Goal: Task Accomplishment & Management: Manage account settings

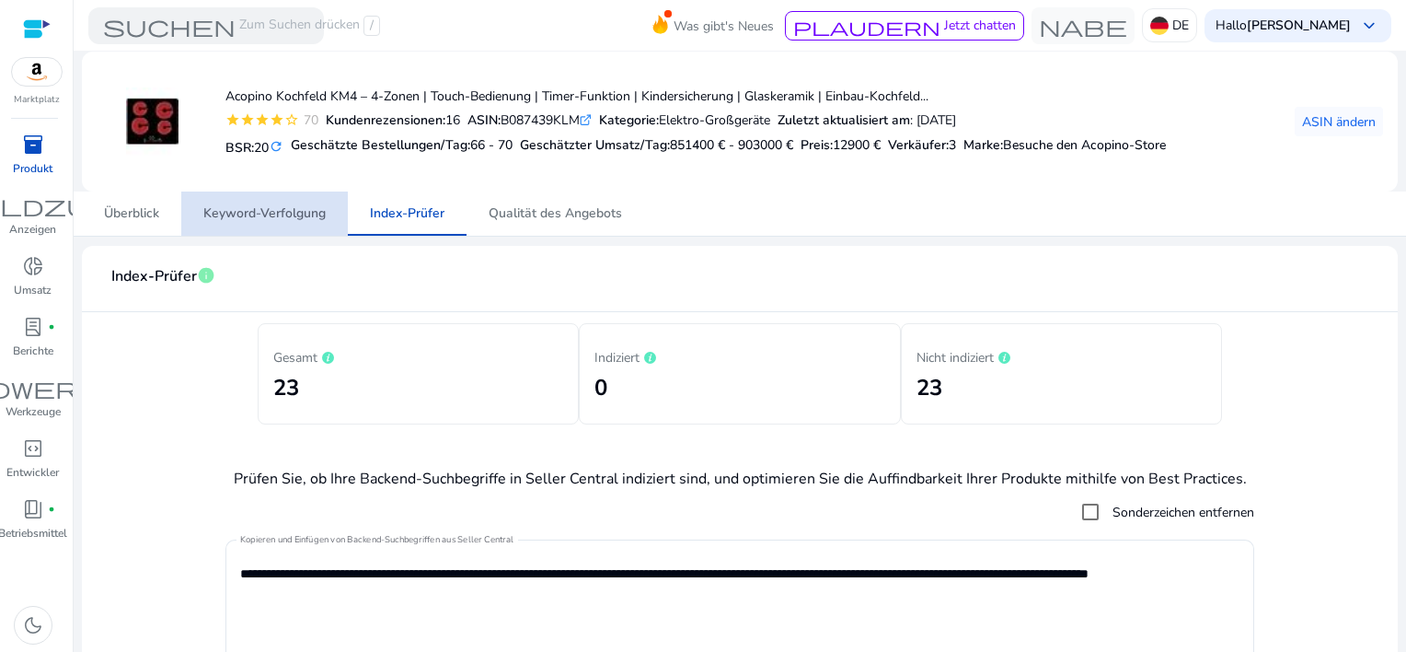
click at [279, 210] on span "Keyword-Verfolgung" at bounding box center [264, 213] width 122 height 13
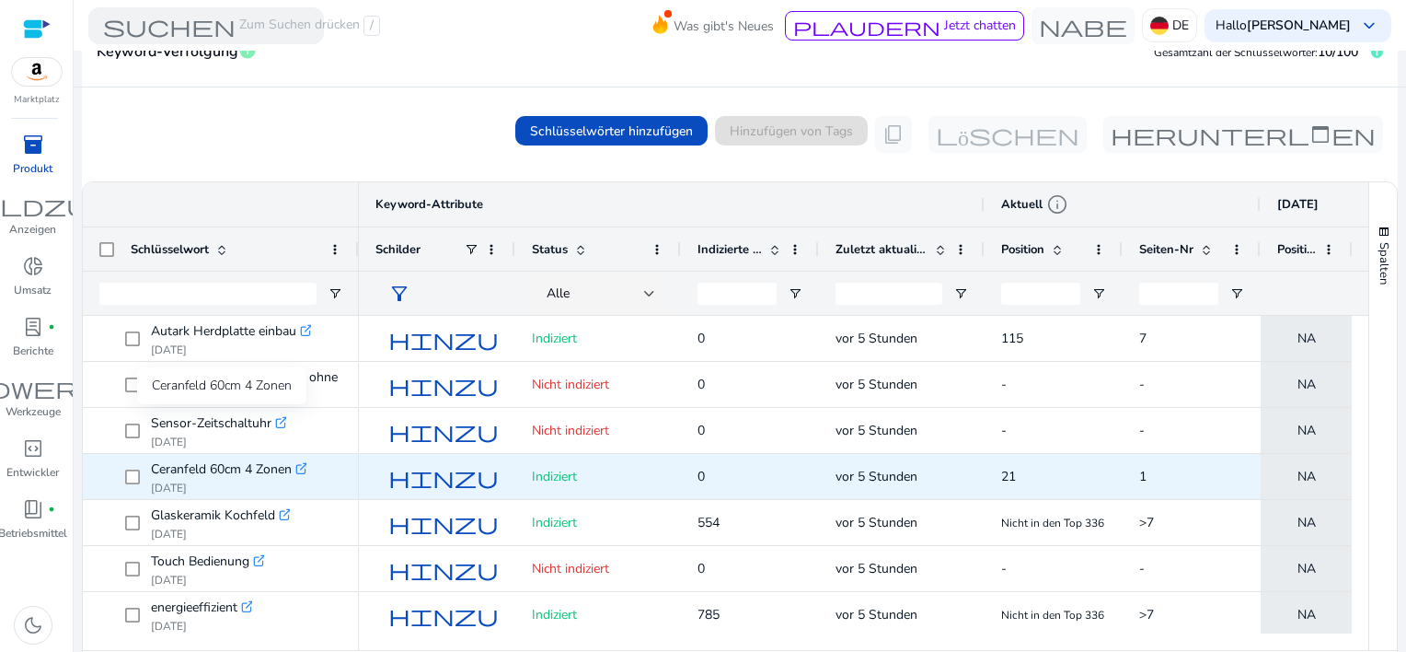
scroll to position [269, 0]
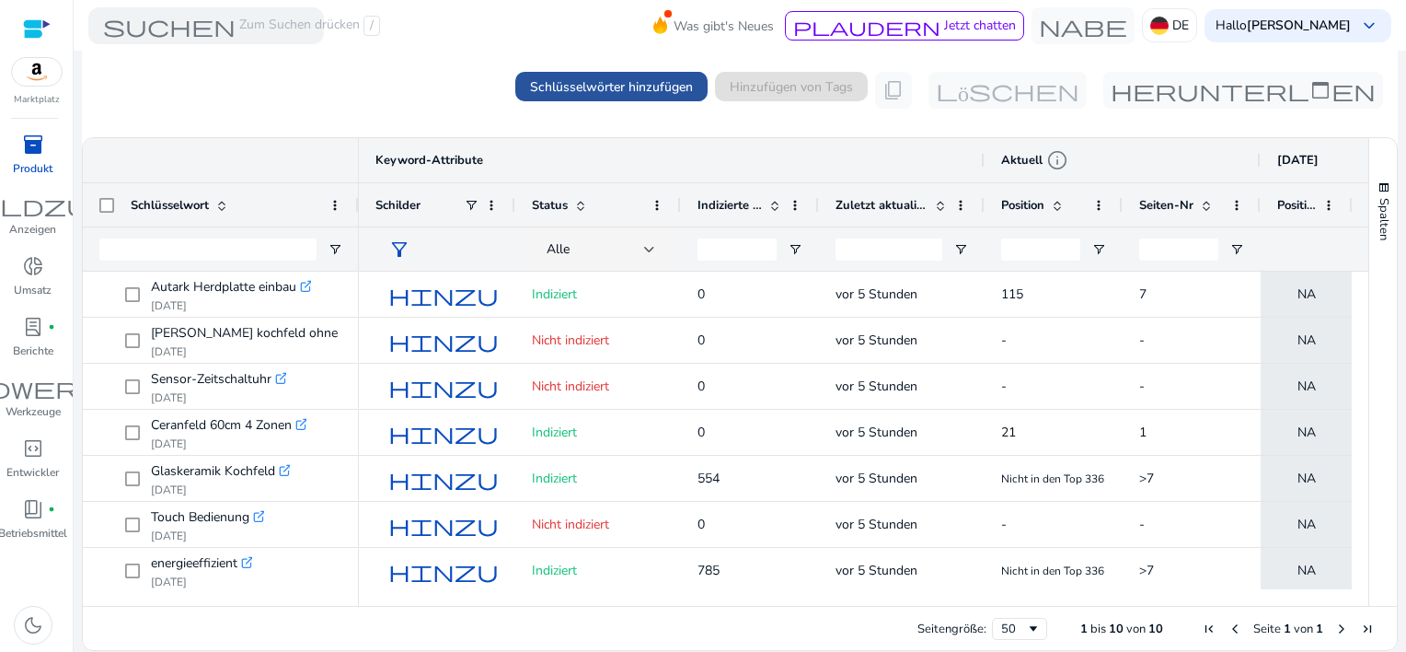
click at [583, 91] on span "Schlüsselwörter hinzufügen" at bounding box center [611, 86] width 163 height 19
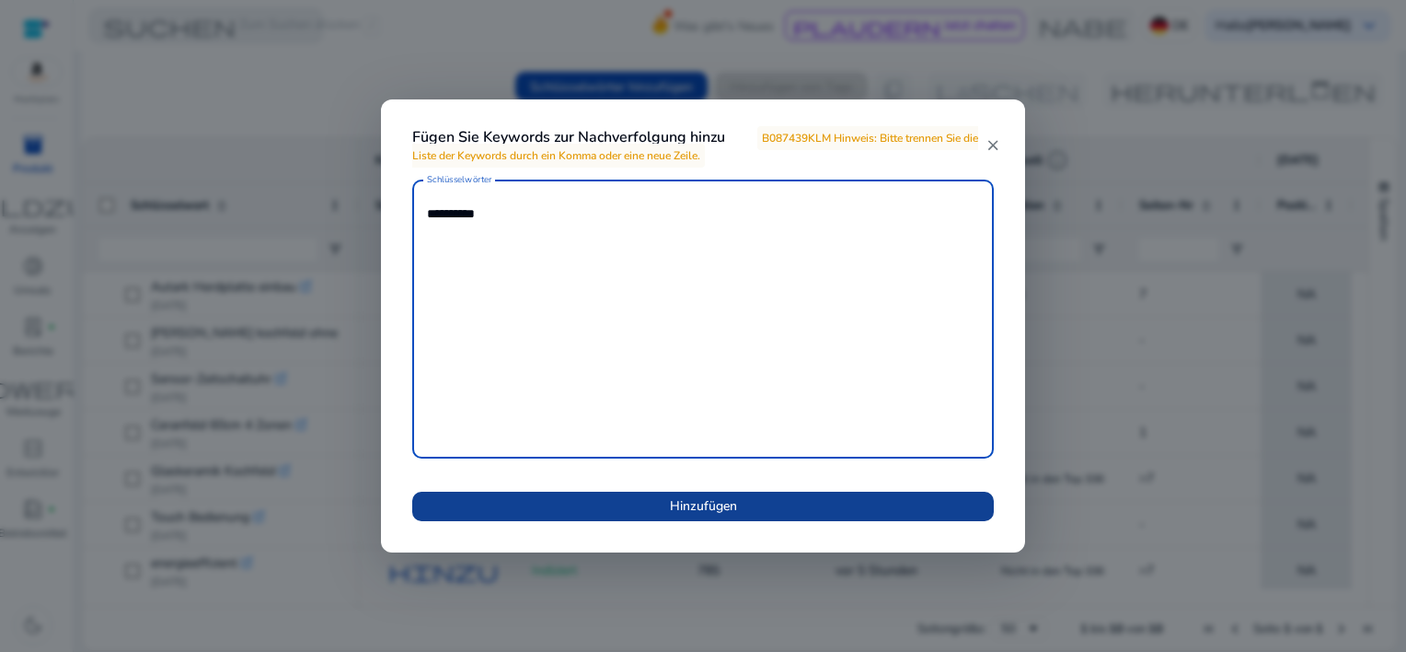
type textarea "*********"
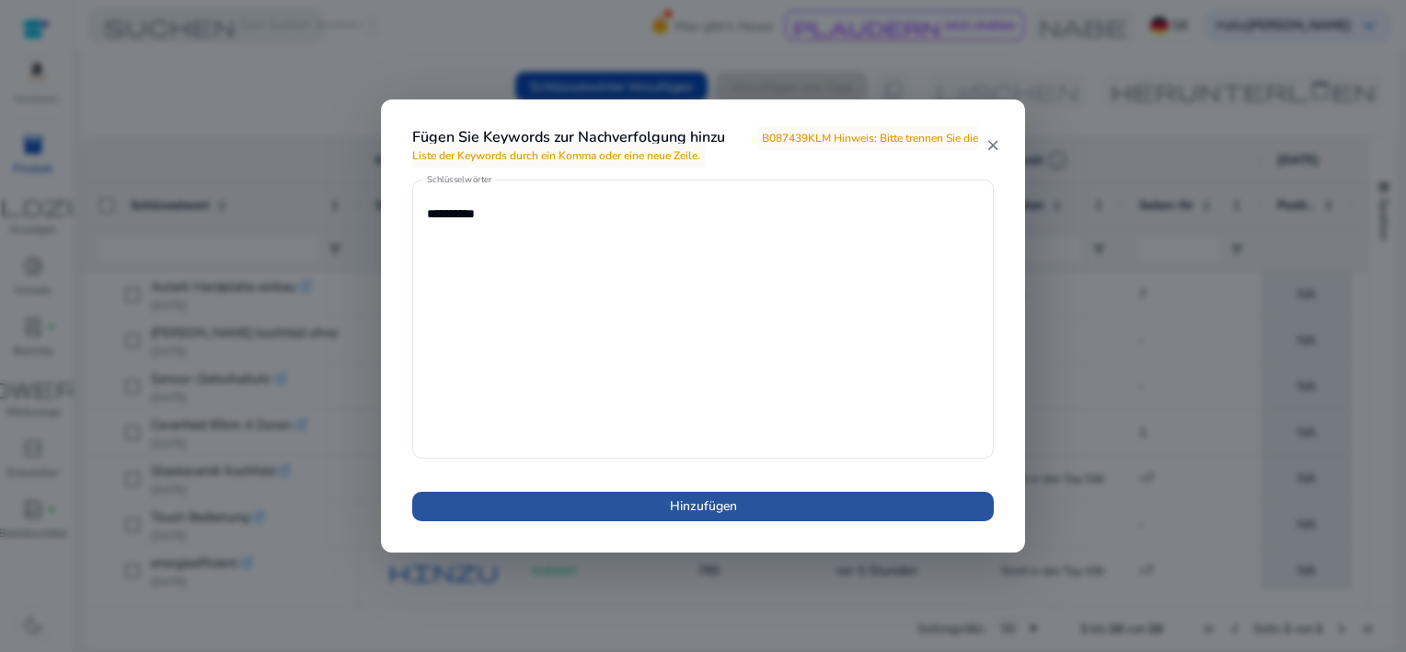
click at [570, 501] on span at bounding box center [703, 506] width 582 height 44
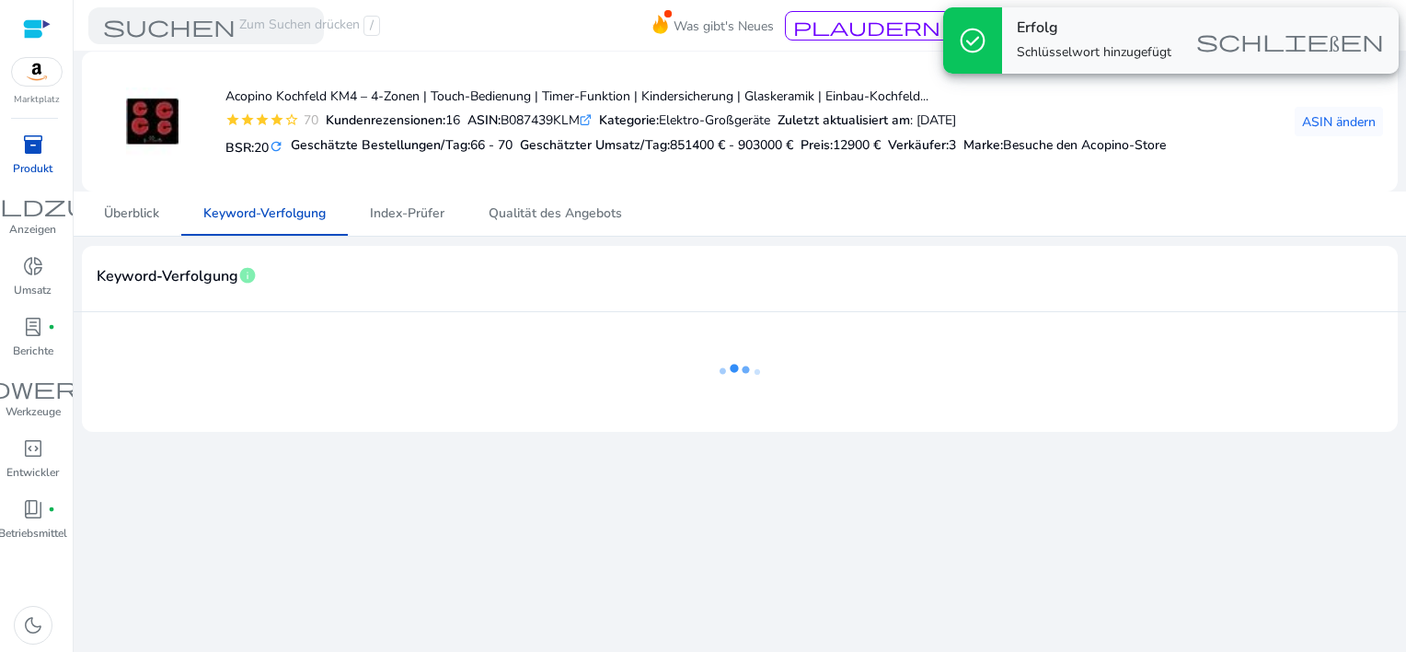
click at [1259, 36] on span "schließen" at bounding box center [1290, 40] width 188 height 22
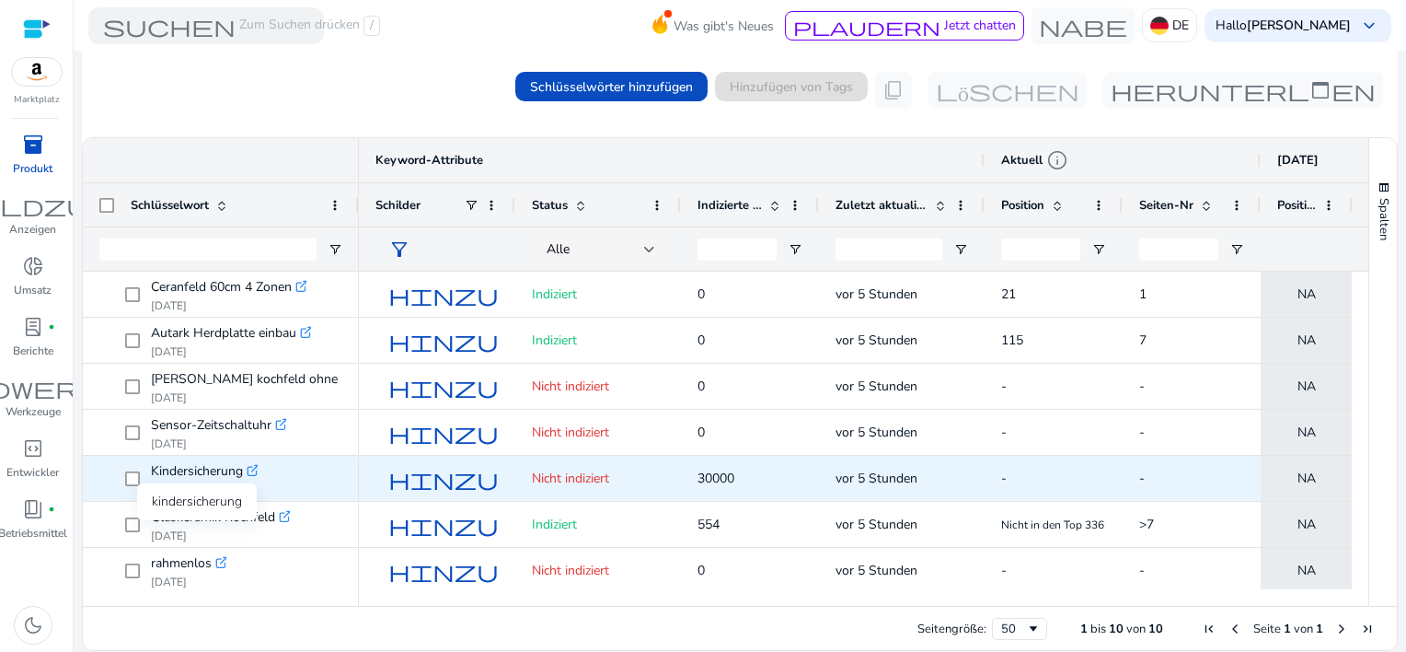
scroll to position [177, 0]
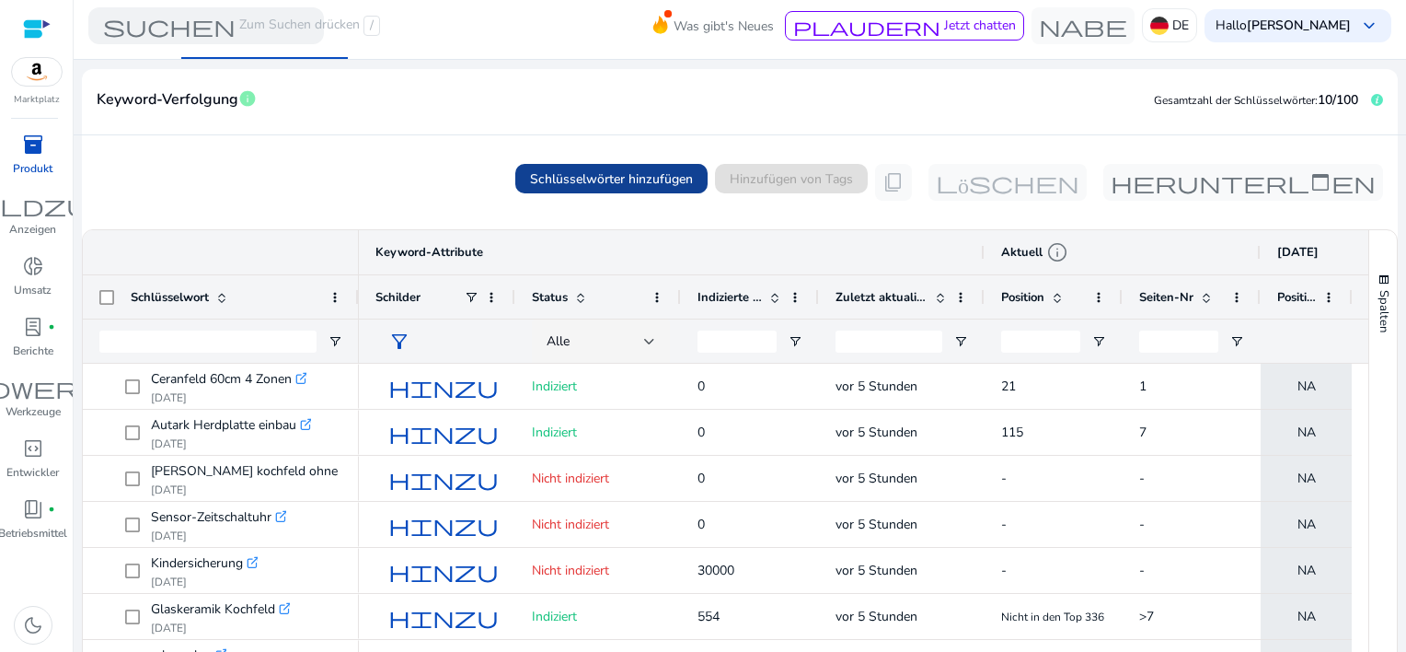
click at [574, 178] on span "Schlüsselwörter hinzufügen" at bounding box center [611, 178] width 163 height 19
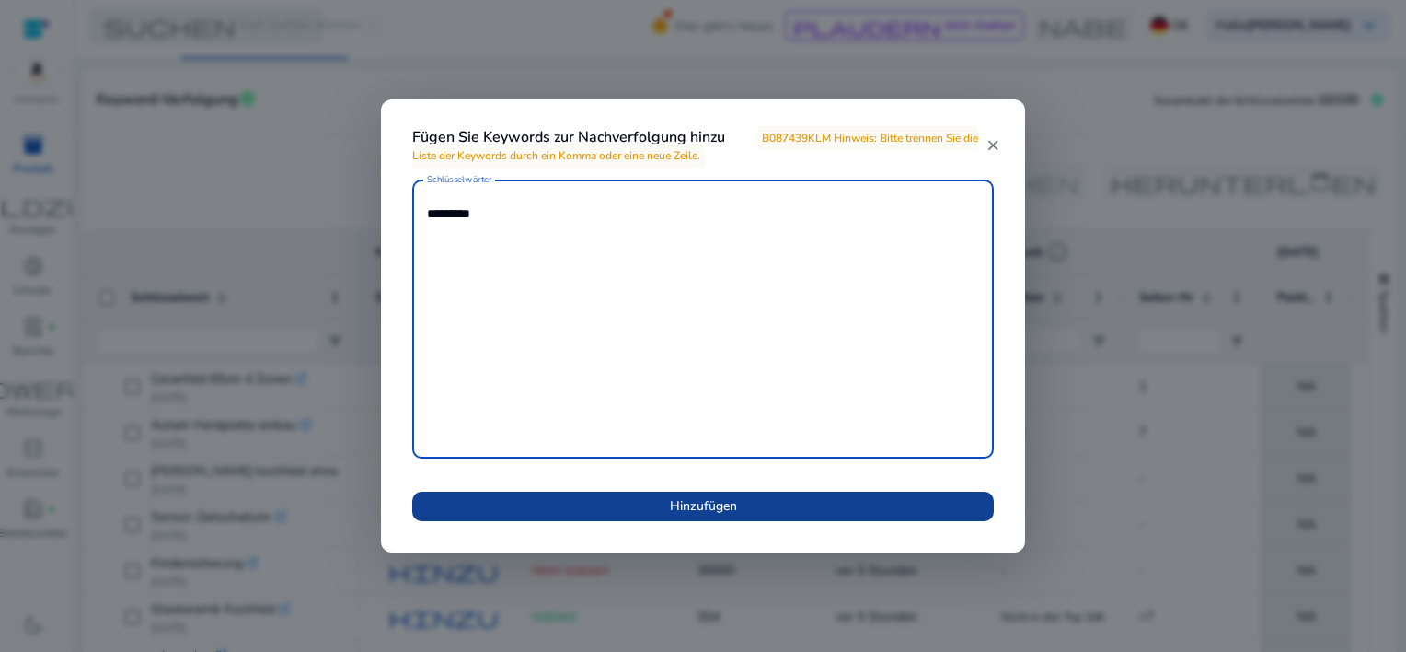
type textarea "*********"
click at [645, 511] on span at bounding box center [703, 506] width 582 height 44
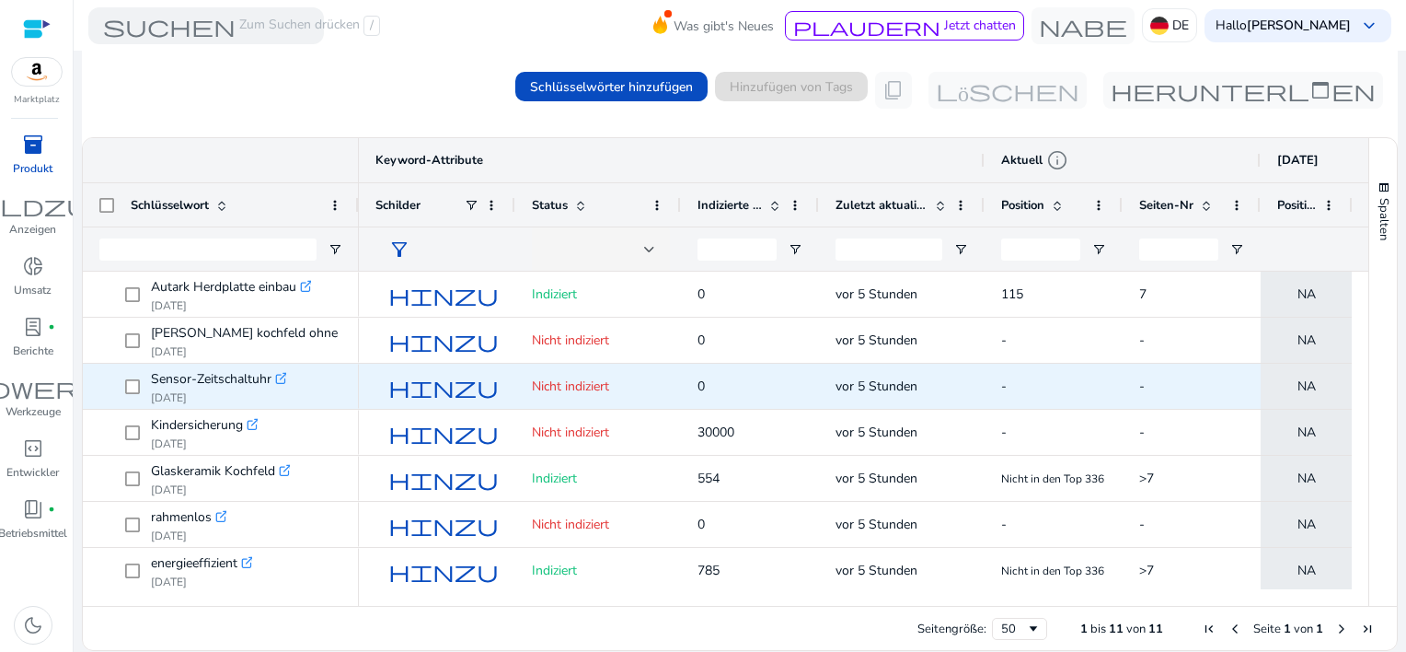
scroll to position [0, 0]
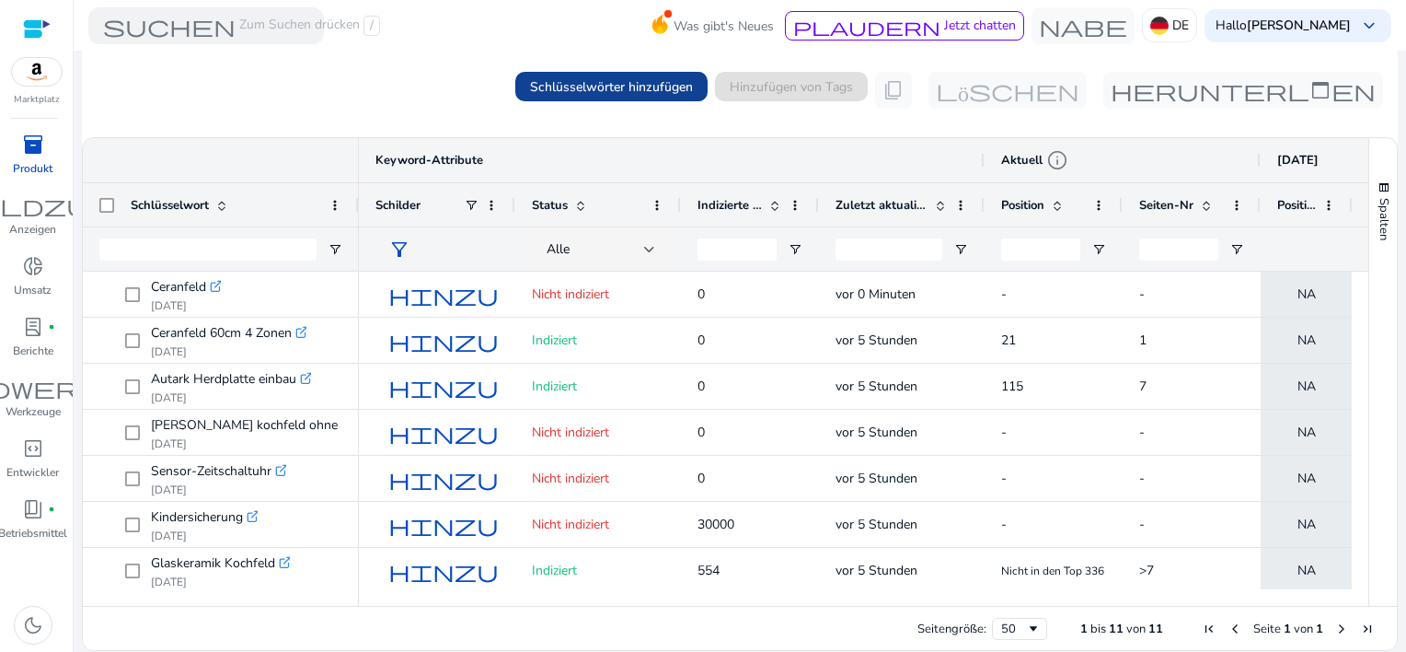
click at [578, 88] on span "Schlüsselwörter hinzufügen" at bounding box center [611, 86] width 163 height 19
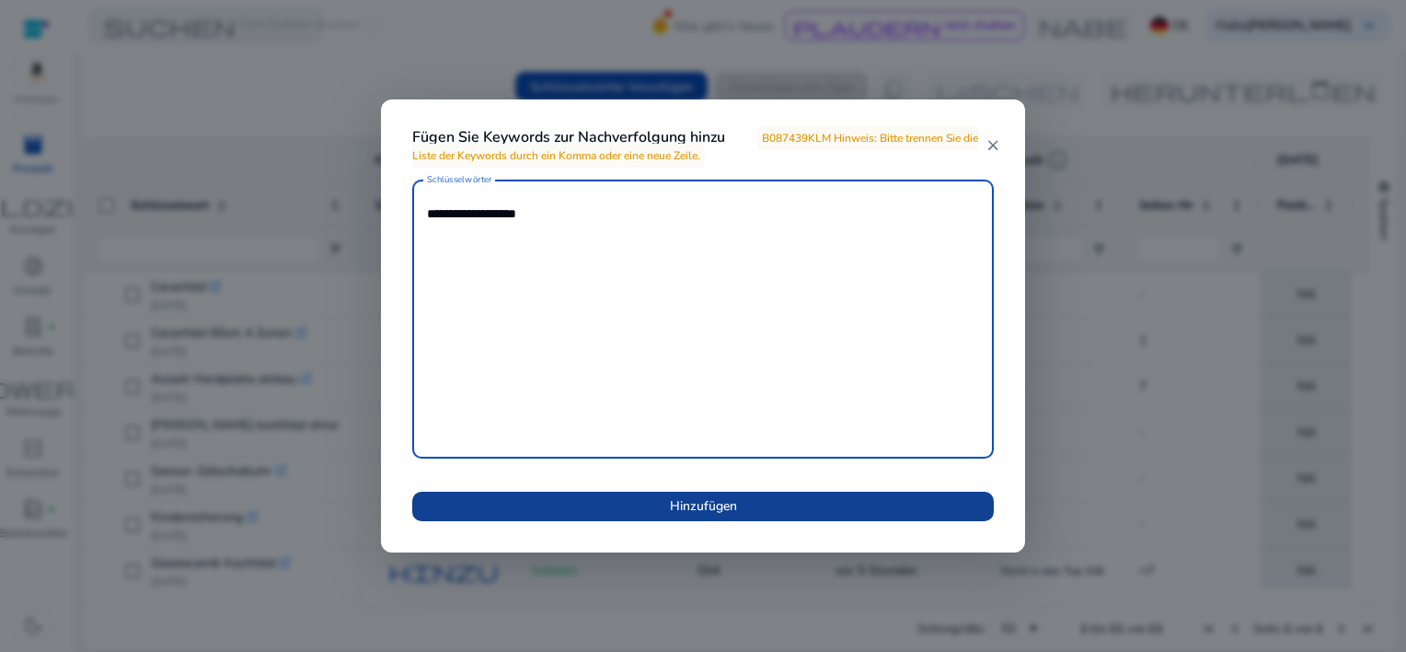
type textarea "**********"
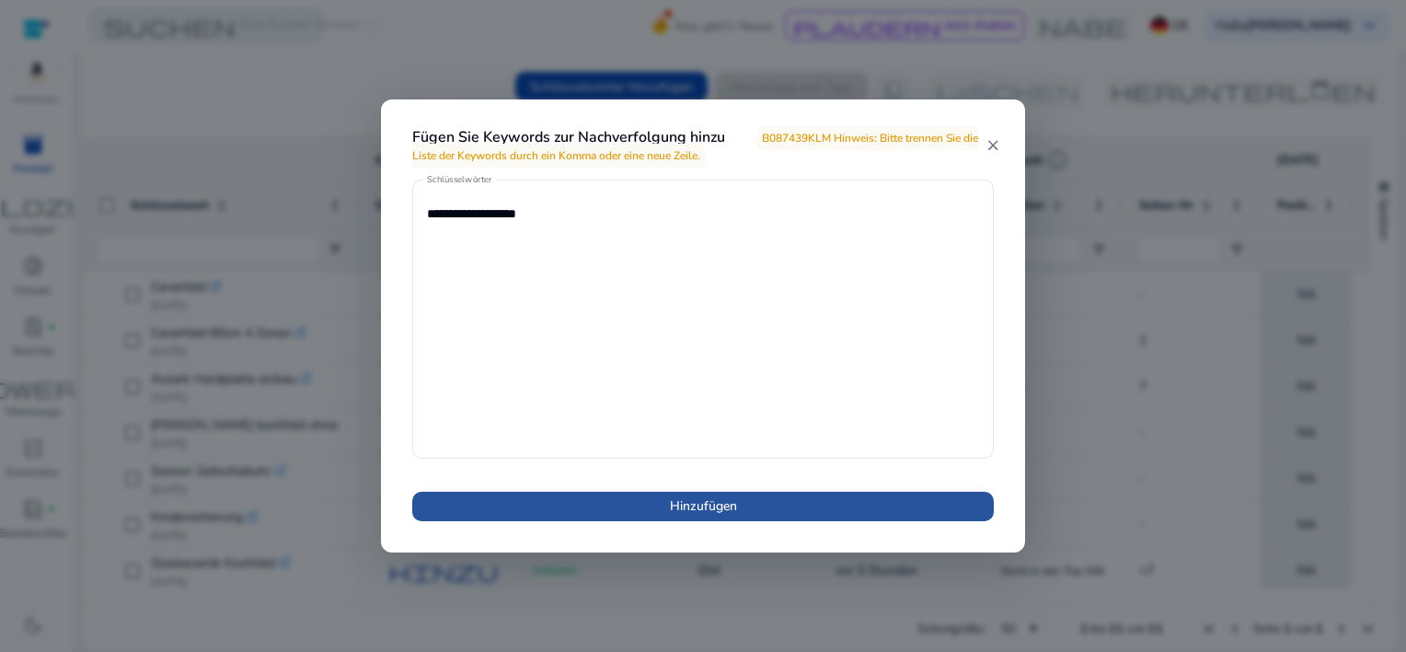
click at [639, 515] on span at bounding box center [703, 506] width 582 height 44
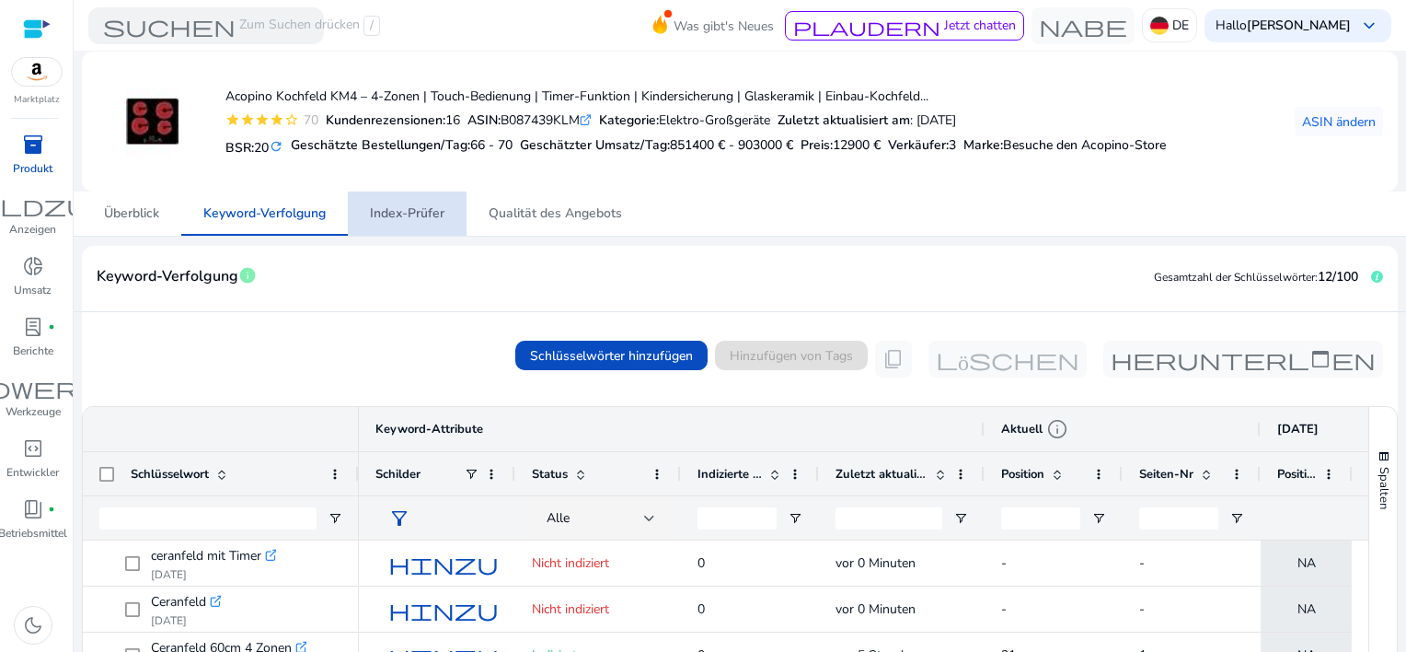
click at [414, 220] on span "Index-Prüfer" at bounding box center [407, 213] width 75 height 13
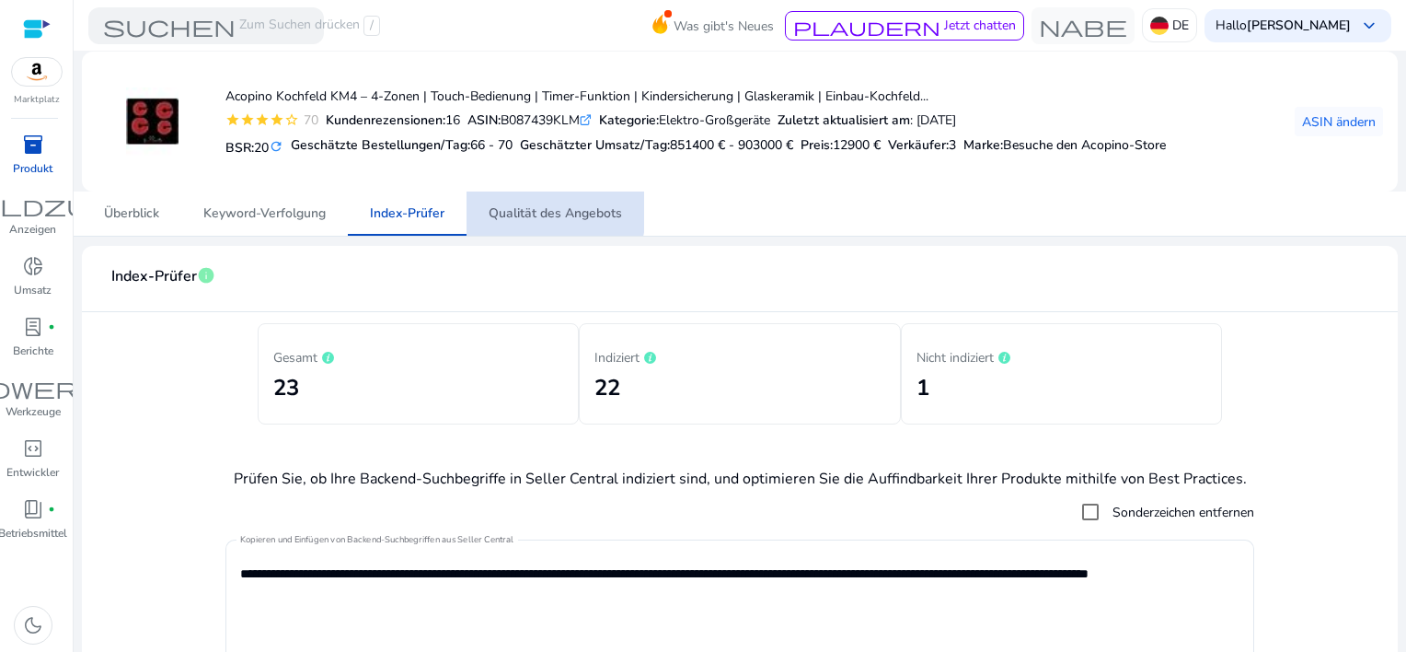
click at [555, 210] on span "Qualität des Angebots" at bounding box center [555, 213] width 133 height 13
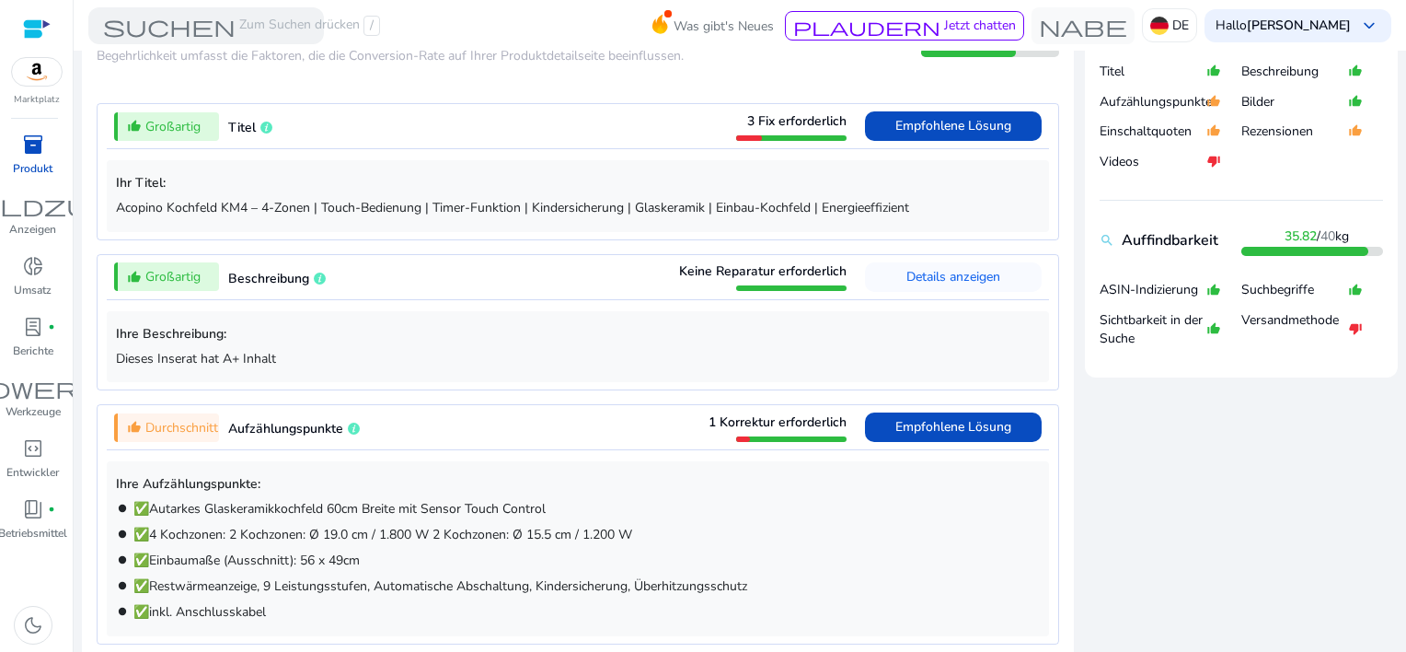
scroll to position [184, 0]
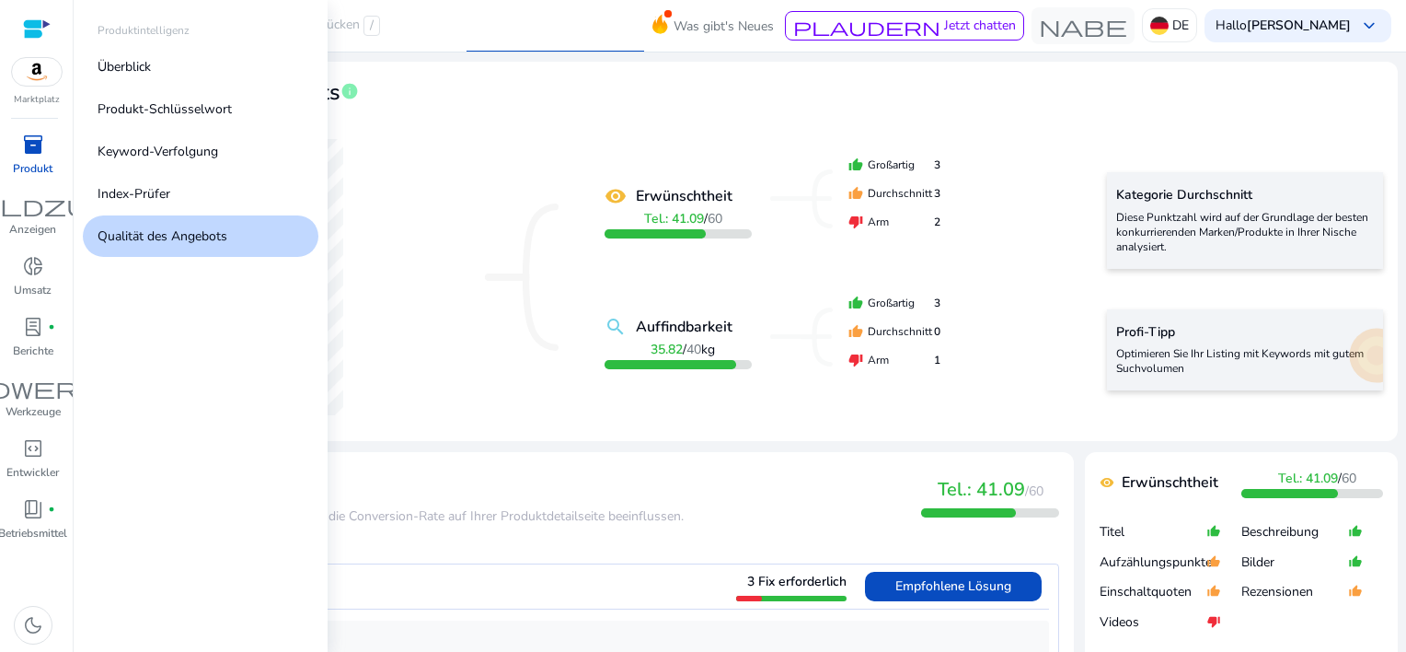
click at [33, 144] on span "inventory_2" at bounding box center [33, 144] width 22 height 22
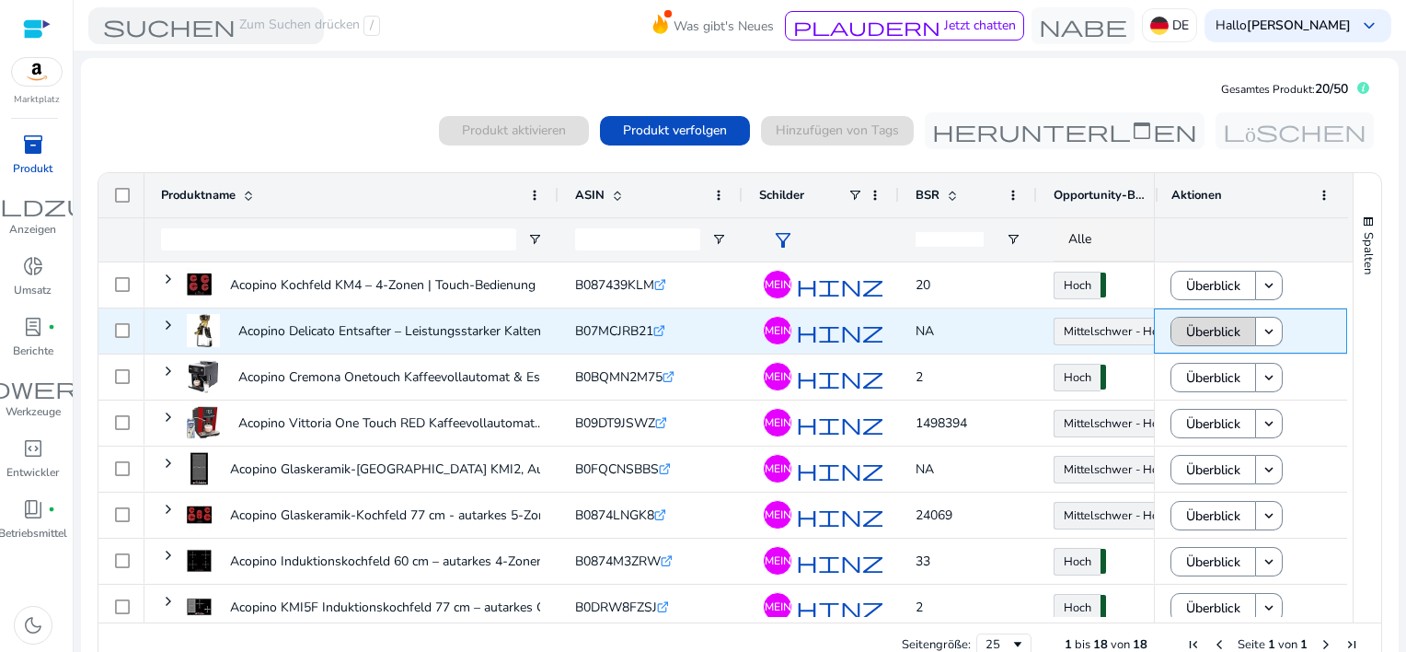
click at [1214, 331] on span "Überblick" at bounding box center [1213, 332] width 54 height 38
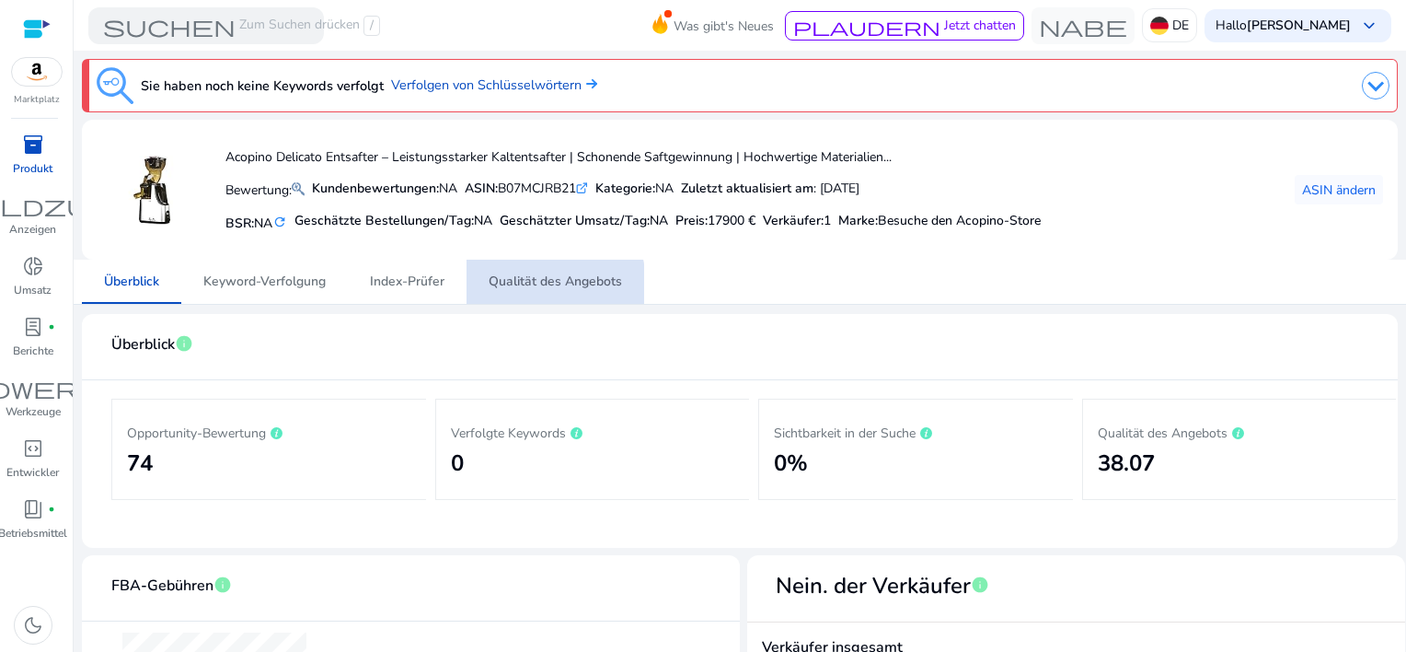
click at [538, 283] on span "Qualität des Angebots" at bounding box center [555, 281] width 133 height 13
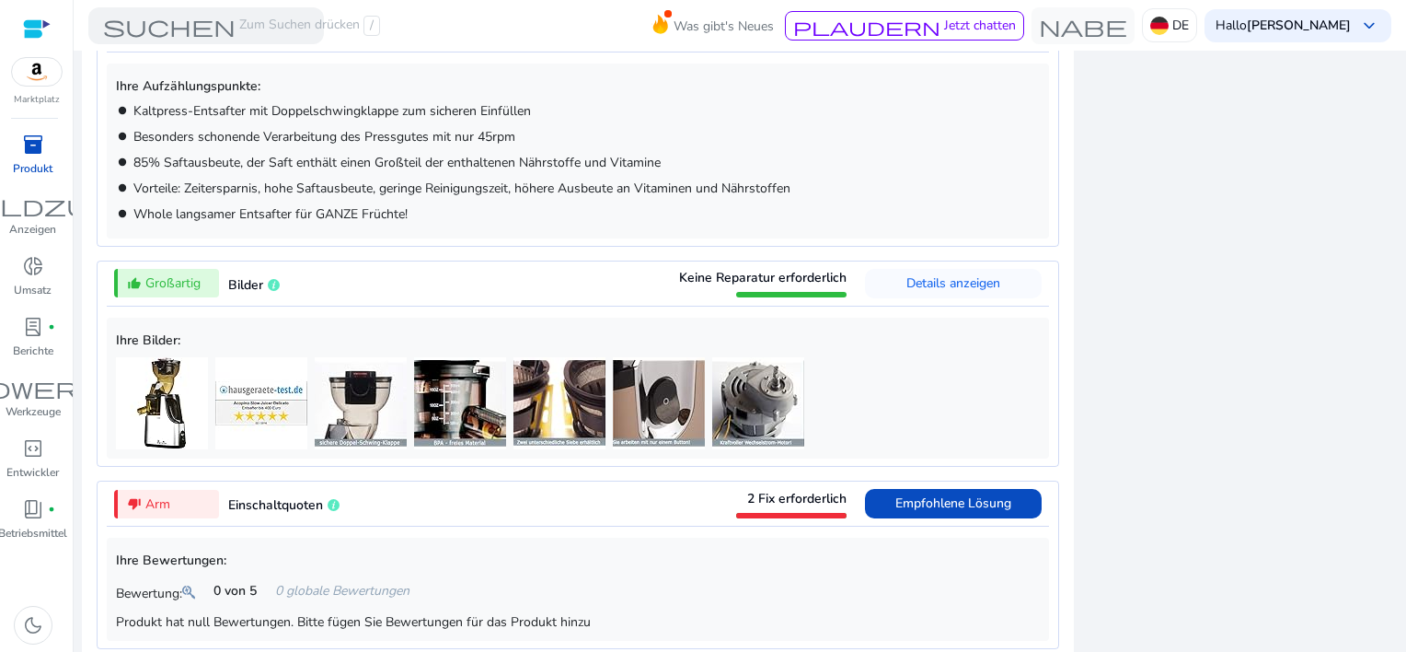
scroll to position [1196, 0]
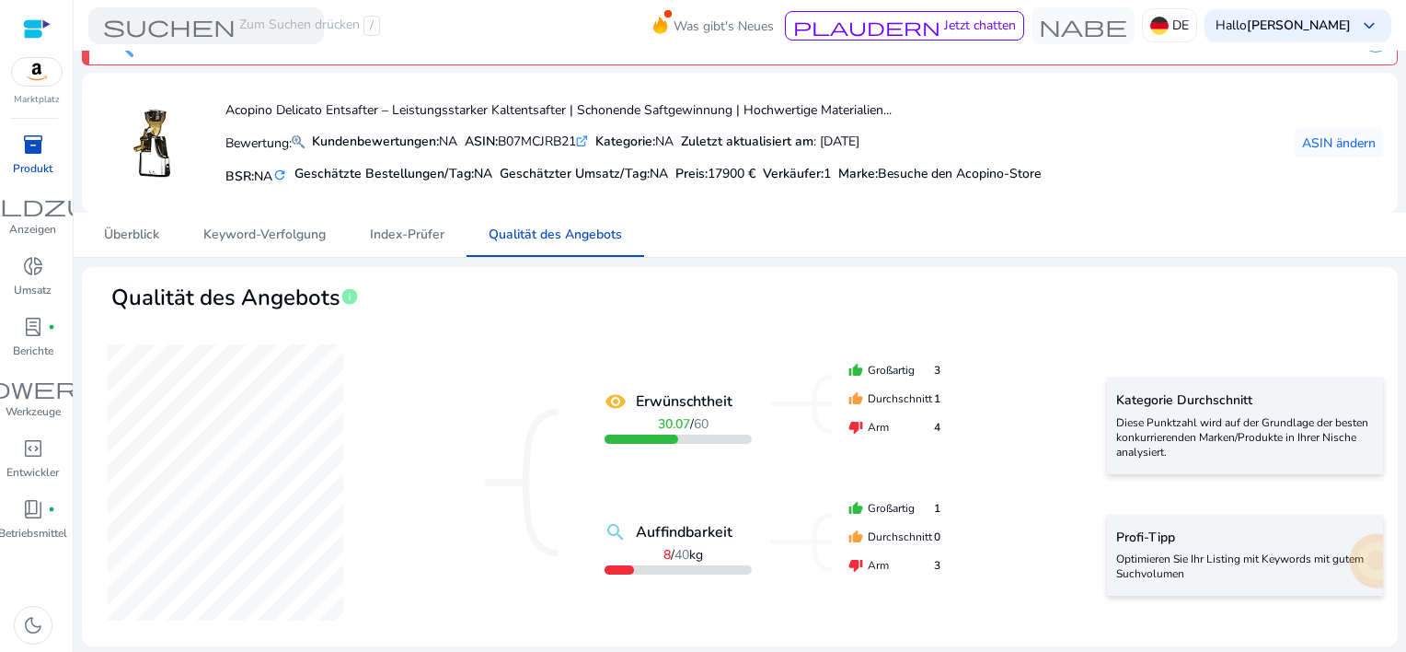
scroll to position [36, 0]
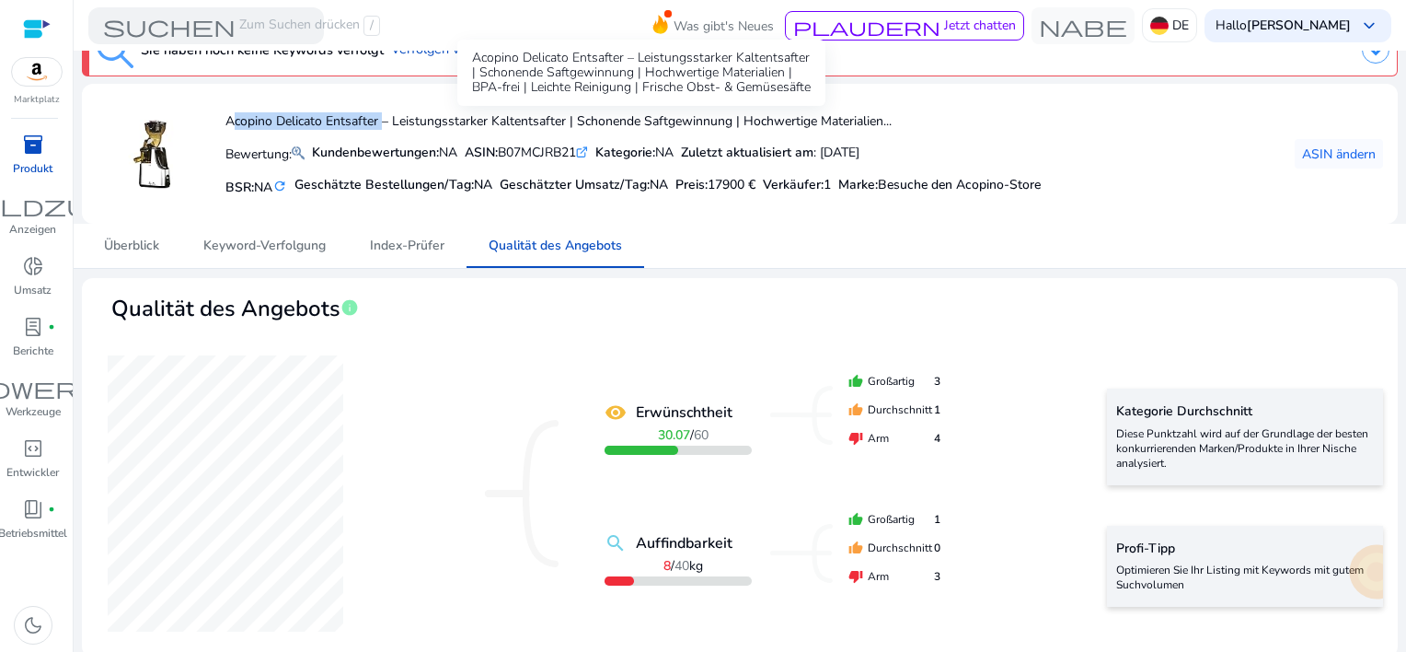
drag, startPoint x: 228, startPoint y: 124, endPoint x: 379, endPoint y: 120, distance: 151.0
click at [379, 120] on h4 "Acopino Delicato Entsafter – Leistungsstarker Kaltentsafter | Schonende Saftgew…" at bounding box center [632, 122] width 815 height 16
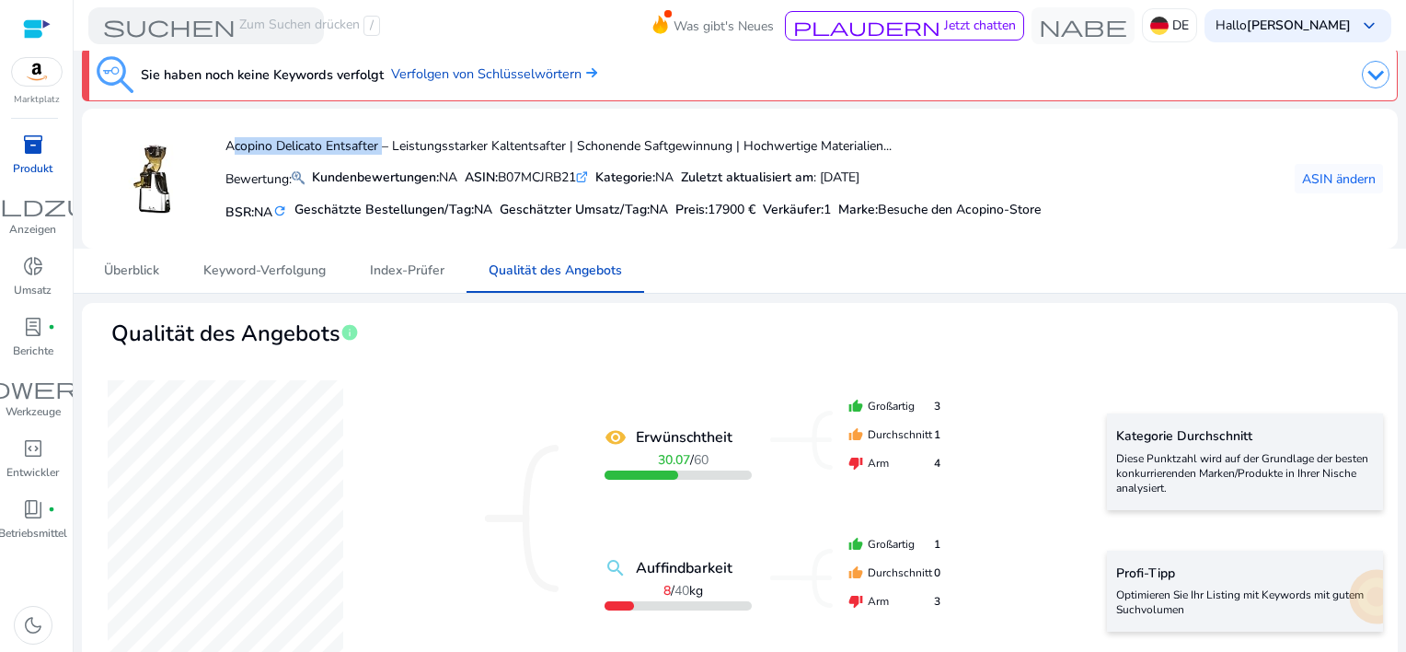
scroll to position [0, 0]
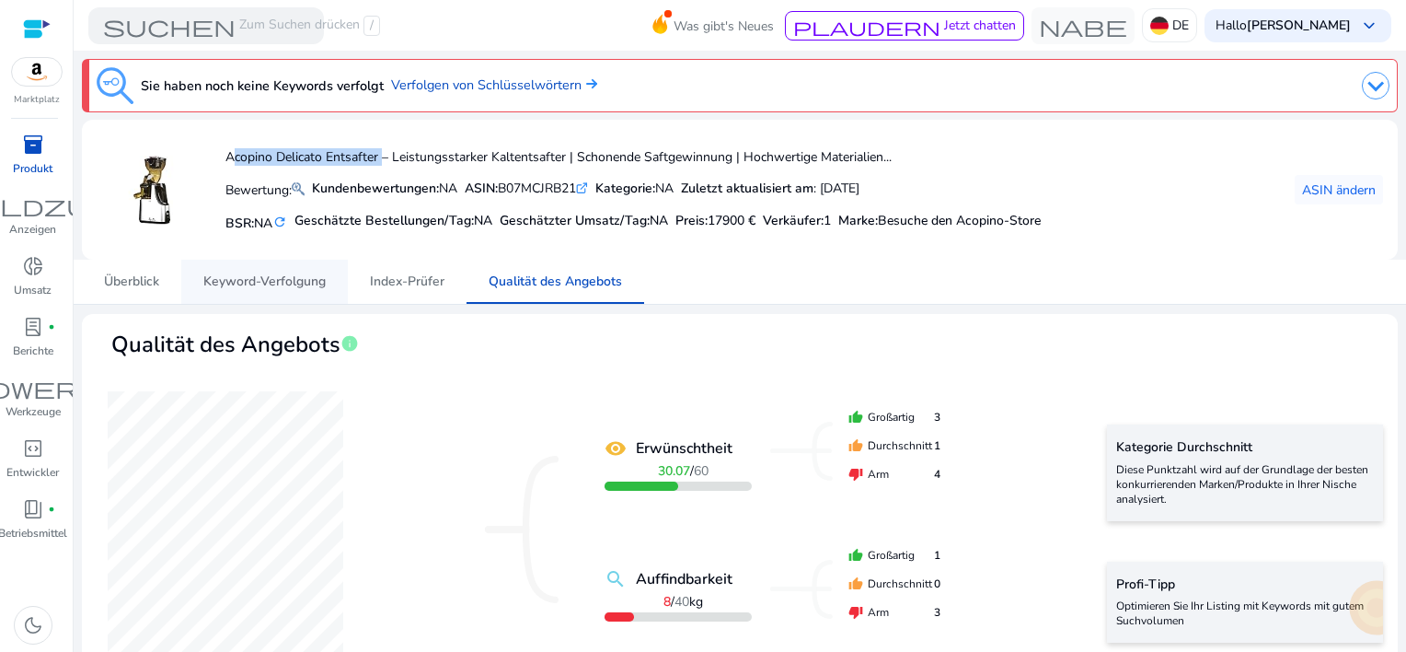
click at [243, 276] on span "Keyword-Verfolgung" at bounding box center [264, 281] width 122 height 13
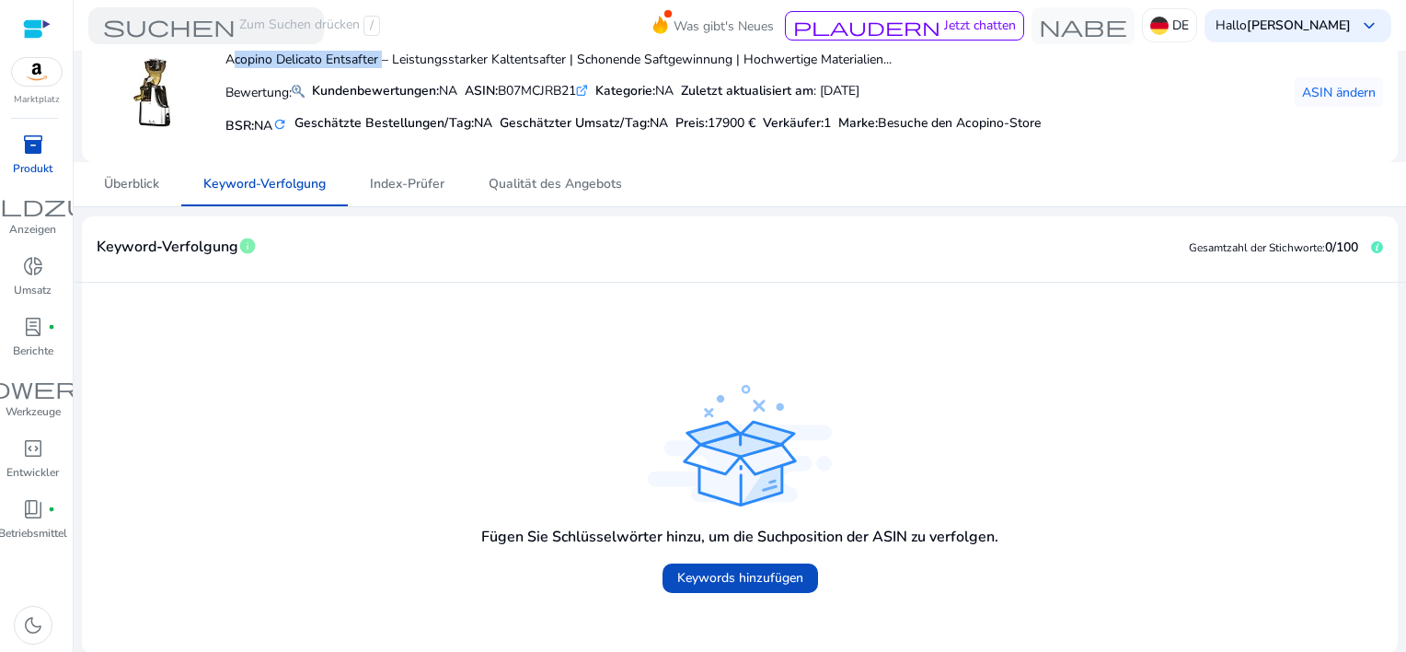
scroll to position [99, 0]
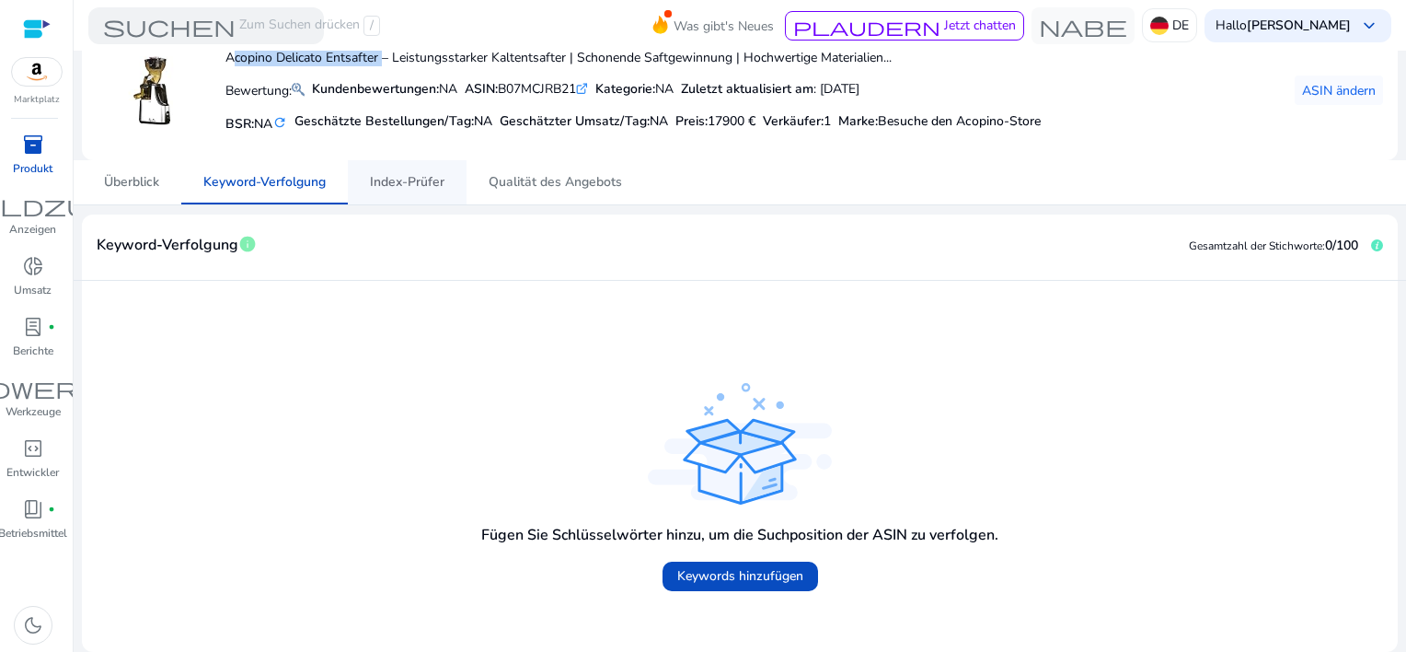
click at [410, 178] on span "Index-Prüfer" at bounding box center [407, 182] width 75 height 13
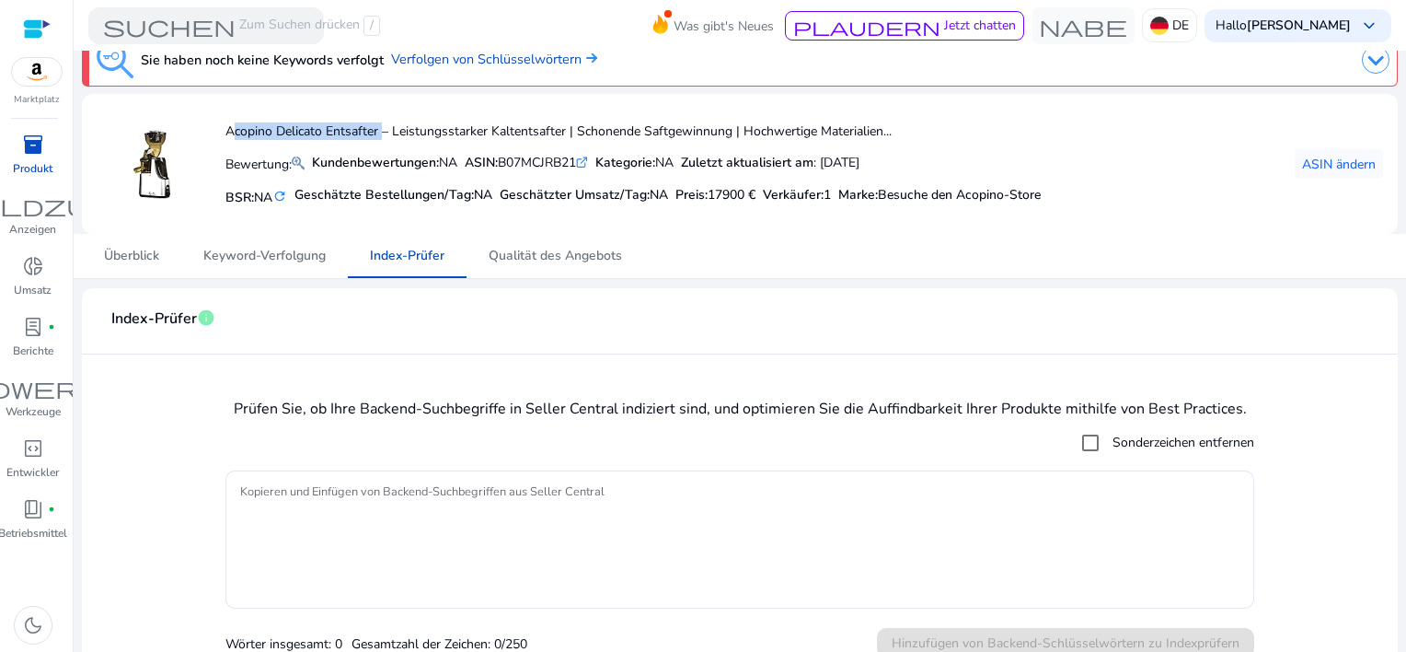
scroll to position [48, 0]
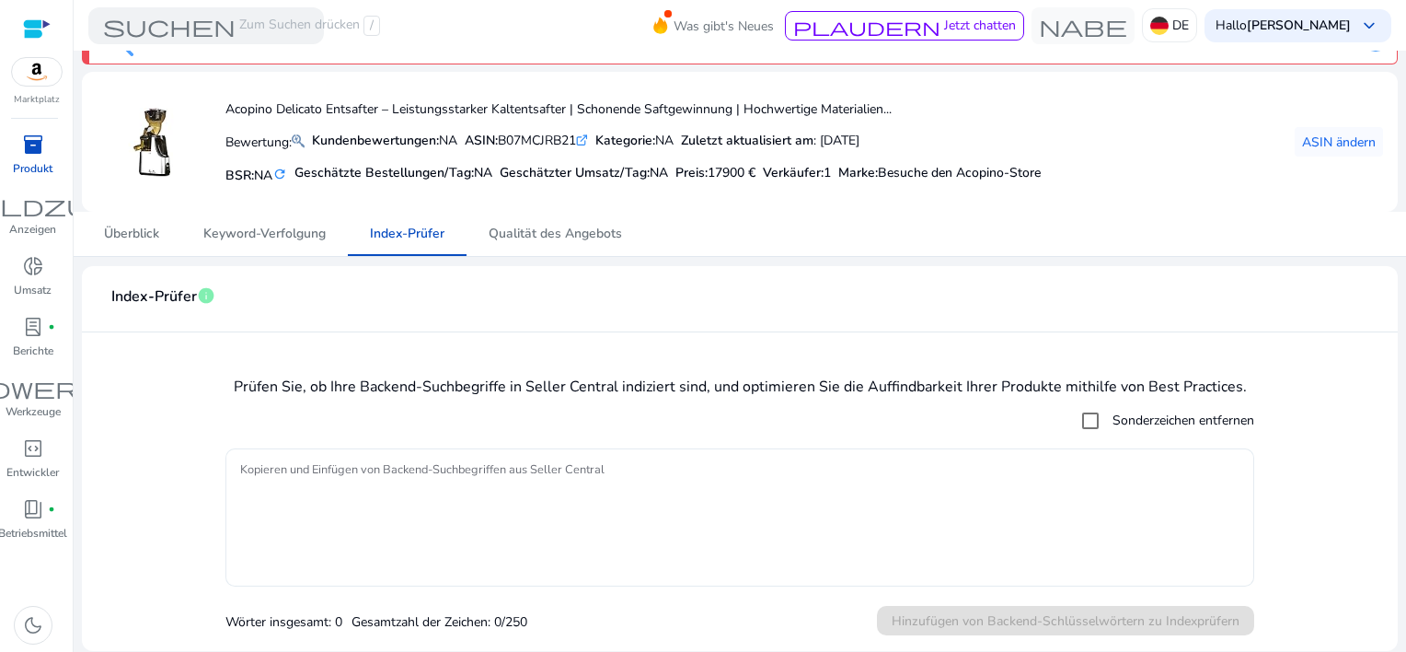
click at [393, 475] on textarea "Kopieren und Einfügen von Backend-Suchbegriffen aus Seller Central" at bounding box center [740, 517] width 1000 height 120
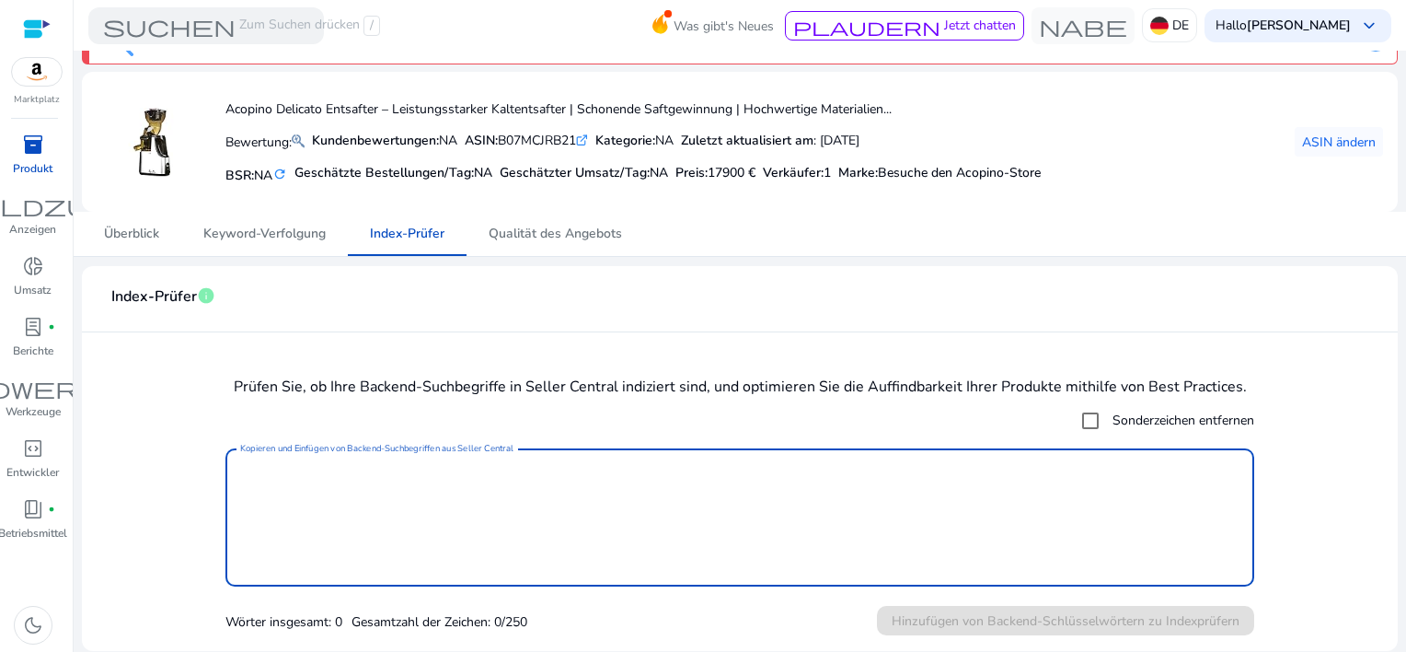
paste textarea "**********"
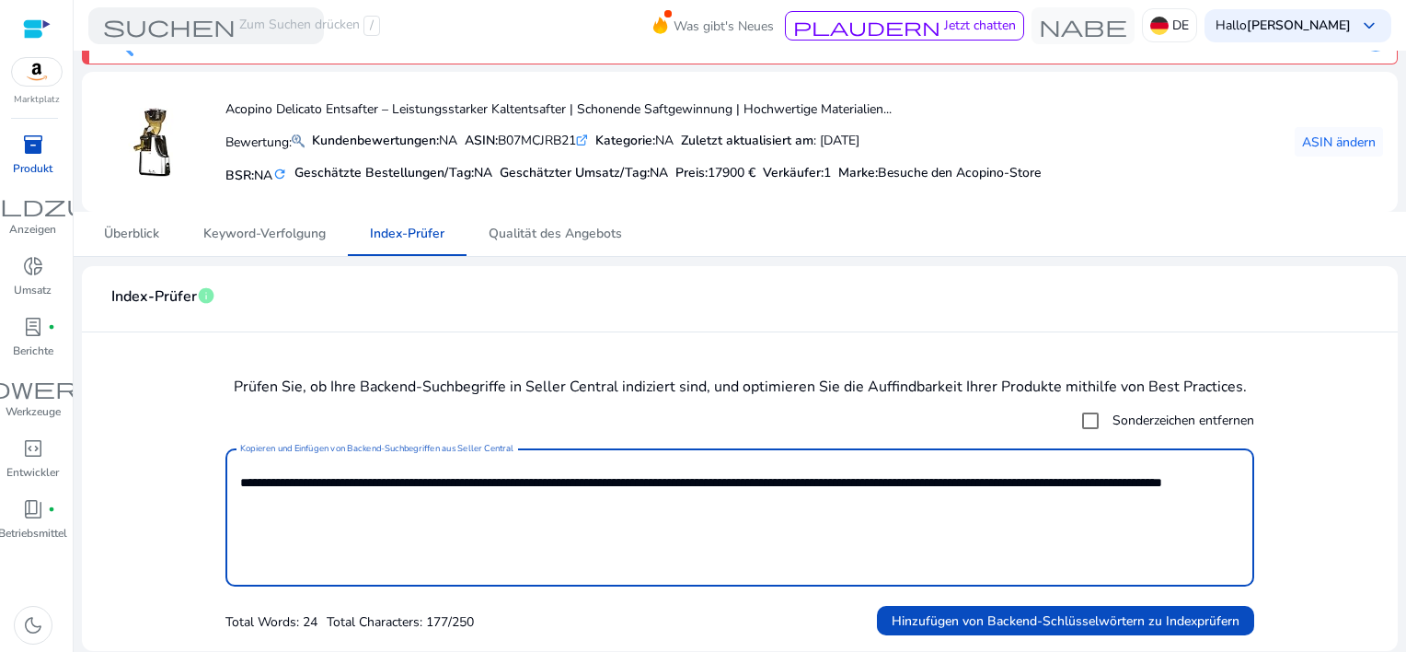
drag, startPoint x: 393, startPoint y: 476, endPoint x: 359, endPoint y: 512, distance: 49.5
click at [359, 512] on textarea "**********" at bounding box center [740, 517] width 1000 height 120
click at [443, 505] on textarea "**********" at bounding box center [740, 517] width 1000 height 120
click at [511, 491] on textarea "**********" at bounding box center [740, 517] width 1000 height 120
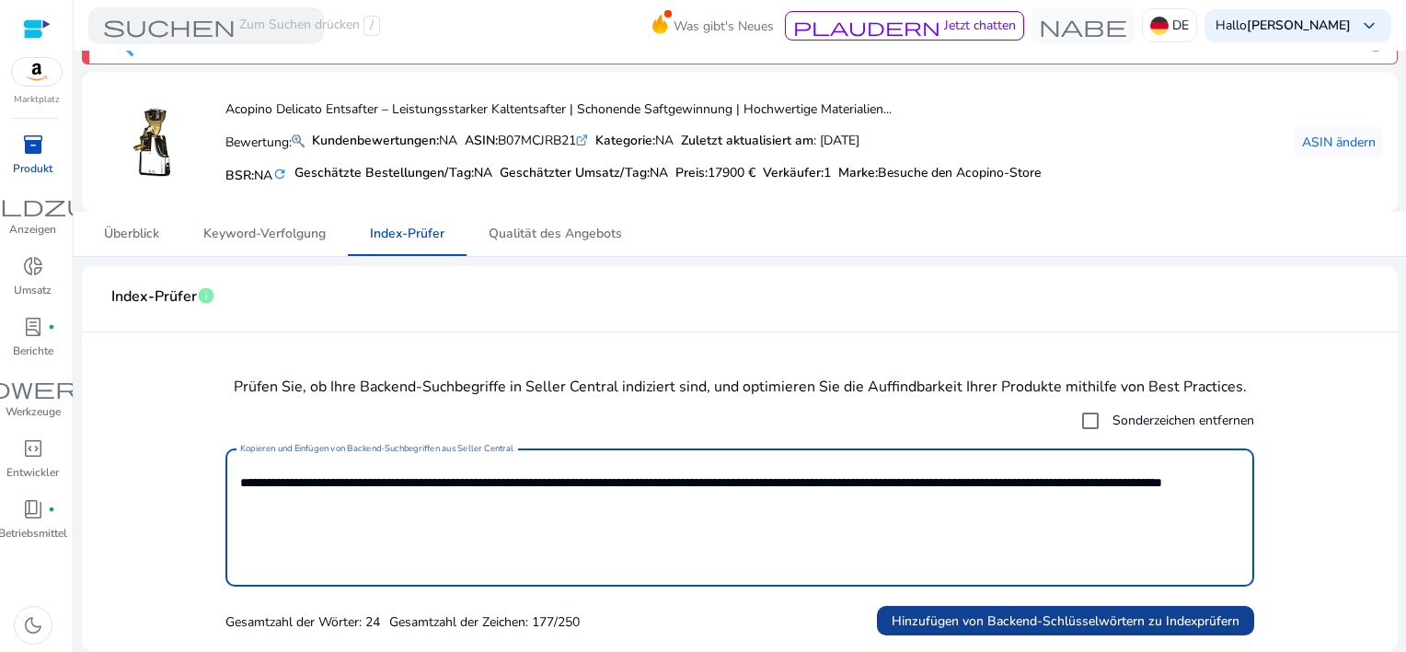
type textarea "**********"
click at [998, 619] on span "Hinzufügen von Backend-Schlüsselwörtern zu Indexprüfern" at bounding box center [1066, 620] width 348 height 19
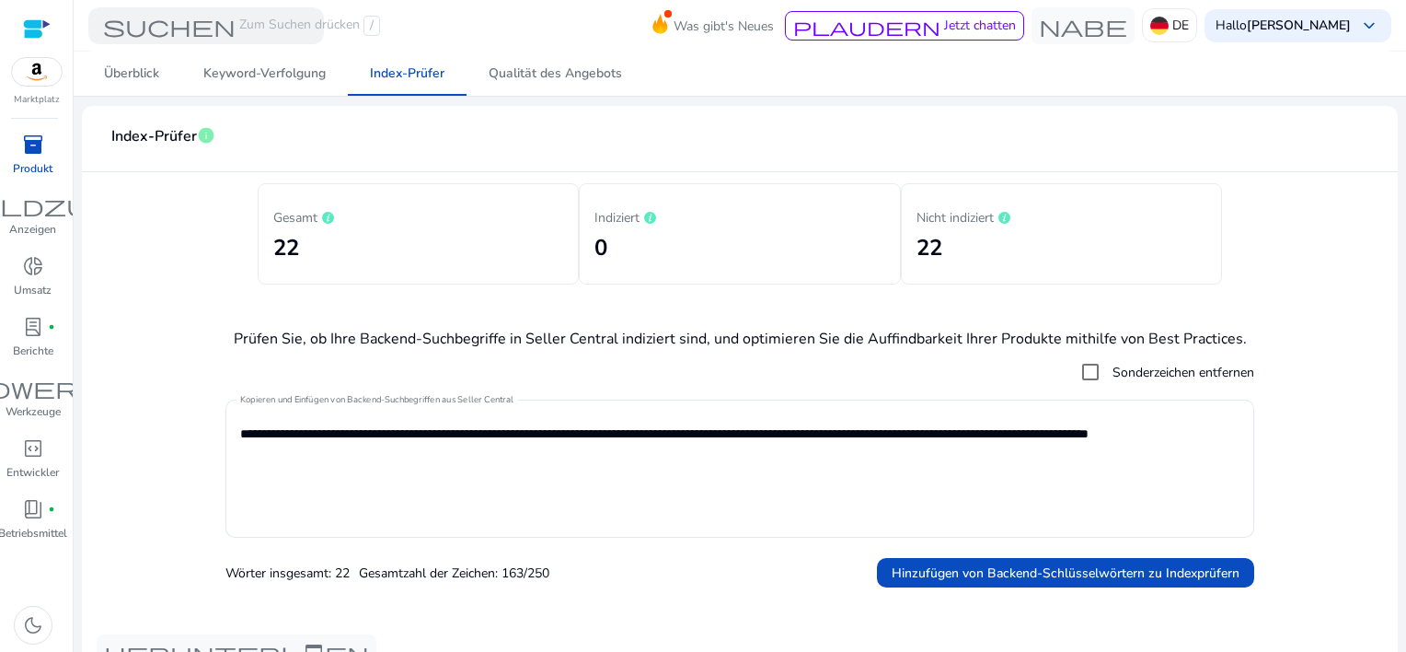
scroll to position [0, 0]
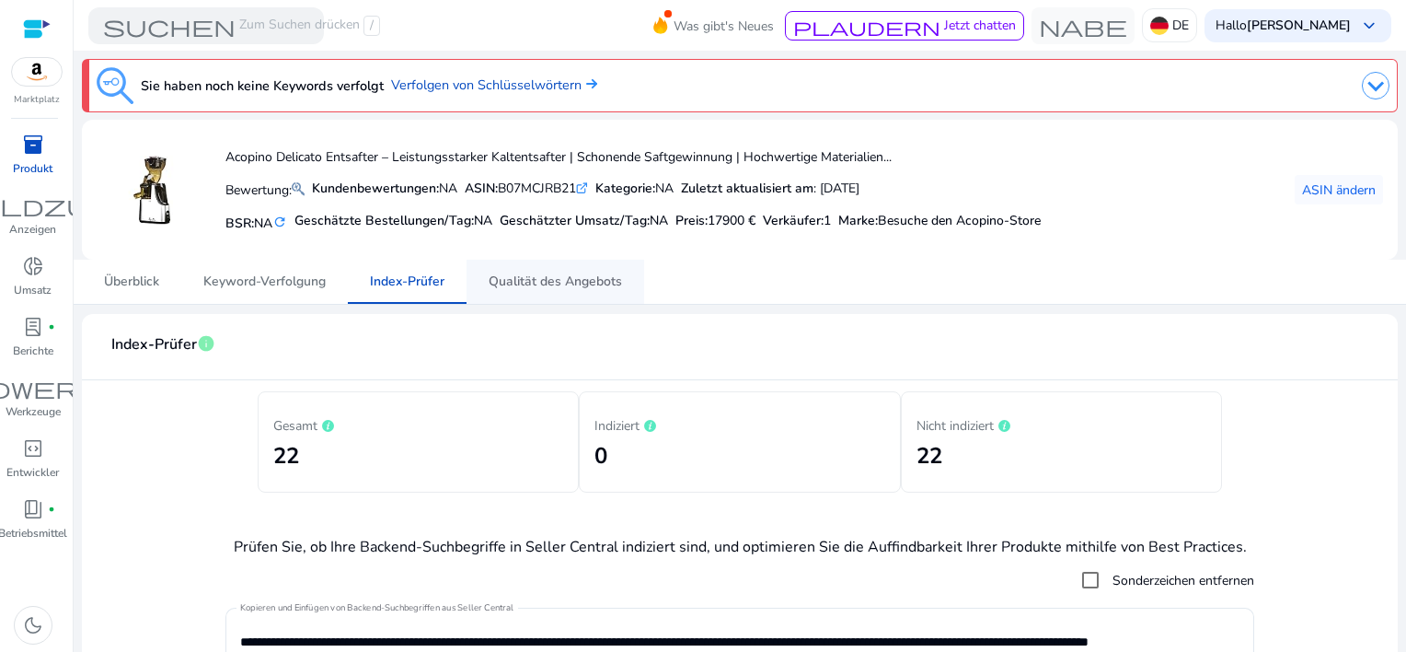
click at [571, 281] on span "Qualität des Angebots" at bounding box center [555, 281] width 133 height 13
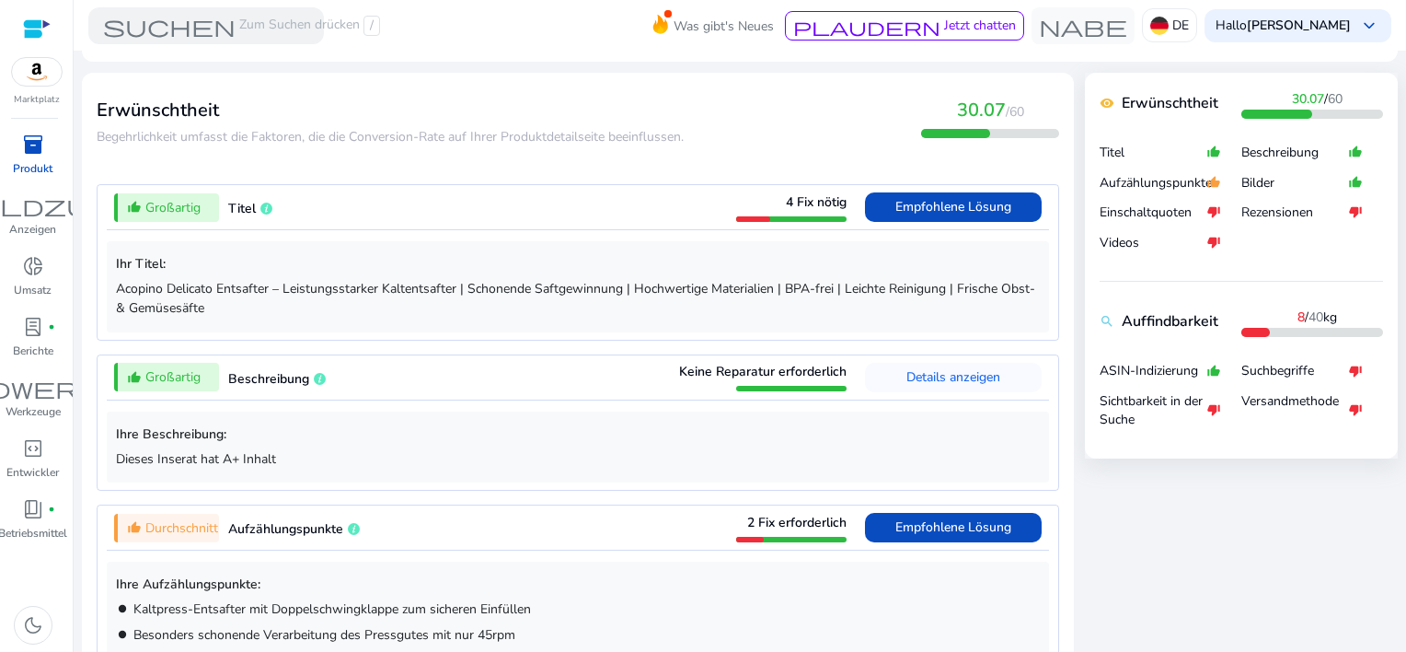
scroll to position [644, 0]
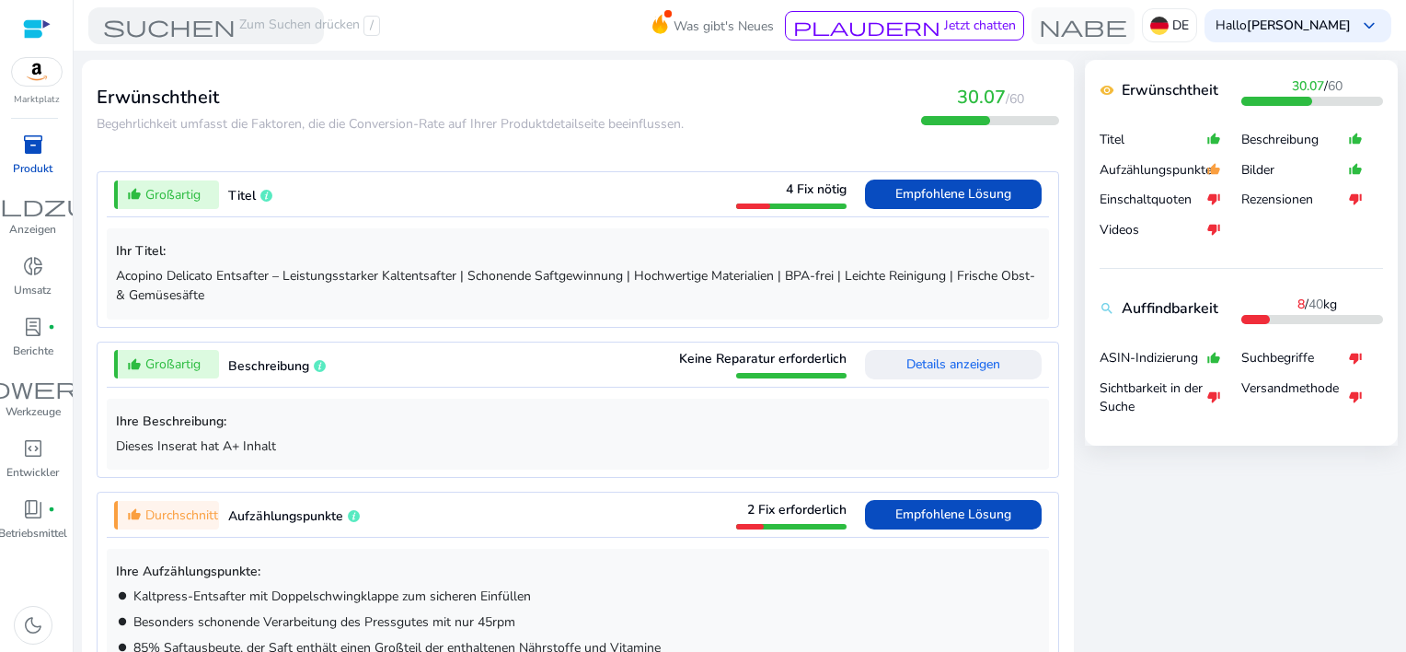
click at [910, 376] on span "Details anzeigen" at bounding box center [954, 364] width 94 height 29
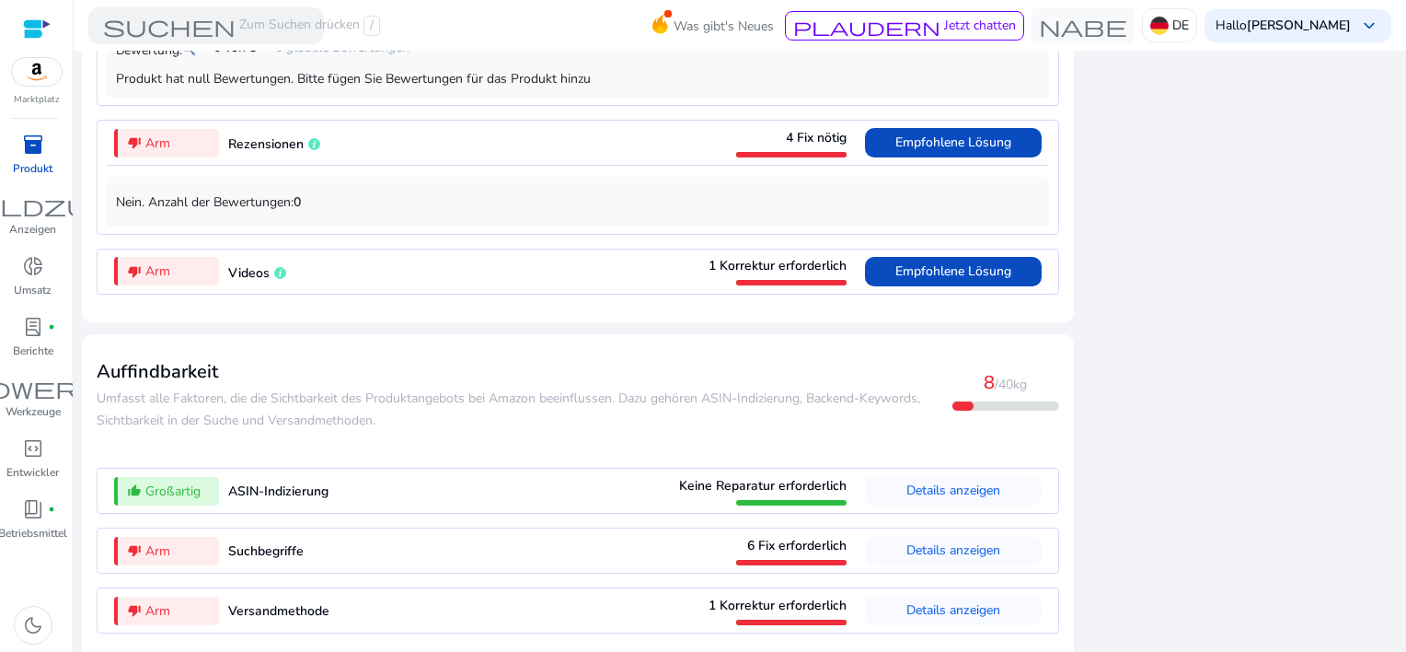
scroll to position [1693, 0]
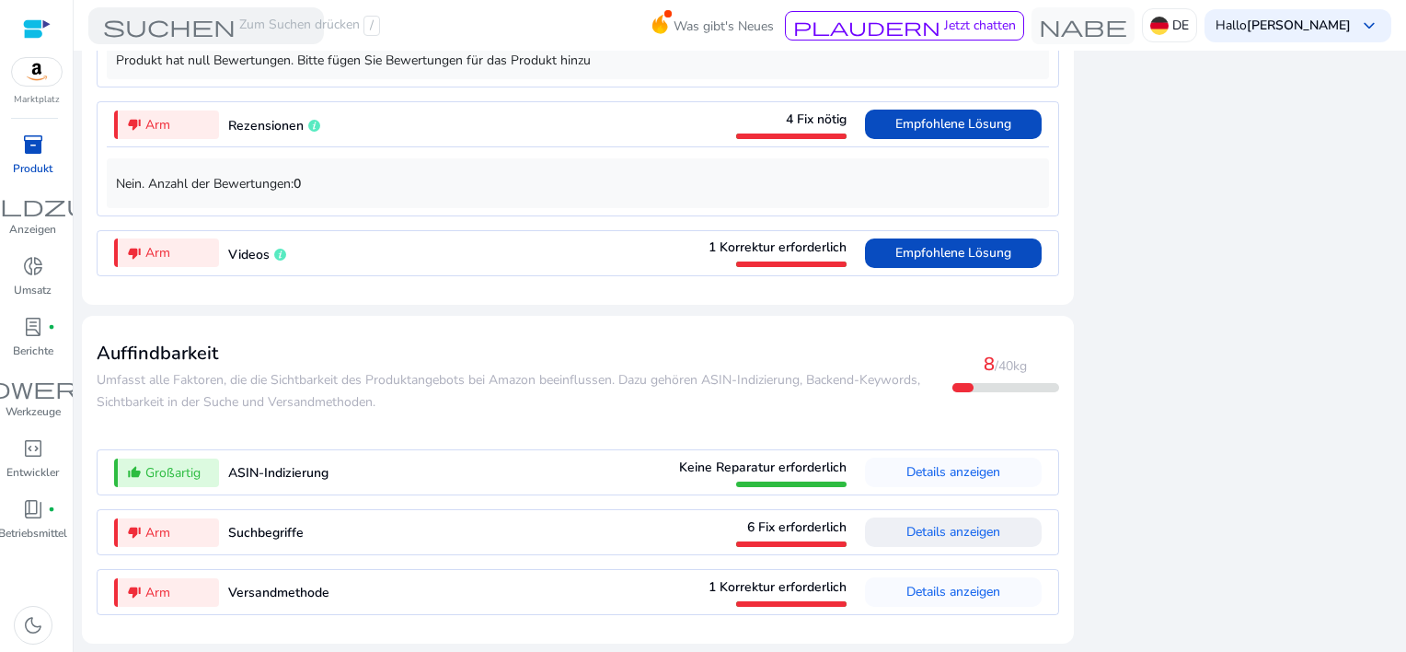
click at [932, 537] on span "Details anzeigen" at bounding box center [954, 531] width 94 height 17
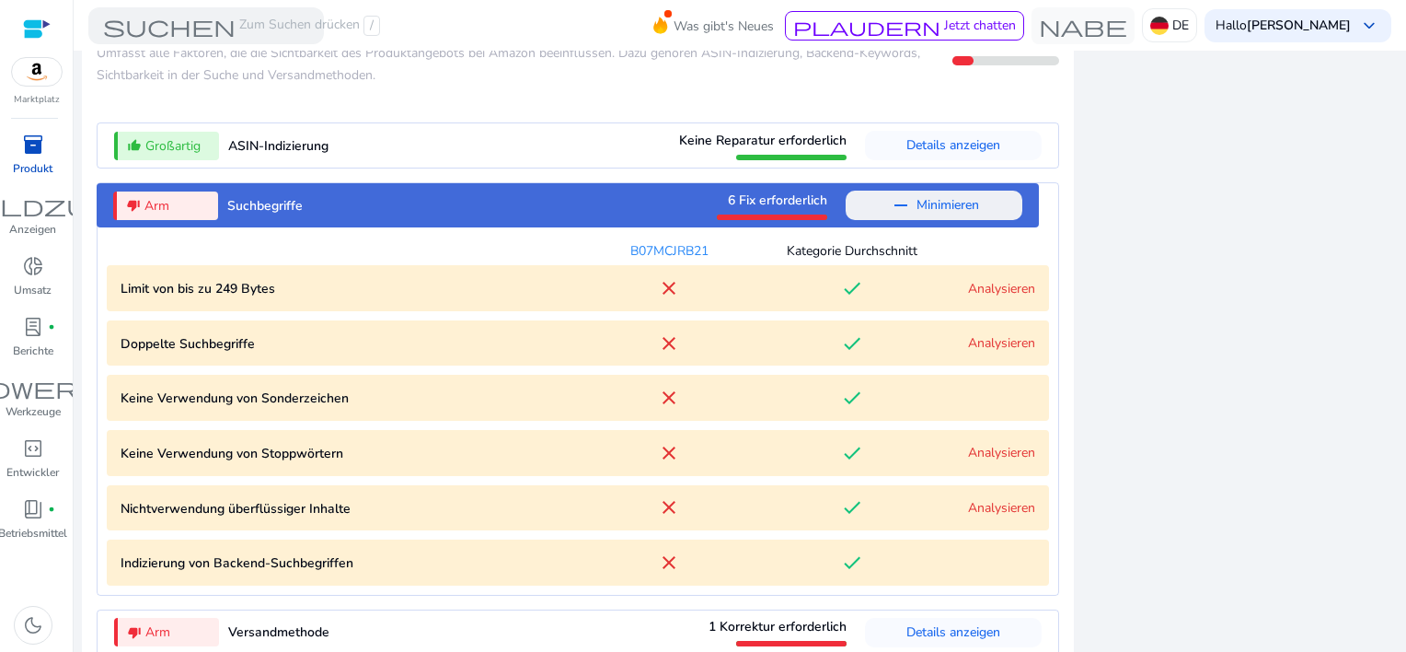
scroll to position [2060, 0]
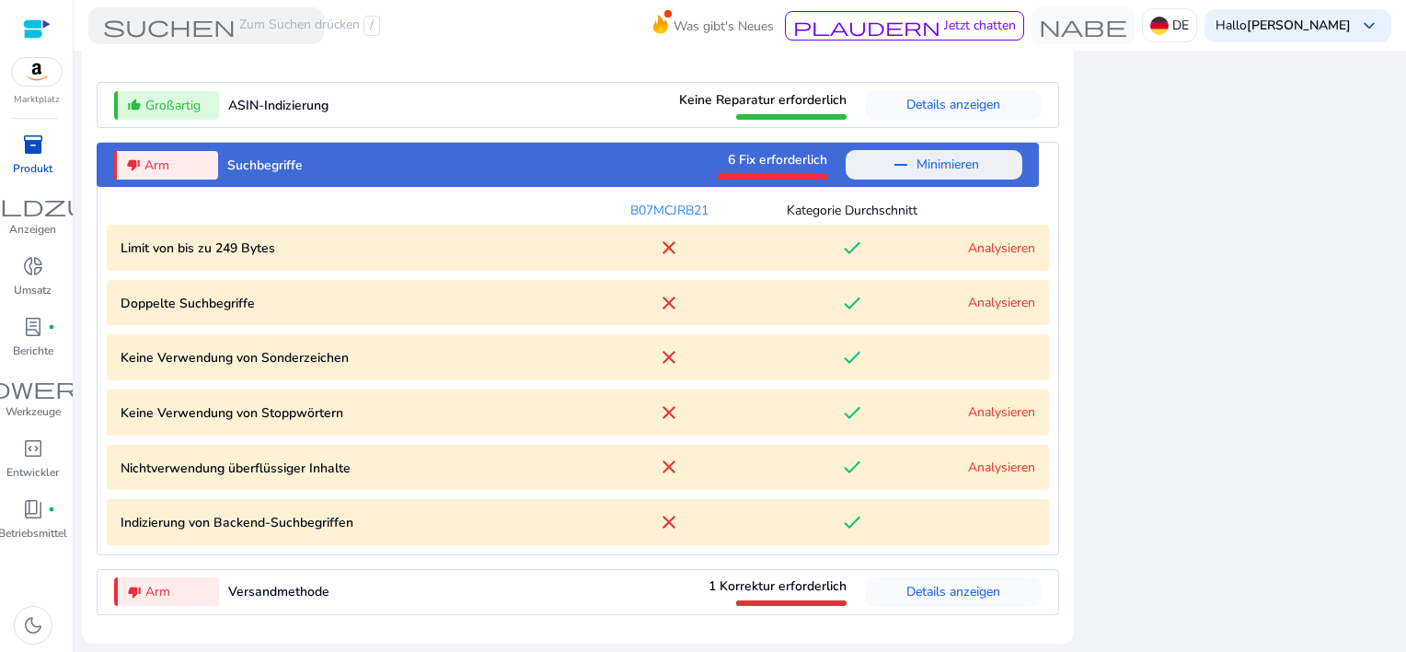
click at [990, 249] on link "Analysieren" at bounding box center [1001, 247] width 67 height 17
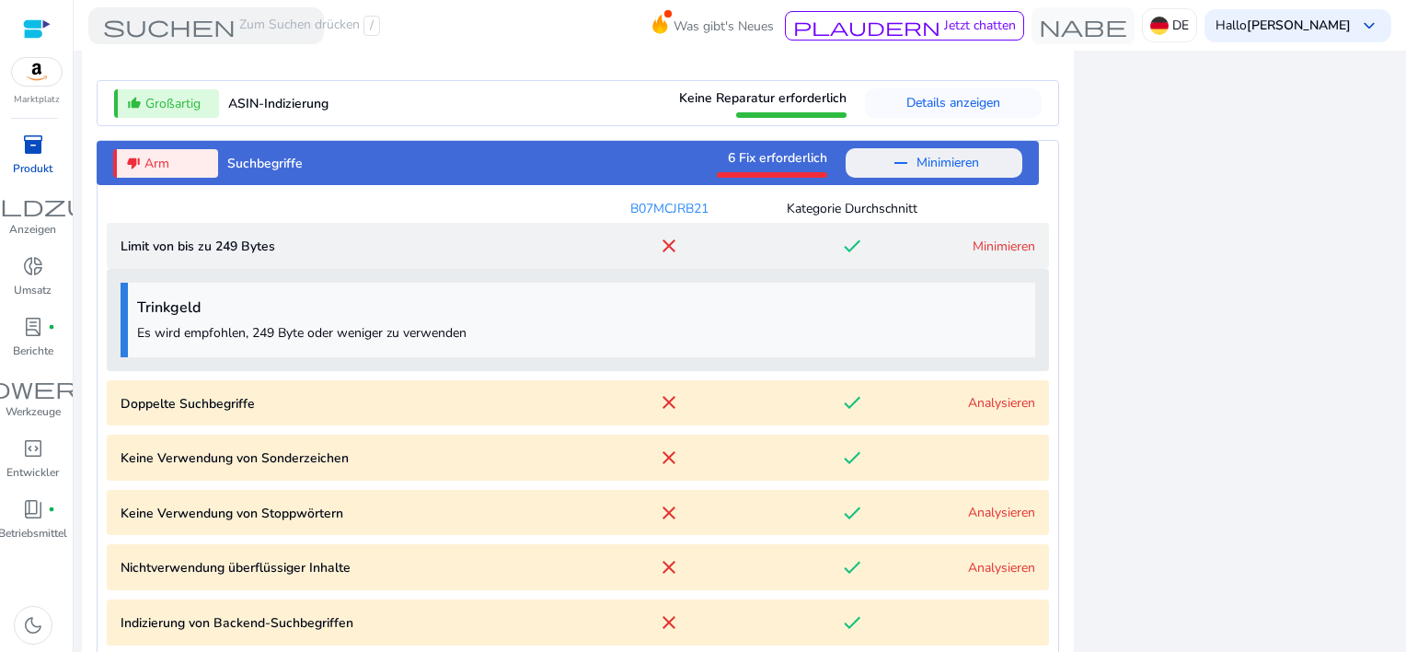
scroll to position [2161, 0]
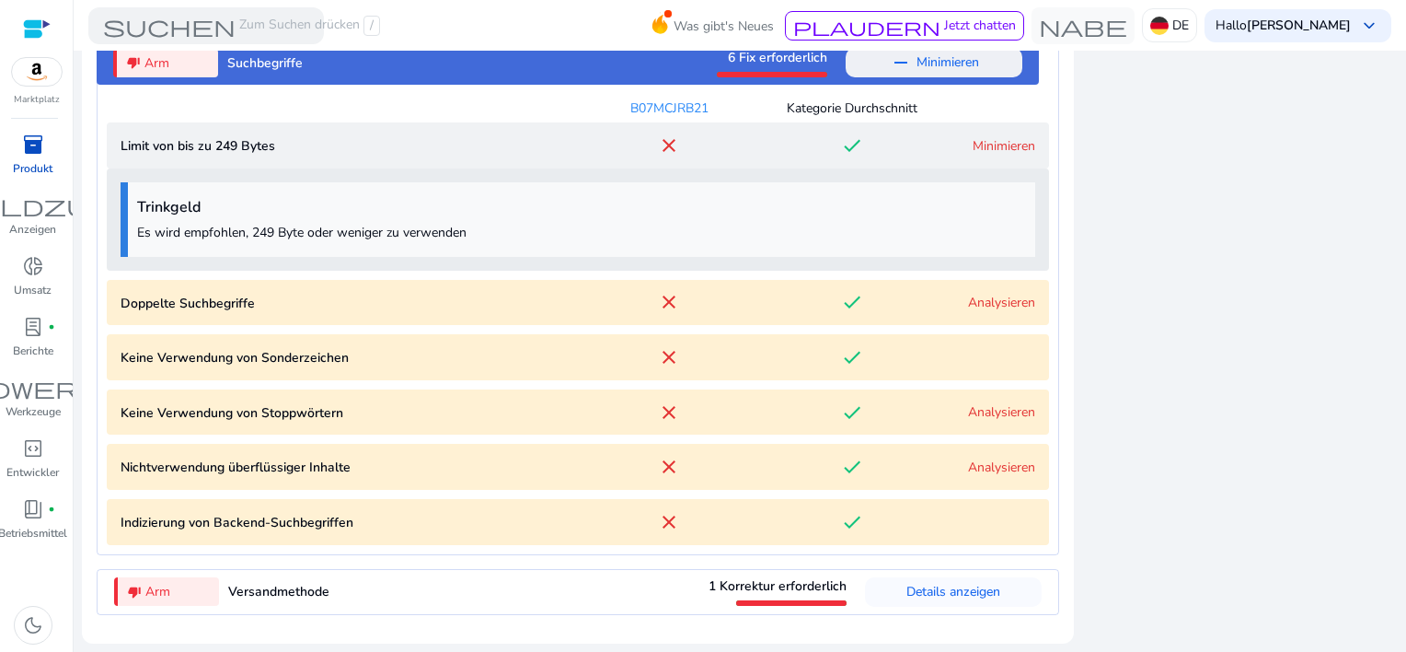
click at [1005, 306] on link "Analysieren" at bounding box center [1001, 302] width 67 height 17
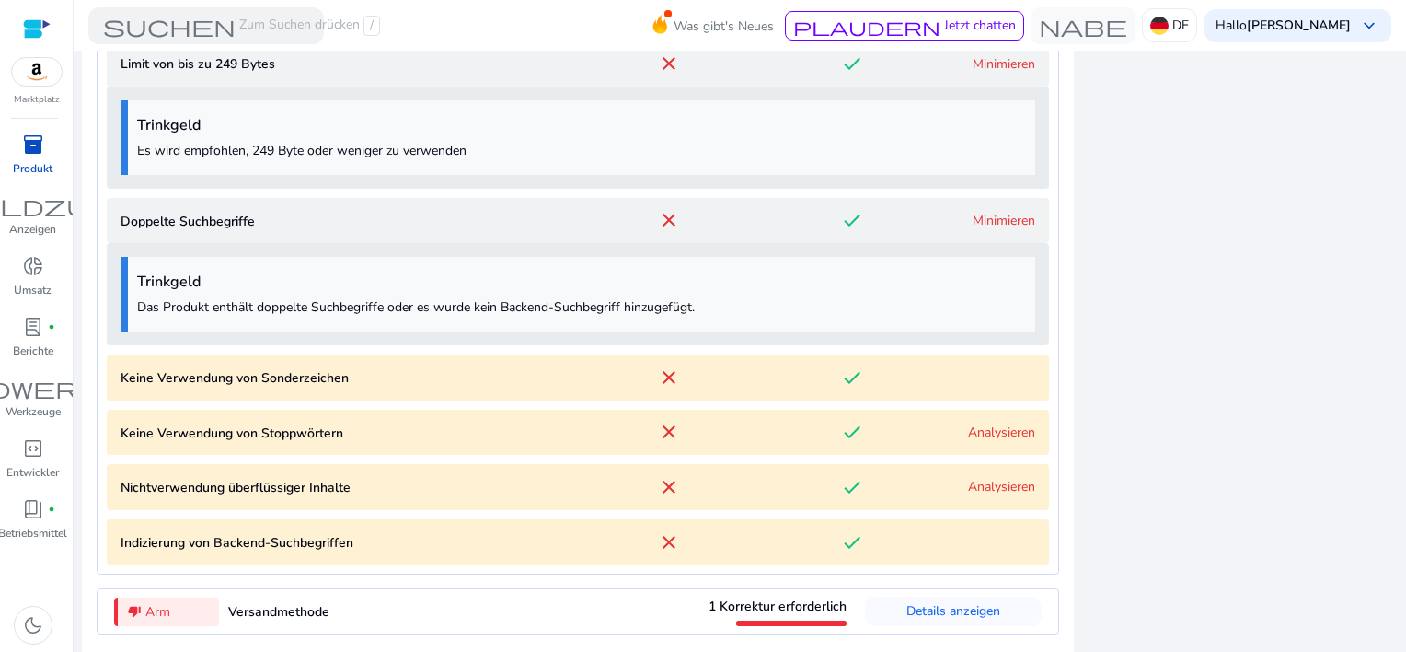
scroll to position [2264, 0]
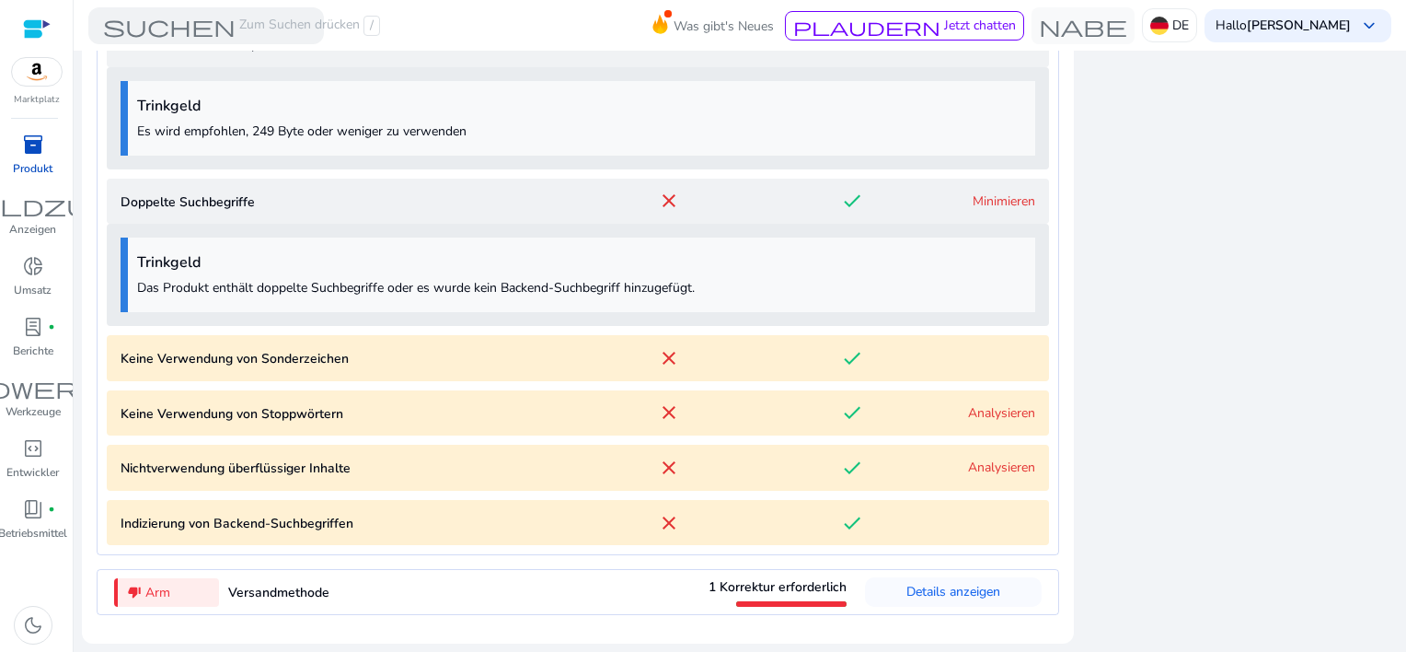
click at [976, 409] on link "Analysieren" at bounding box center [1001, 412] width 67 height 17
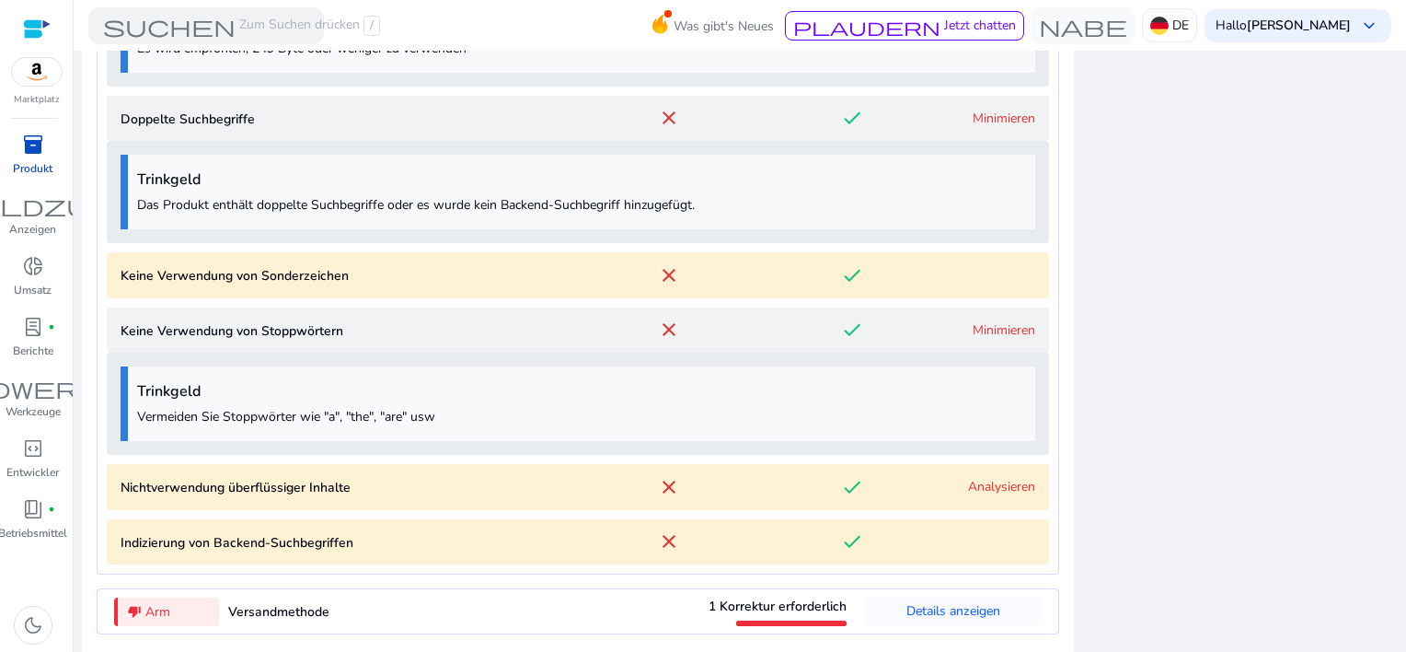
scroll to position [2365, 0]
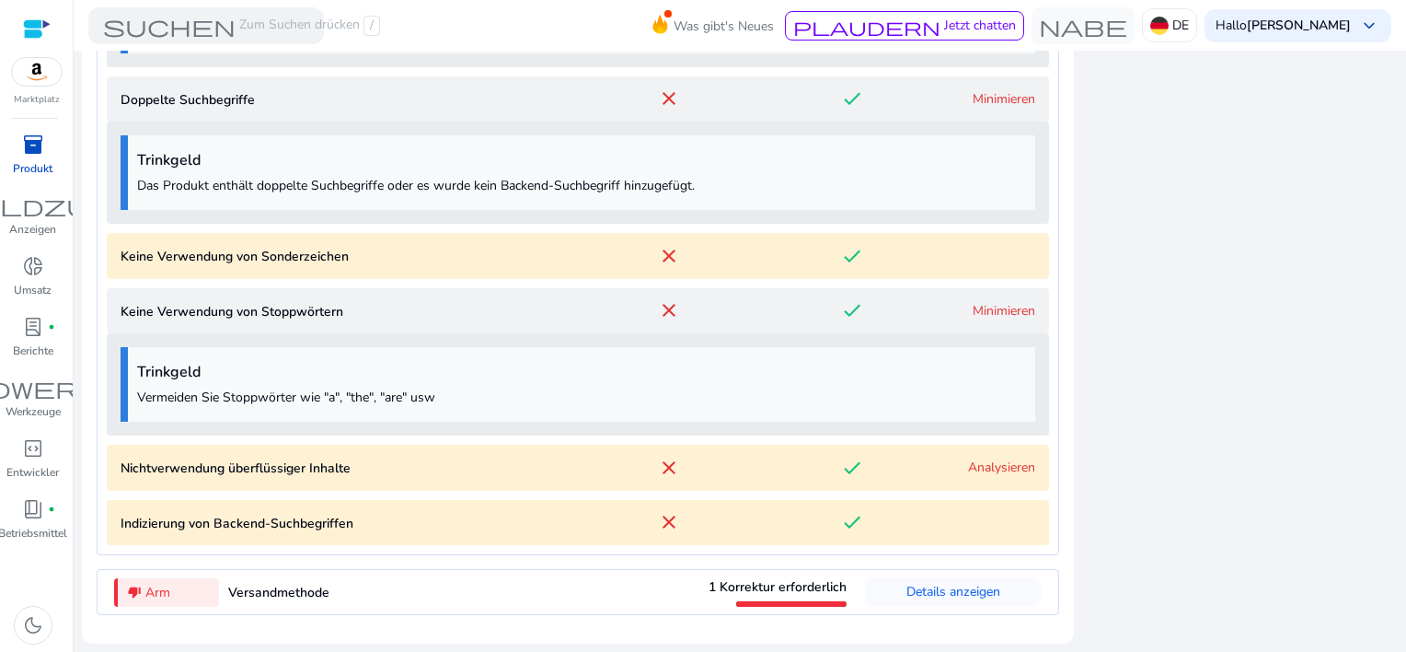
click at [983, 474] on link "Analysieren" at bounding box center [1001, 466] width 67 height 17
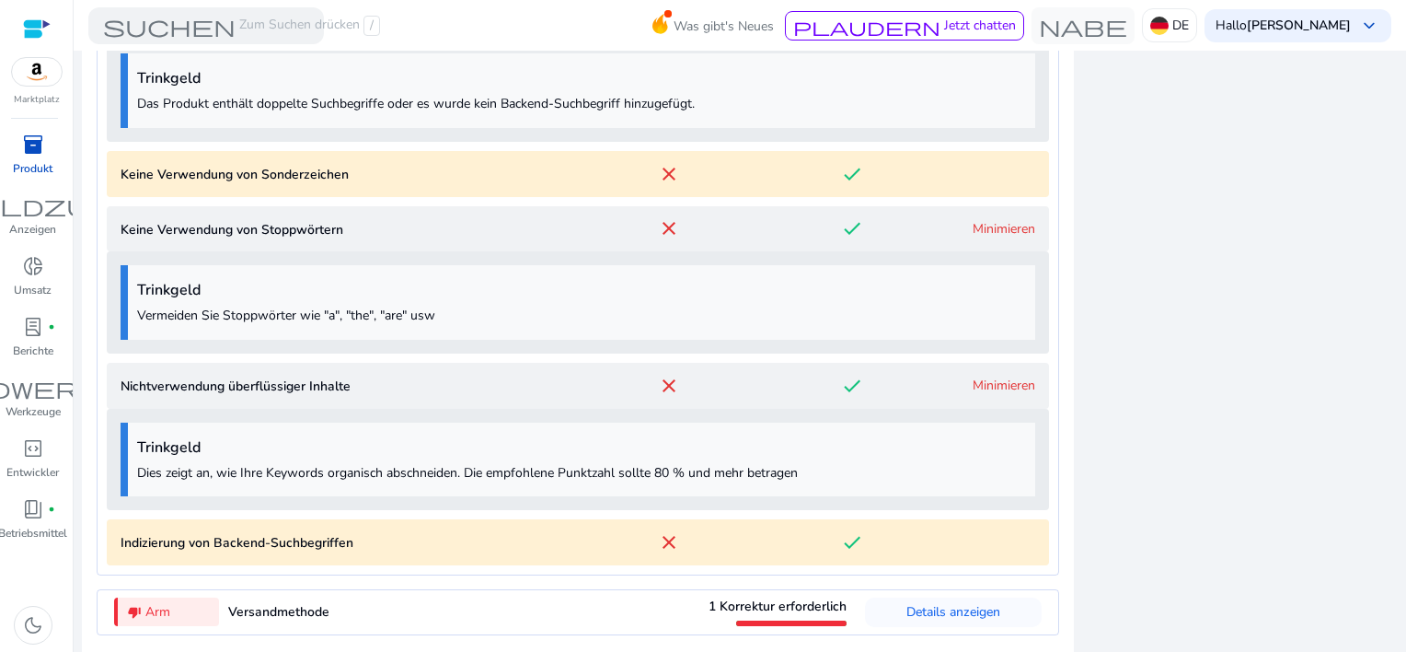
scroll to position [2467, 0]
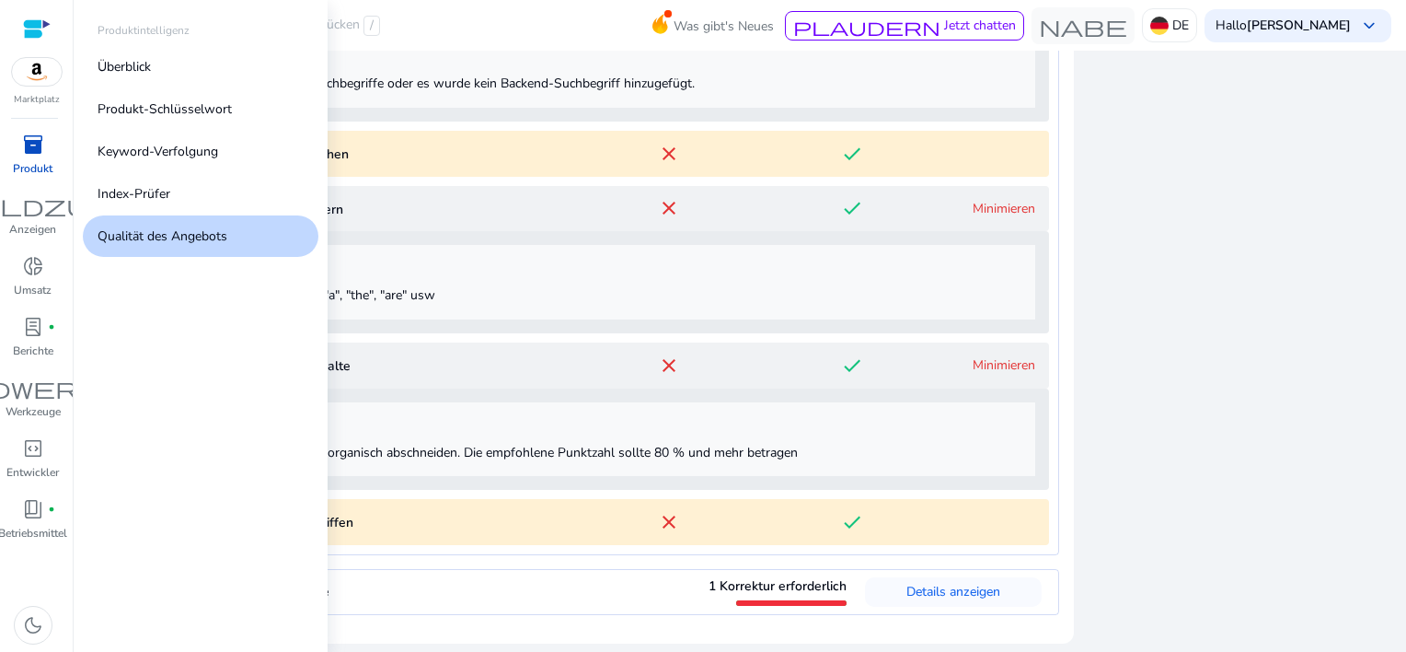
click at [40, 151] on span "inventory_2" at bounding box center [33, 144] width 22 height 22
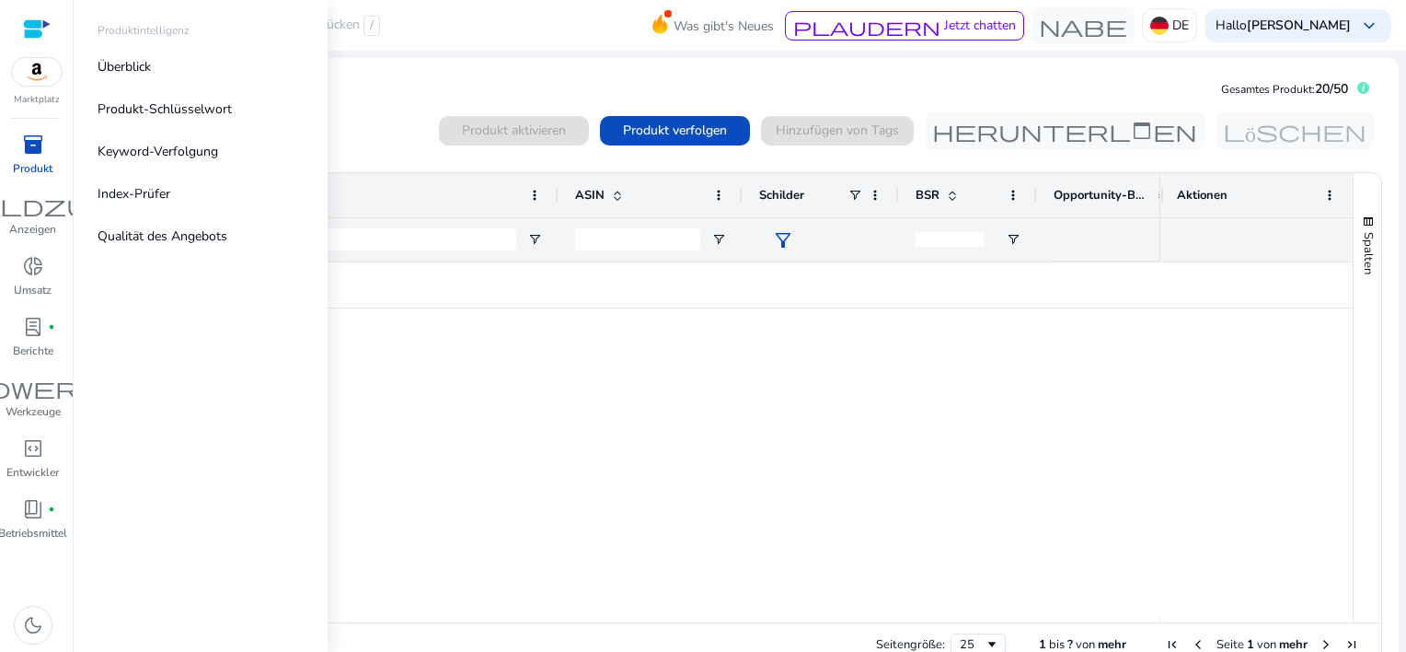
click at [38, 151] on span "inventory_2" at bounding box center [33, 144] width 22 height 22
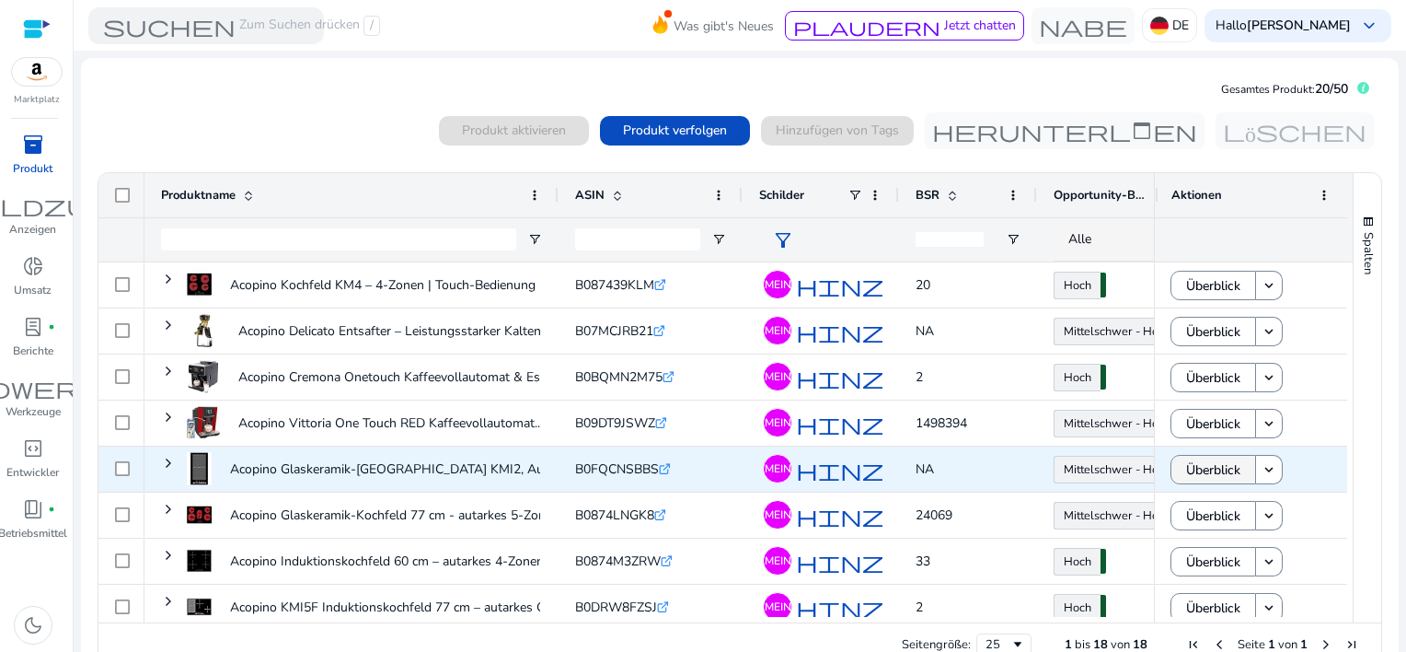
click at [1222, 466] on span "Überblick" at bounding box center [1213, 470] width 54 height 38
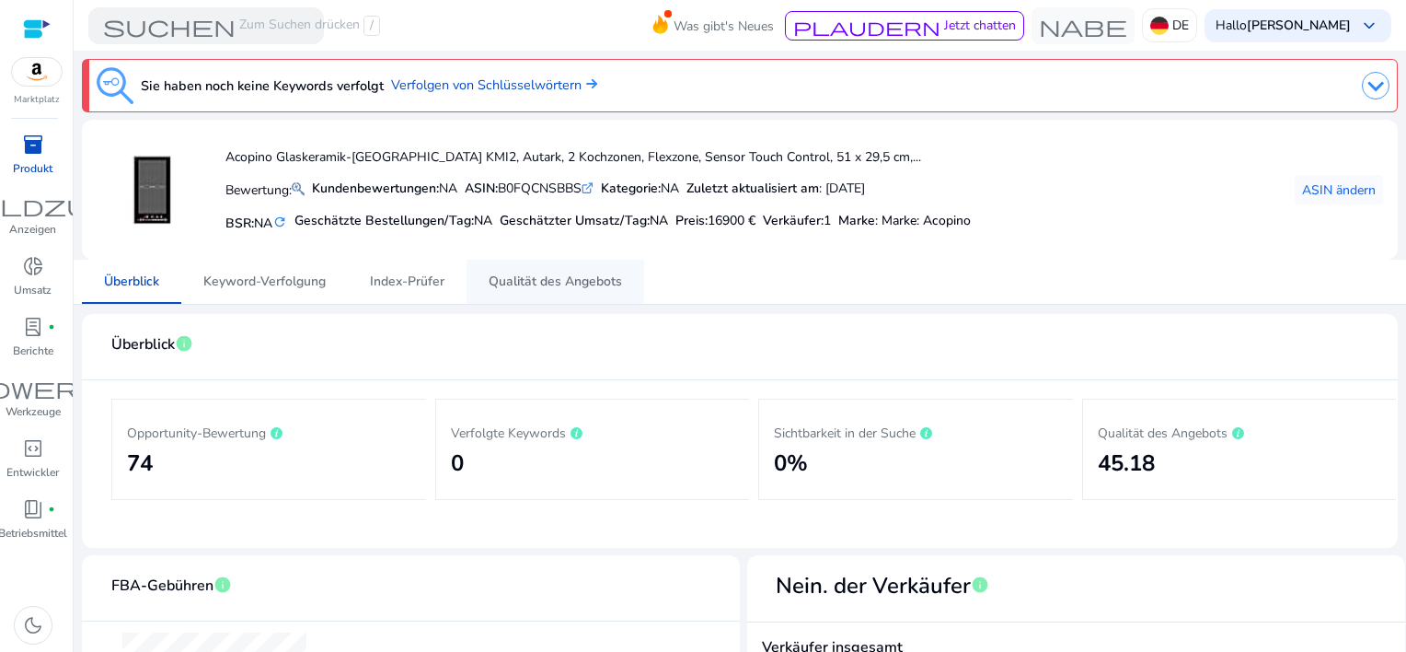
click at [523, 283] on span "Qualität des Angebots" at bounding box center [555, 281] width 133 height 13
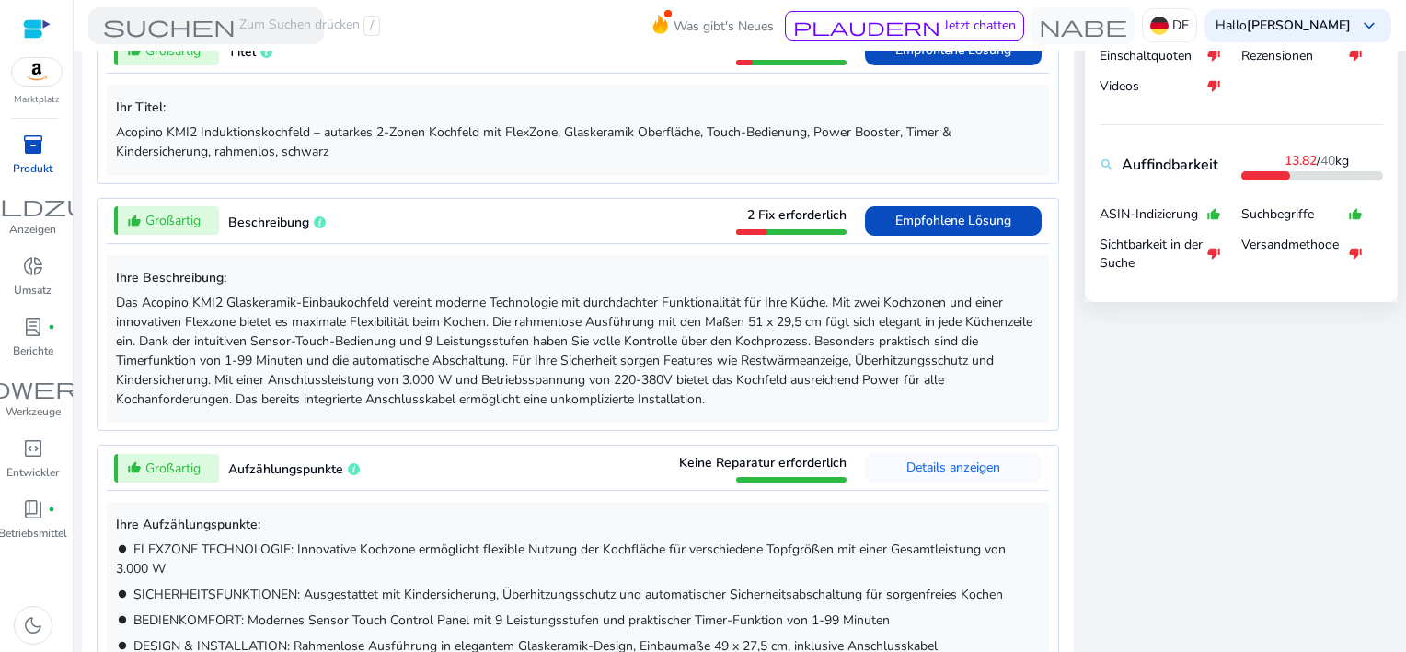
scroll to position [828, 0]
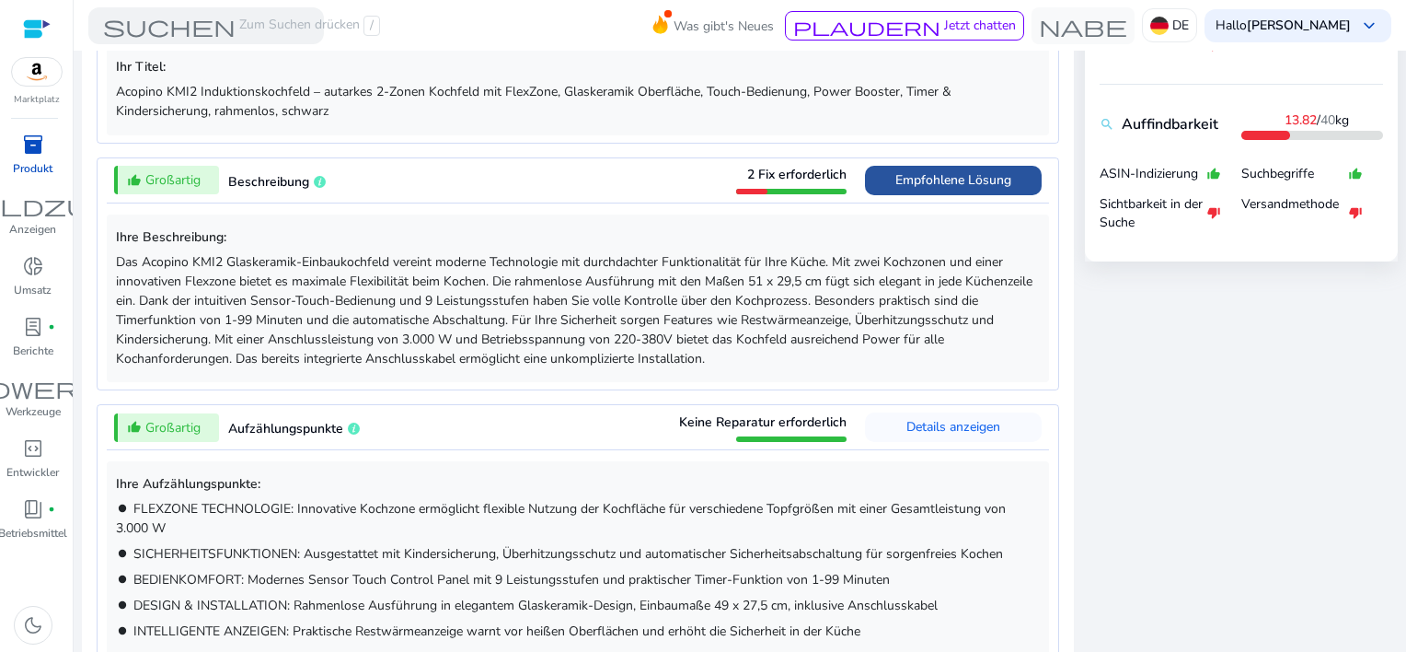
click at [898, 177] on span "Empfohlene Lösung" at bounding box center [954, 179] width 116 height 17
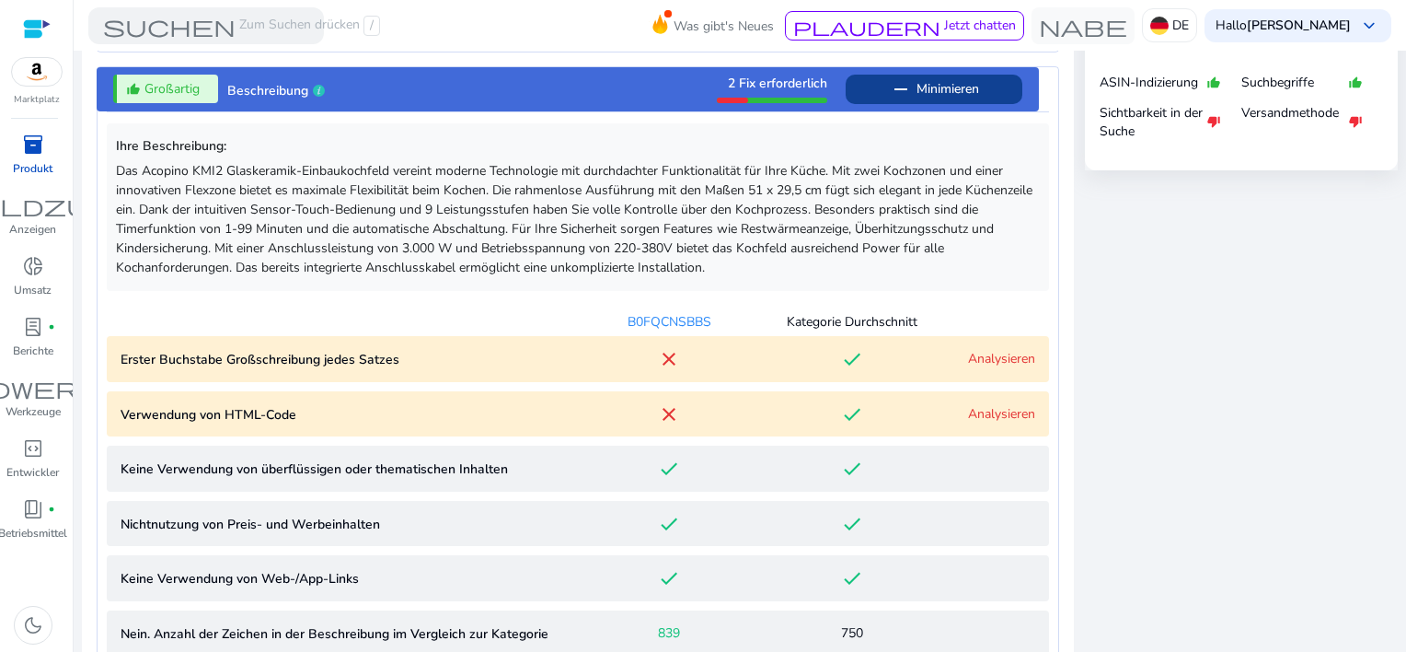
scroll to position [984, 0]
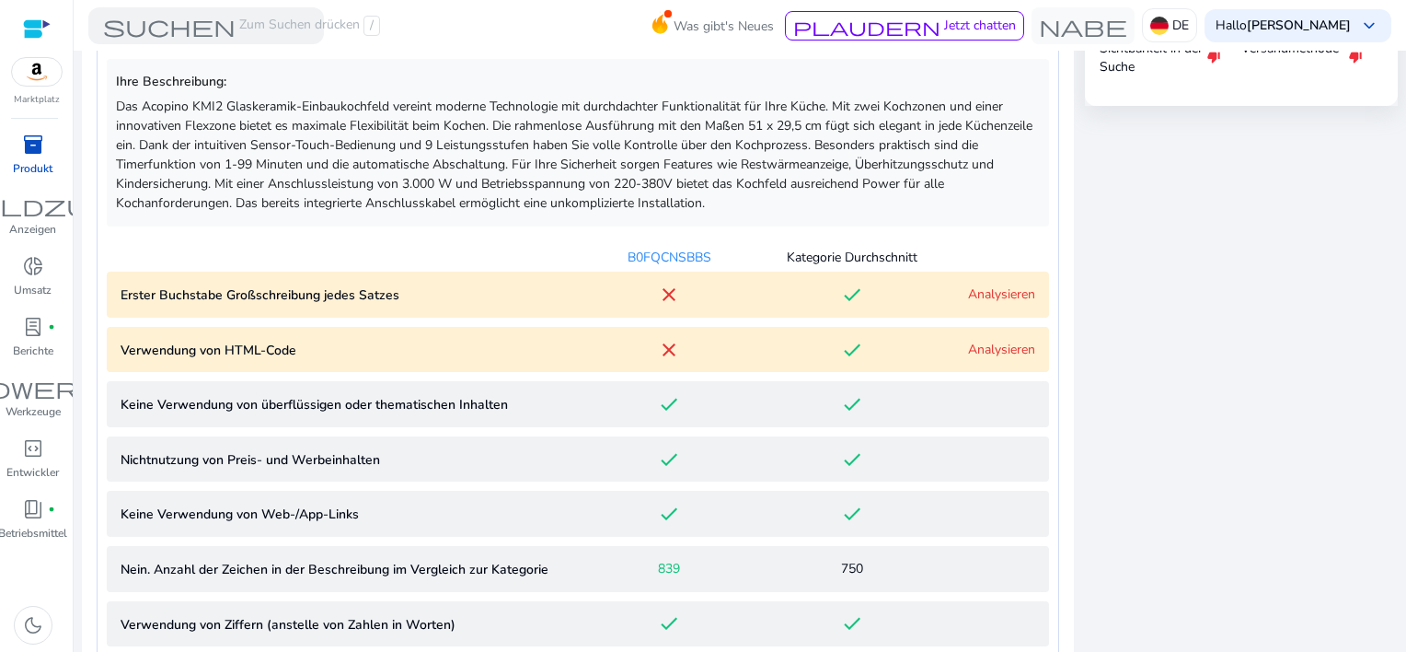
click at [972, 346] on link "Analysieren" at bounding box center [1001, 349] width 67 height 17
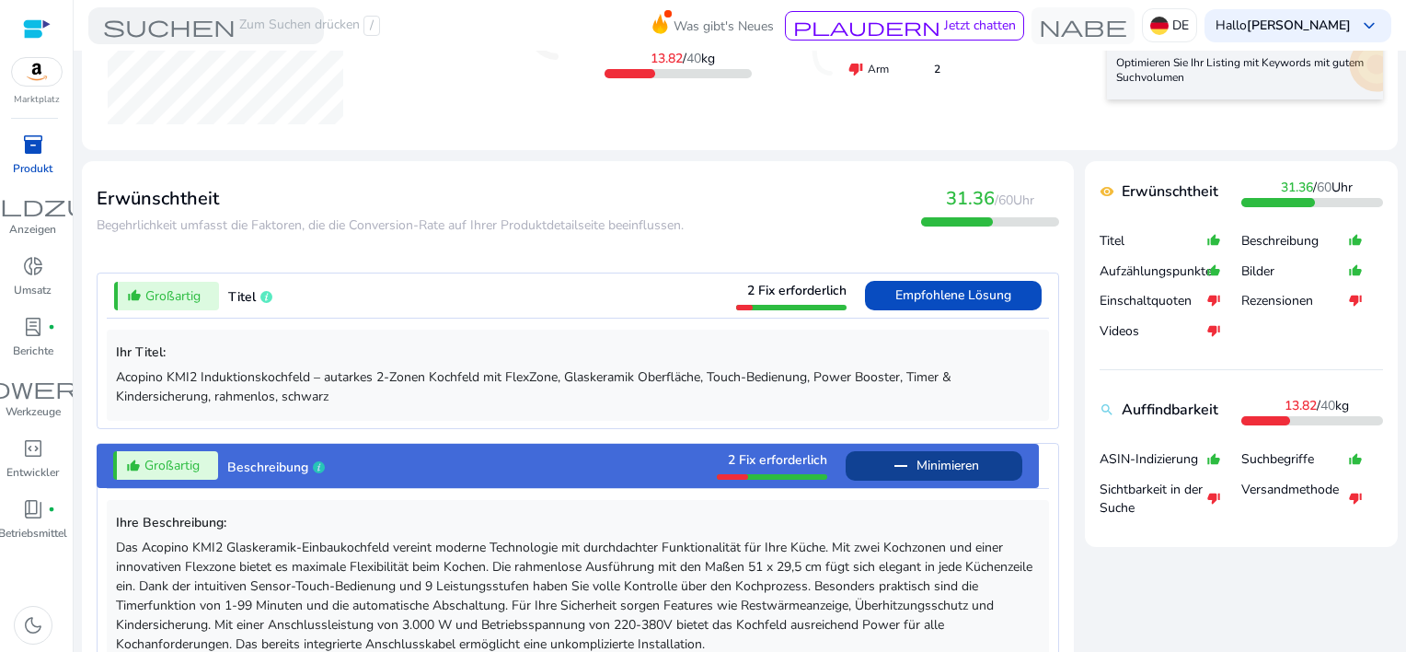
scroll to position [552, 0]
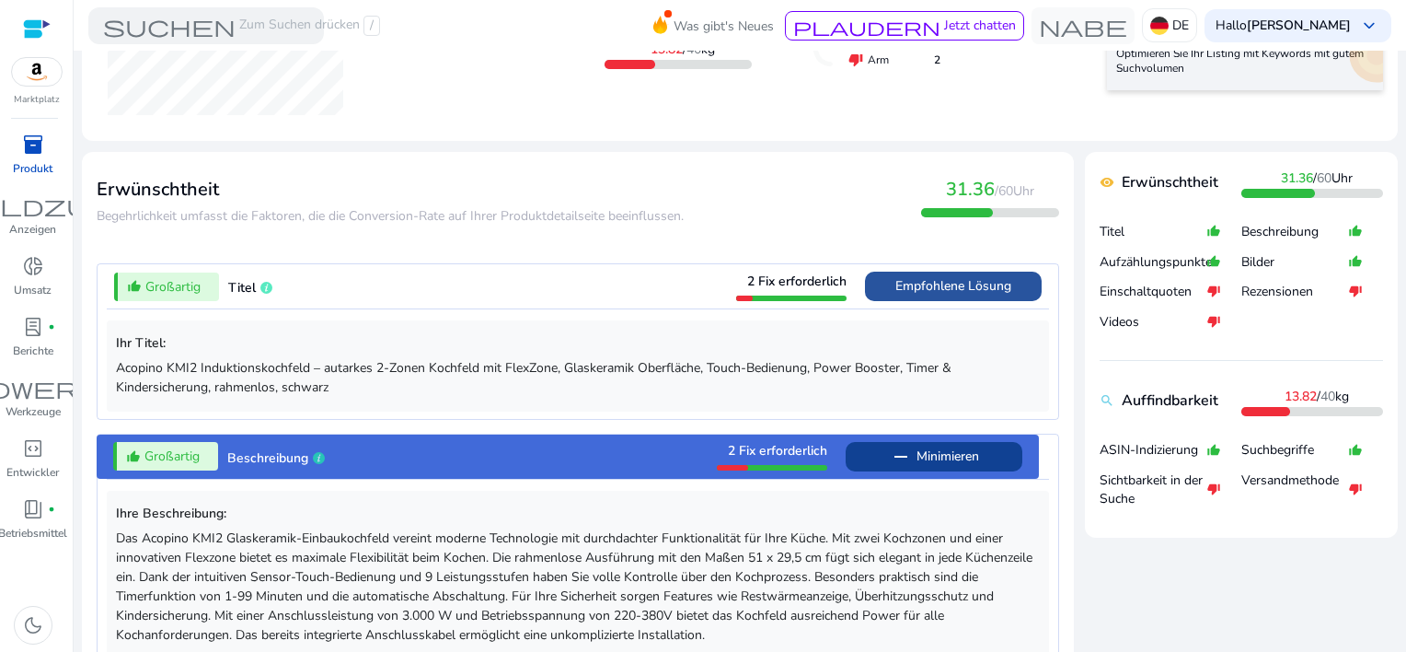
click at [928, 292] on span "Empfohlene Lösung" at bounding box center [954, 285] width 116 height 17
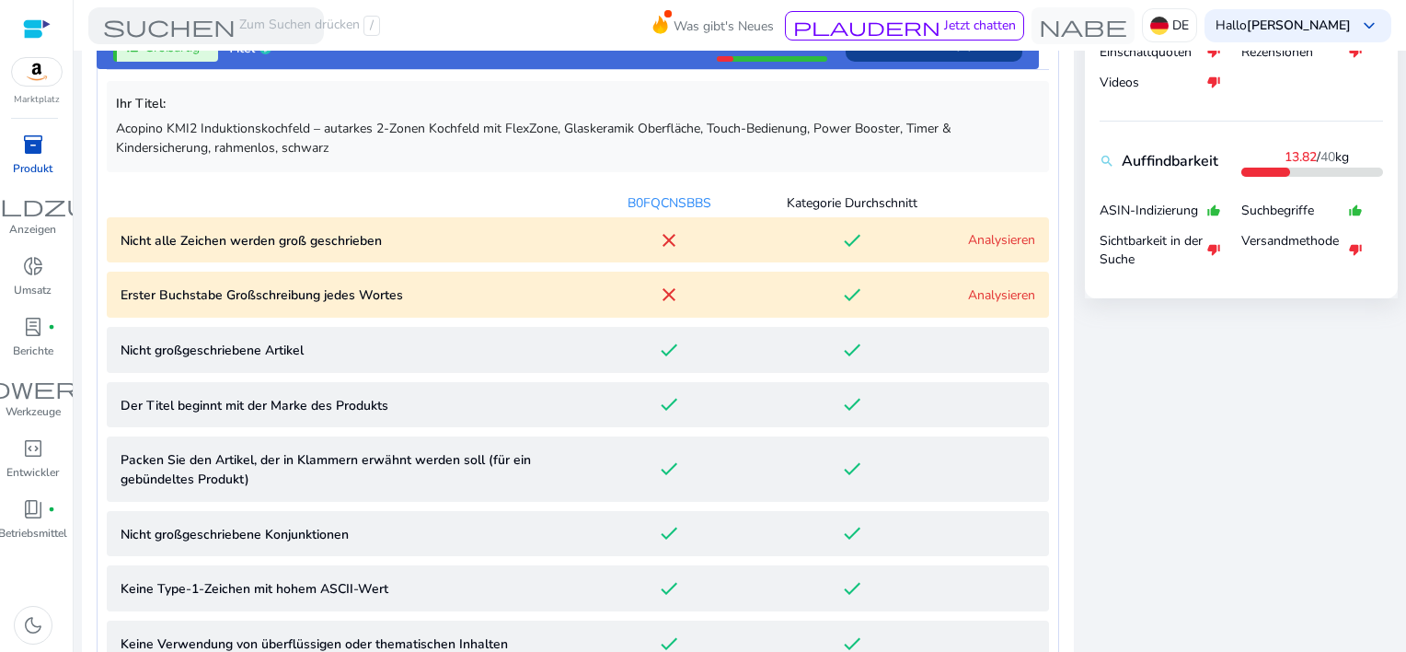
scroll to position [815, 0]
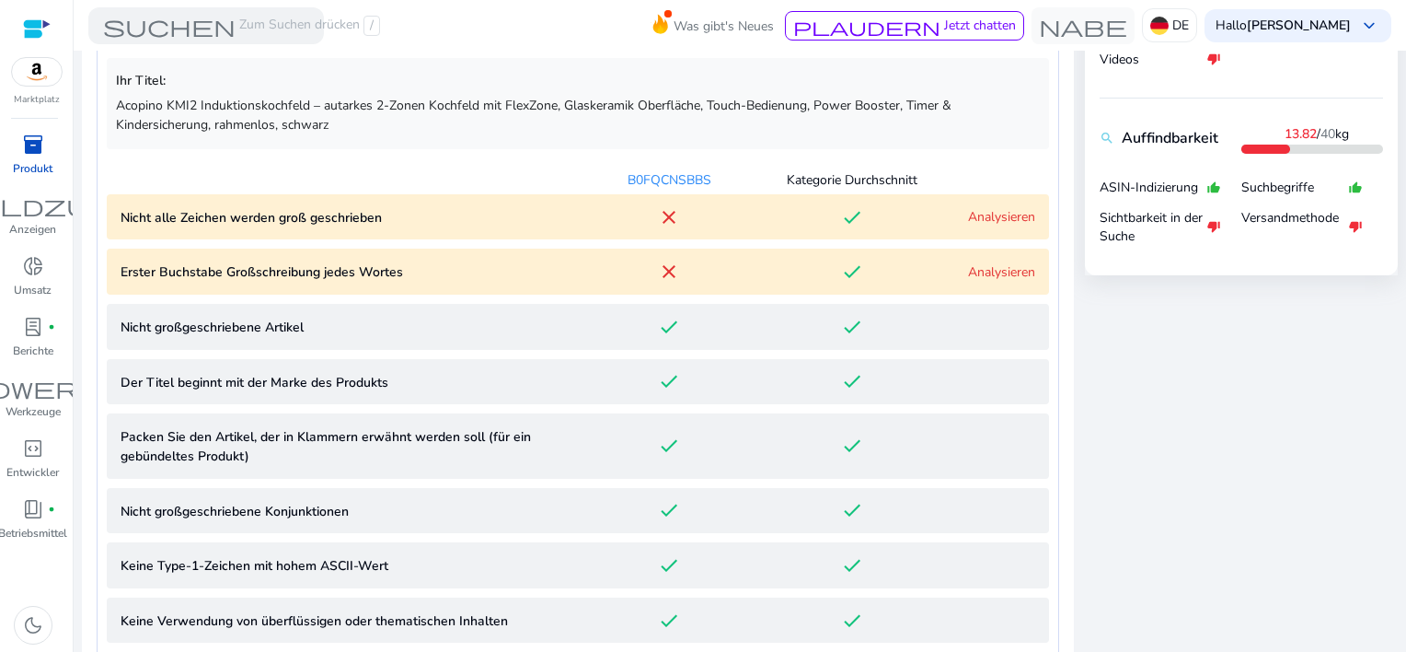
click at [973, 213] on link "Analysieren" at bounding box center [1001, 216] width 67 height 17
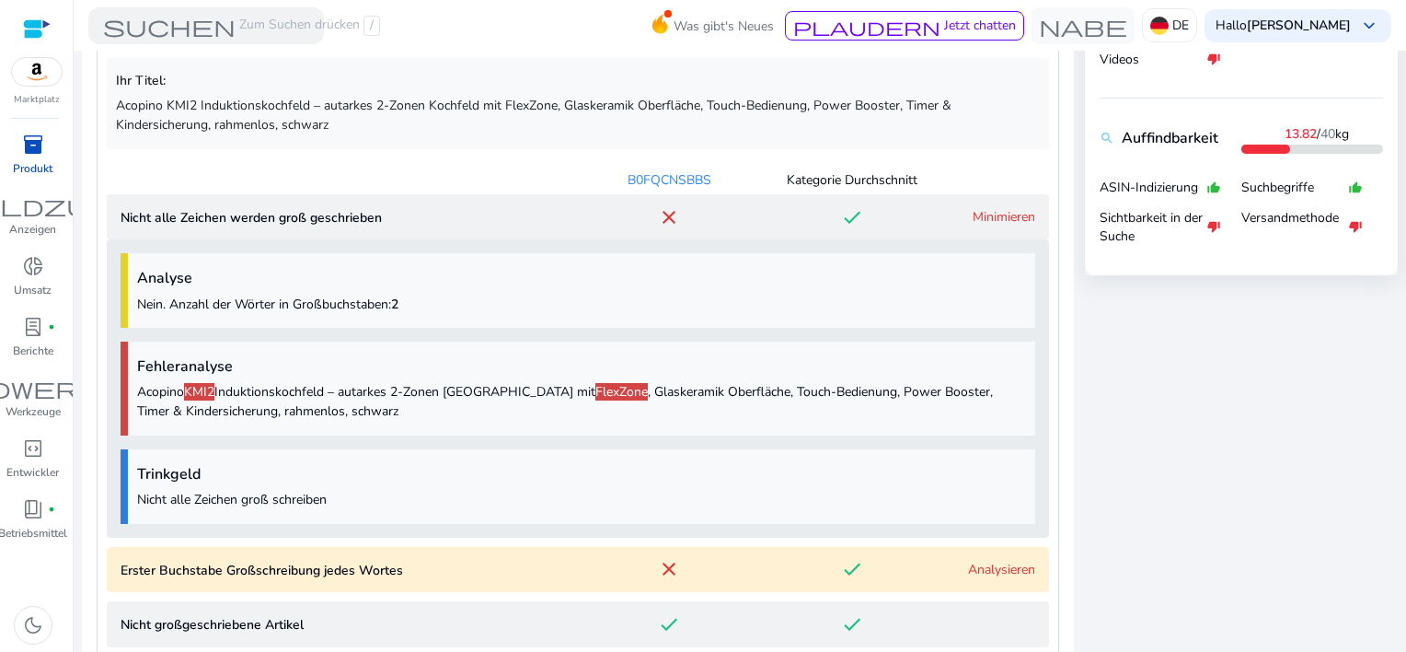
scroll to position [1007, 0]
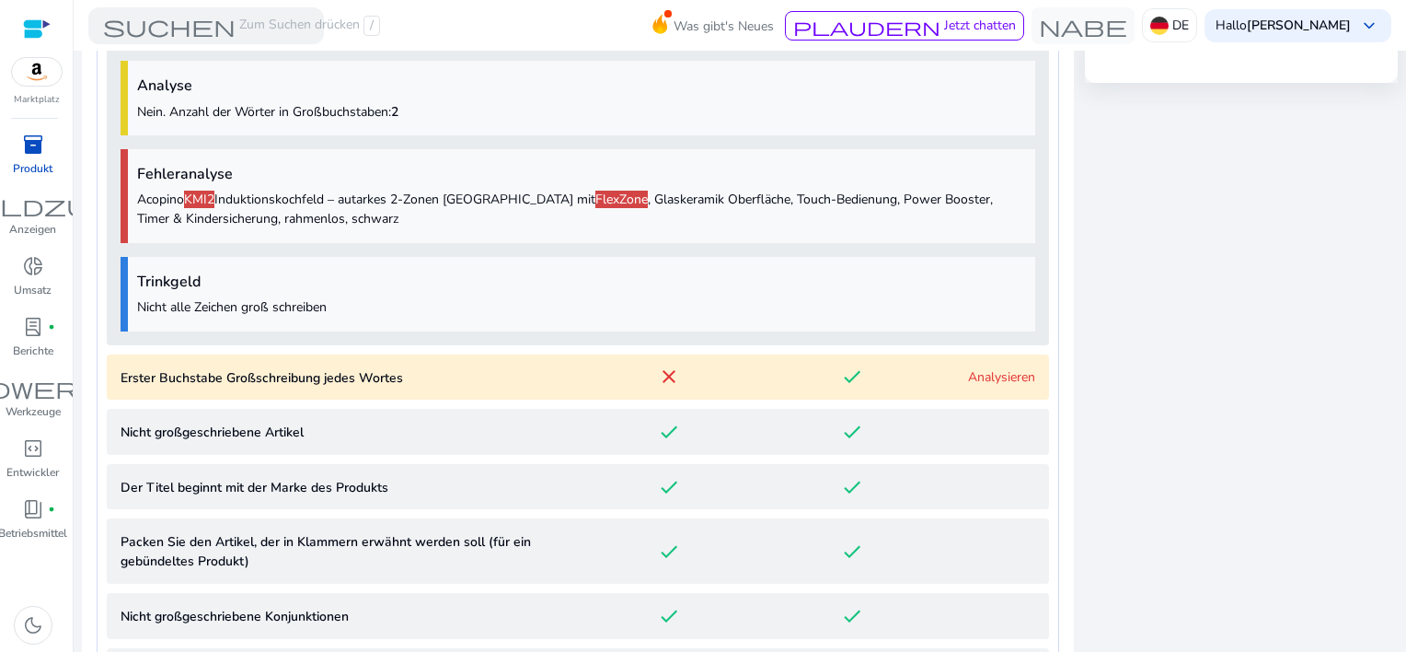
click at [976, 371] on link "Analysieren" at bounding box center [1001, 376] width 67 height 17
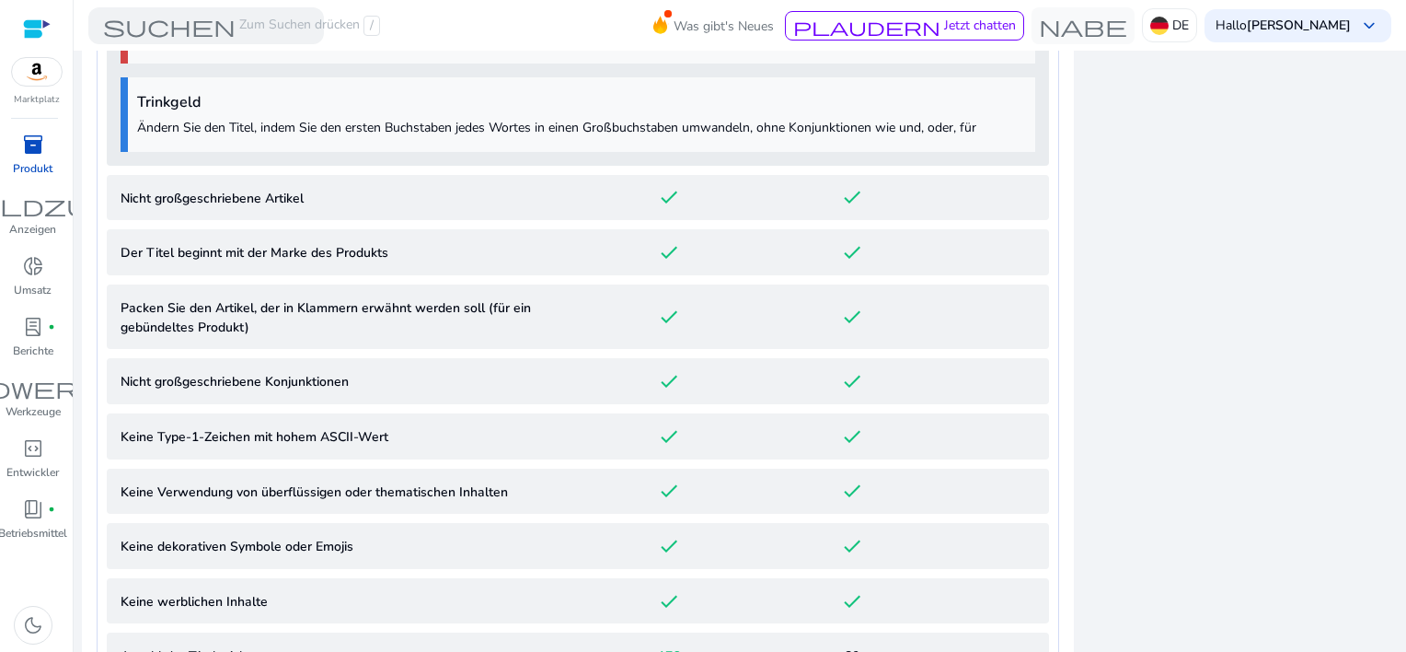
scroll to position [1451, 0]
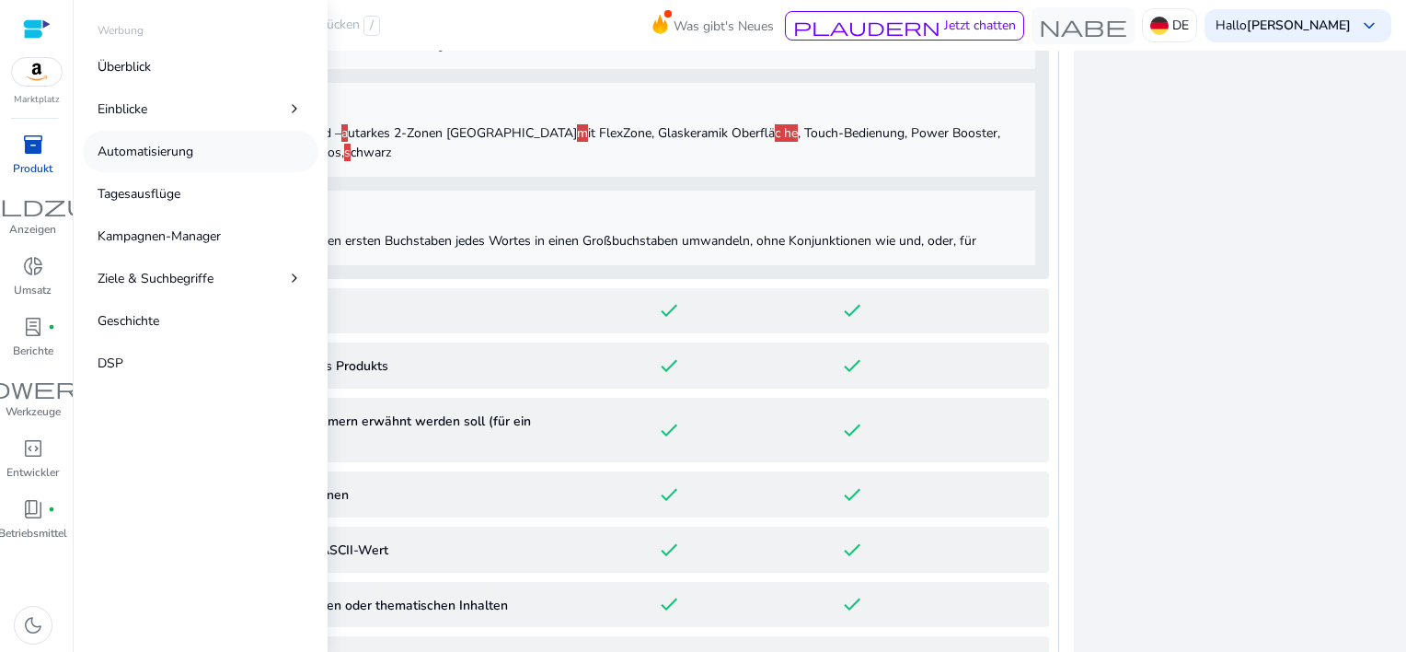
click at [138, 151] on p "Automatisierung" at bounding box center [146, 151] width 96 height 19
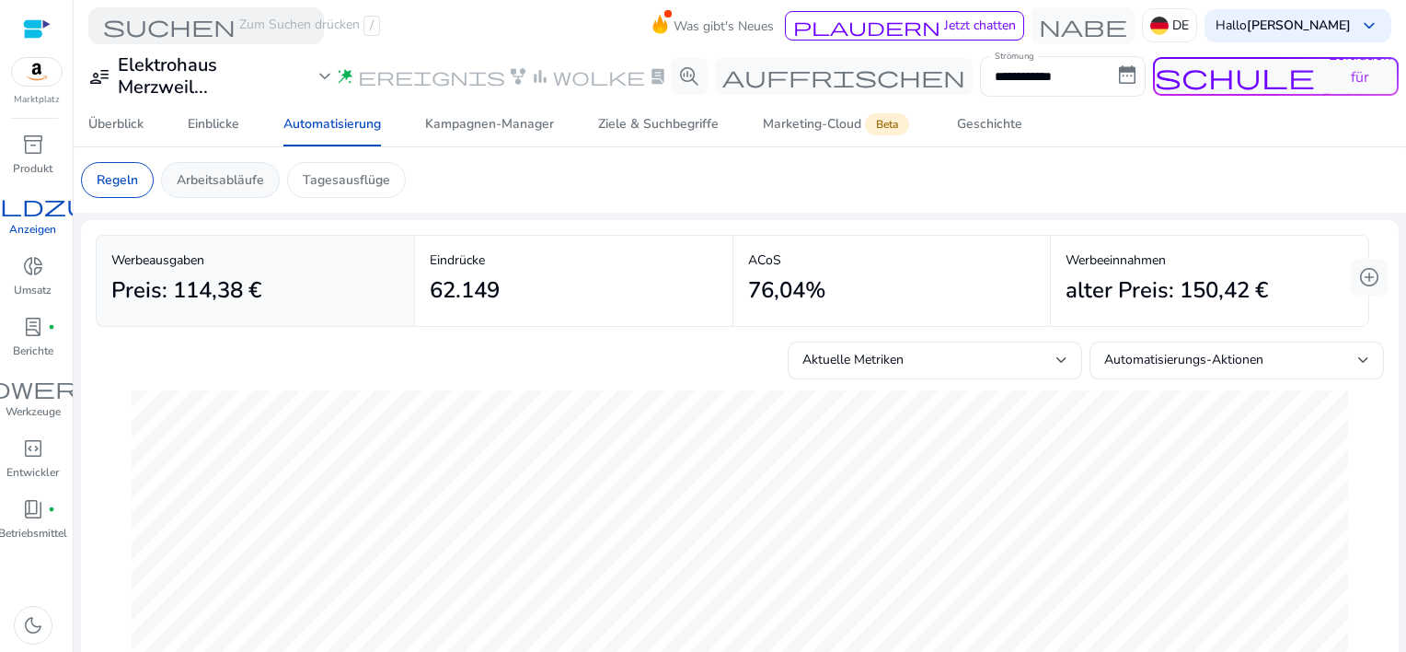
click at [217, 187] on p "Arbeitsabläufe" at bounding box center [220, 179] width 87 height 19
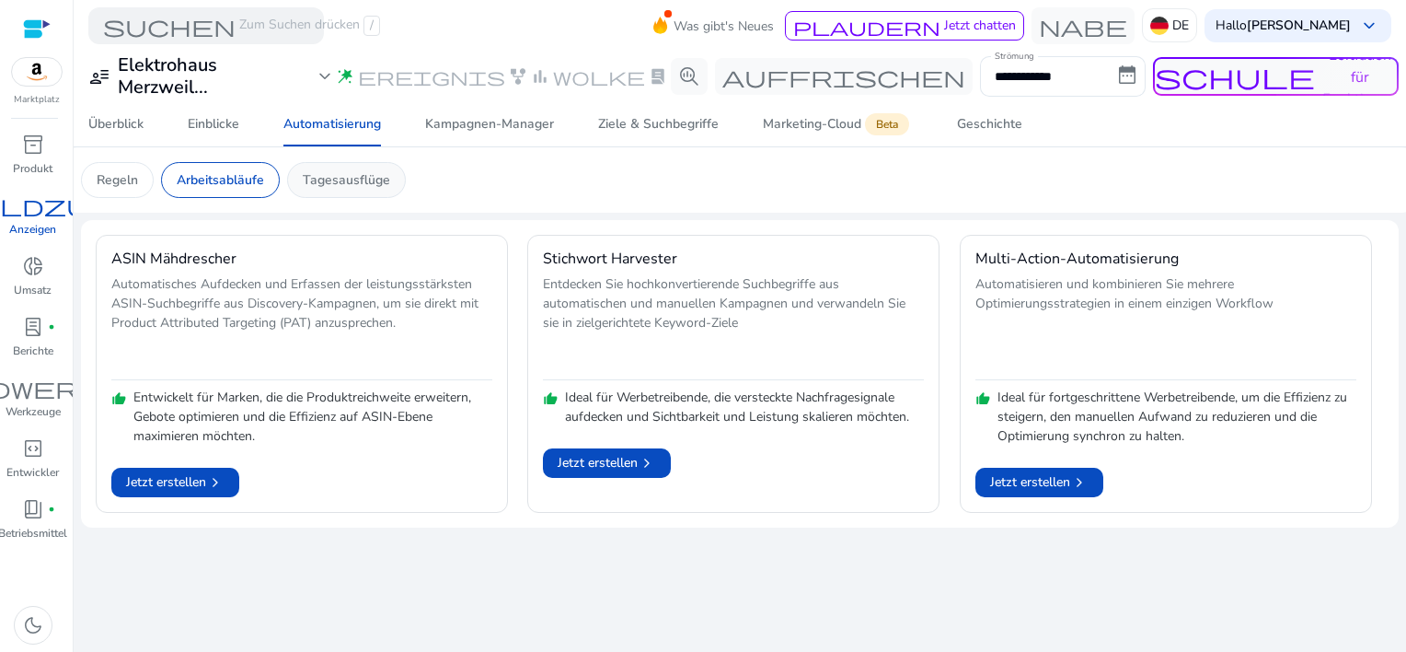
click at [335, 183] on p "Tagesausflüge" at bounding box center [346, 179] width 87 height 19
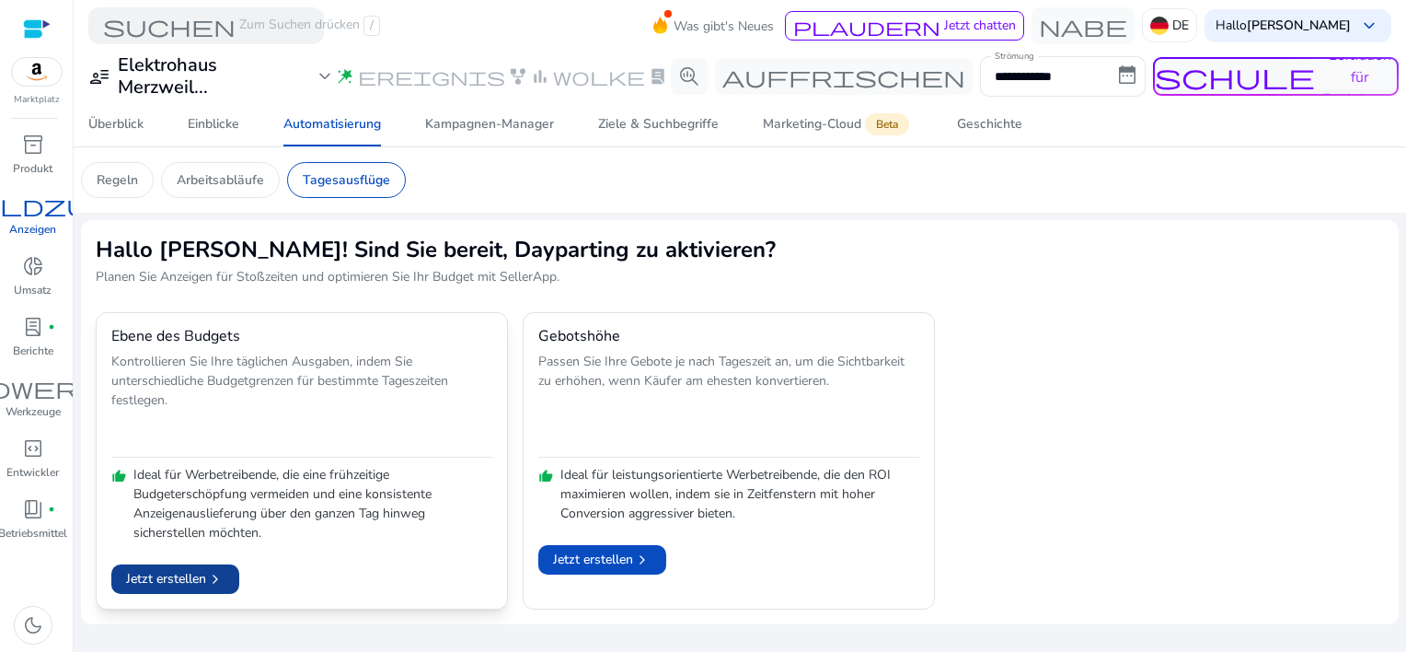
click at [160, 575] on font "Jetzt erstellen" at bounding box center [166, 578] width 80 height 19
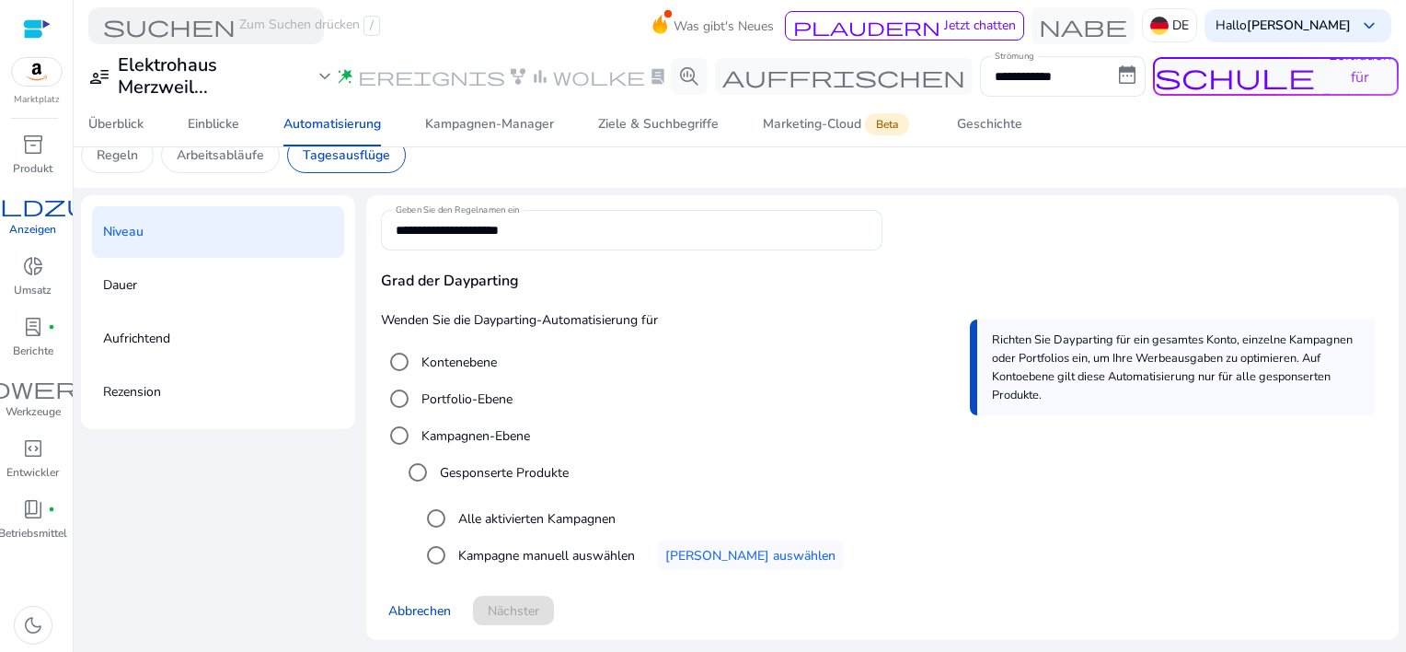
scroll to position [27, 0]
click at [878, 422] on mat-radio-button "Kampagnen-Ebene" at bounding box center [882, 433] width 1003 height 37
click at [729, 452] on mat-radio-group "Gesponserte Produkte" at bounding box center [891, 470] width 985 height 37
click at [695, 420] on mat-radio-button "Kampagnen-Ebene" at bounding box center [882, 433] width 1003 height 37
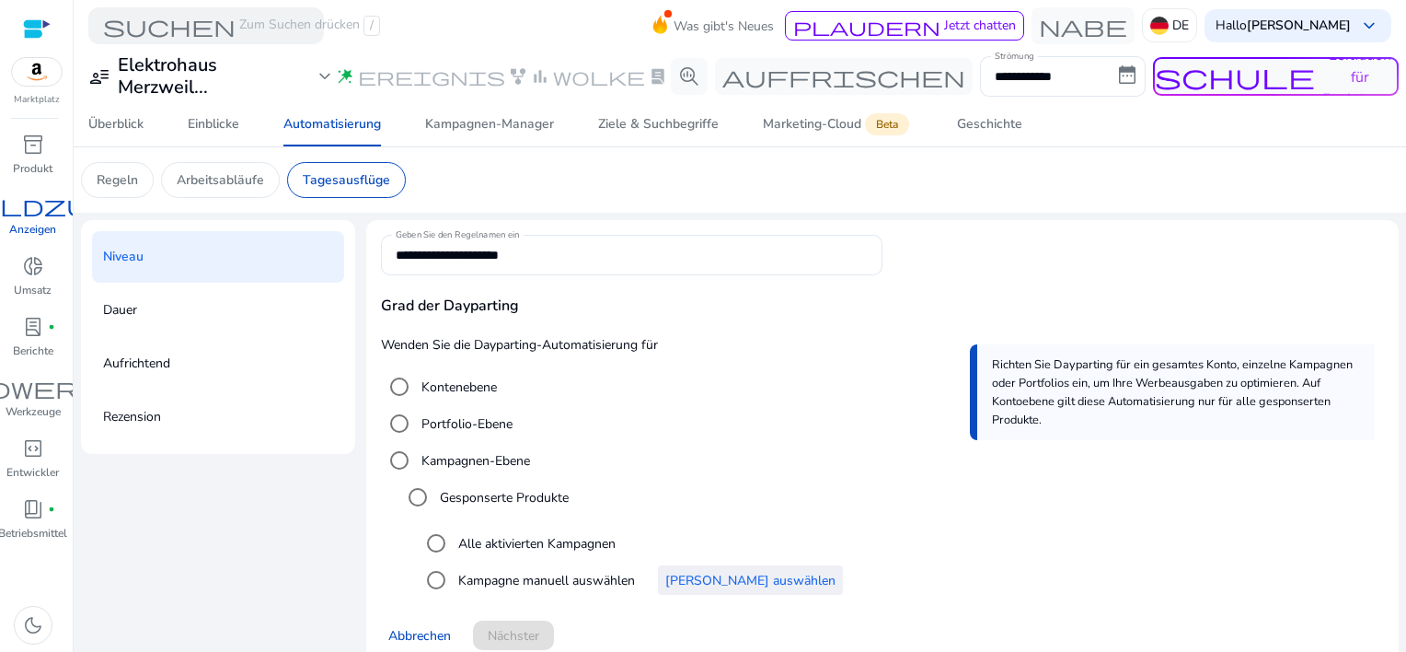
click at [699, 581] on span "Manuell auswählen" at bounding box center [750, 580] width 170 height 19
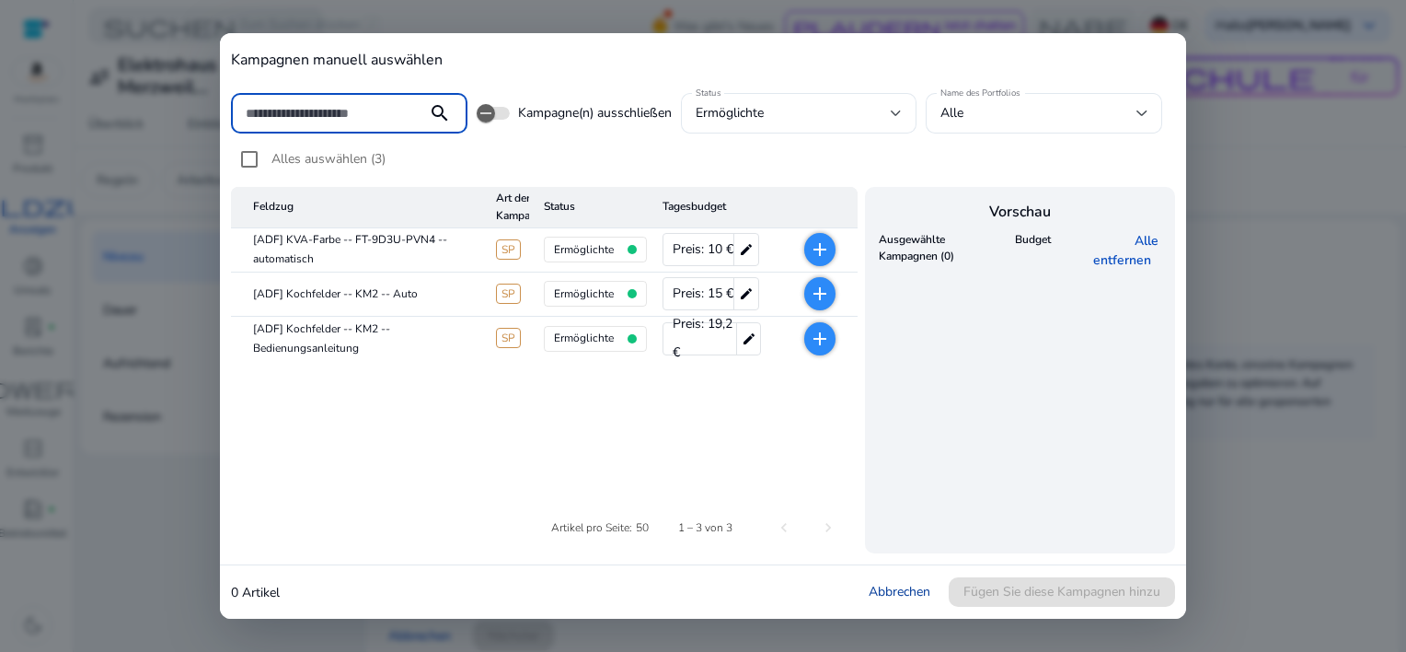
click at [891, 594] on link "Abbrechen" at bounding box center [900, 591] width 62 height 17
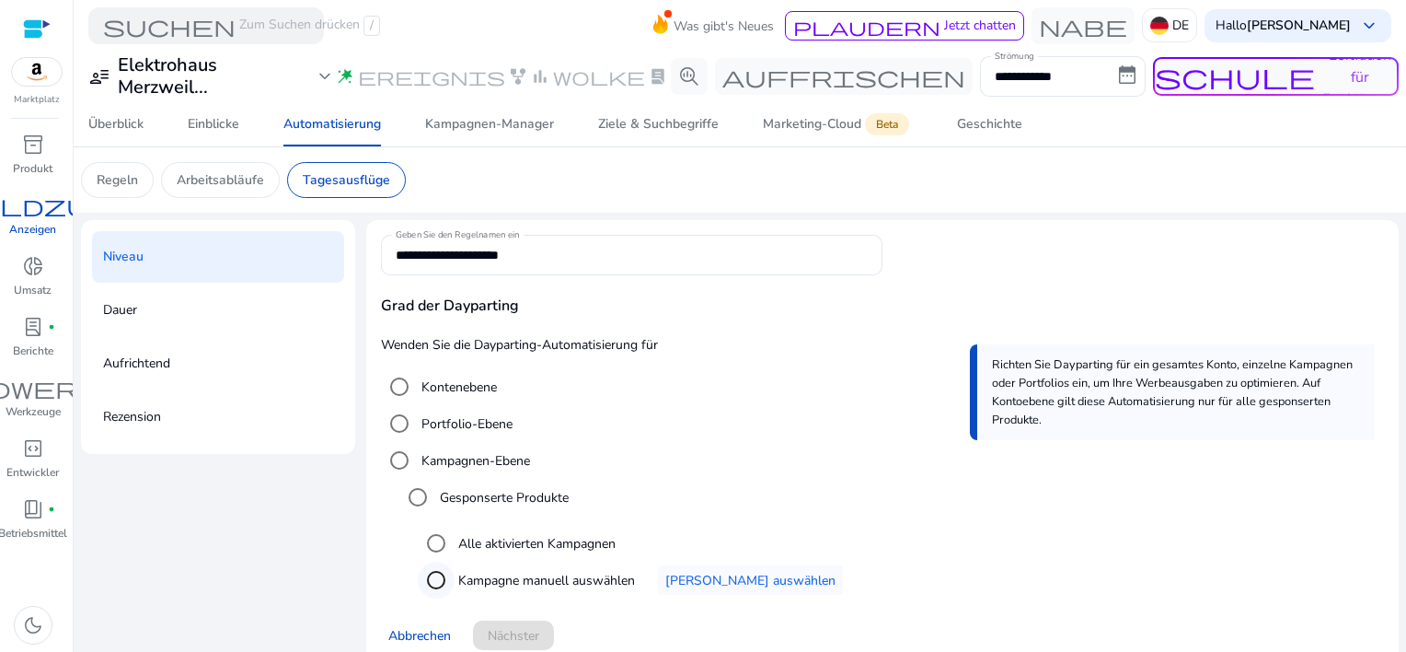
scroll to position [27, 0]
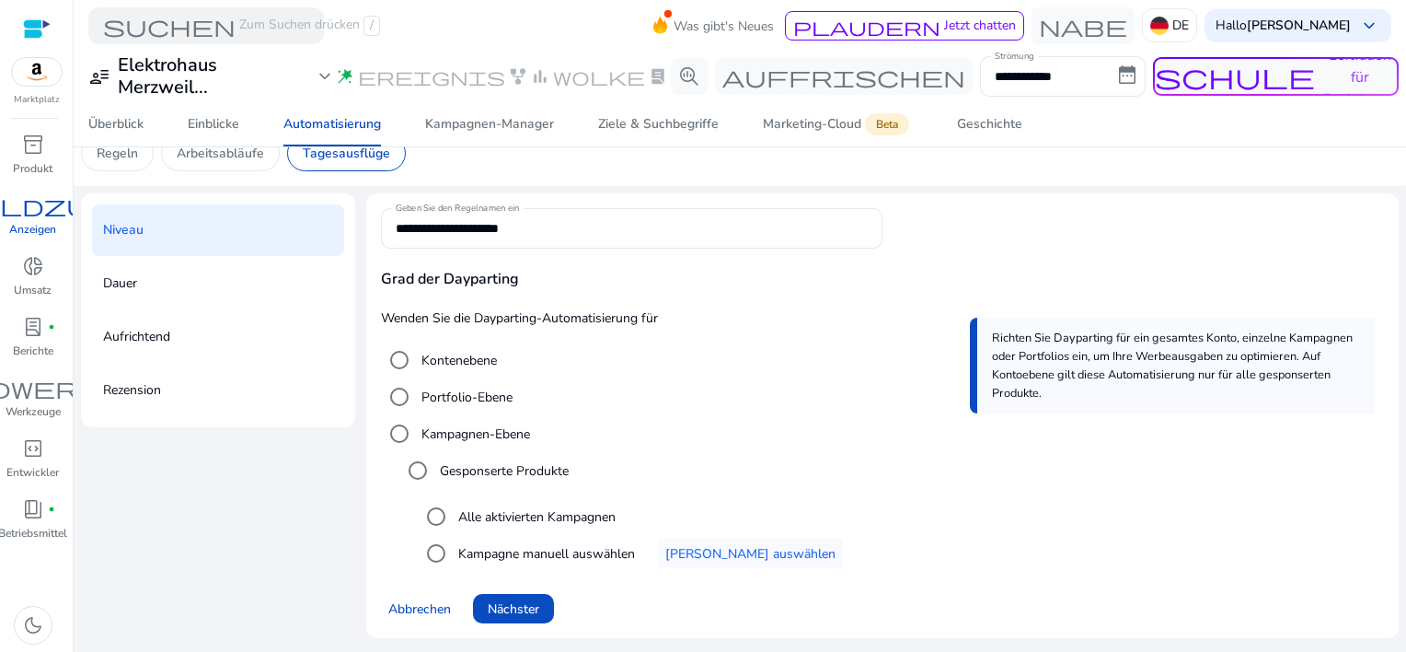
click at [126, 289] on p "Dauer" at bounding box center [120, 283] width 34 height 29
click at [127, 287] on p "Dauer" at bounding box center [120, 283] width 34 height 29
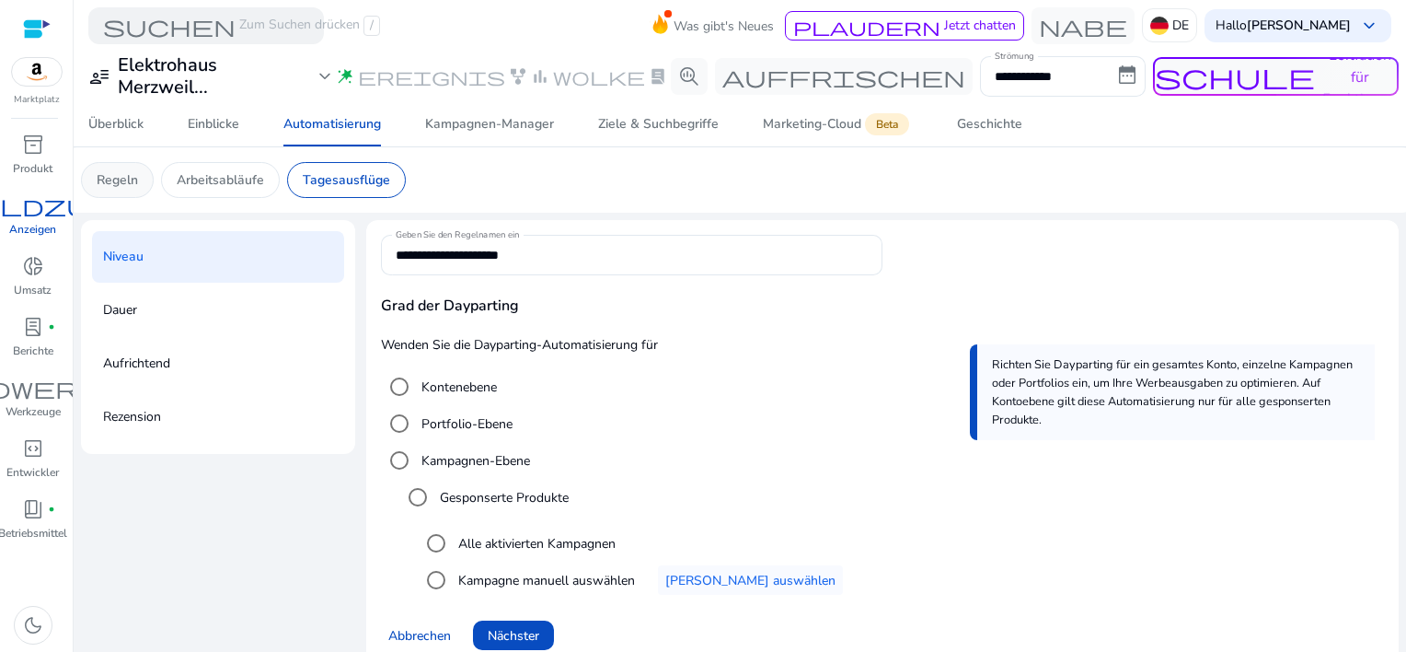
click at [127, 184] on p "Regeln" at bounding box center [117, 179] width 41 height 19
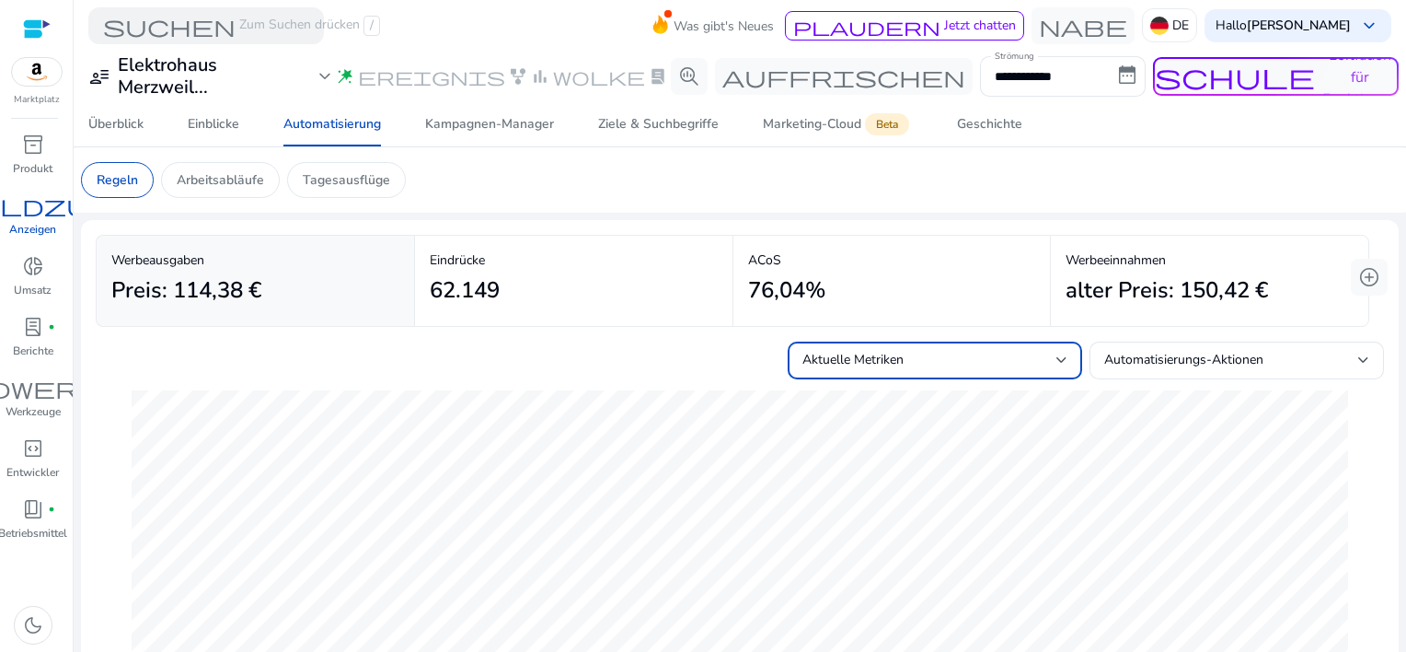
click at [1025, 358] on div "Aktuelle Metriken" at bounding box center [930, 360] width 254 height 20
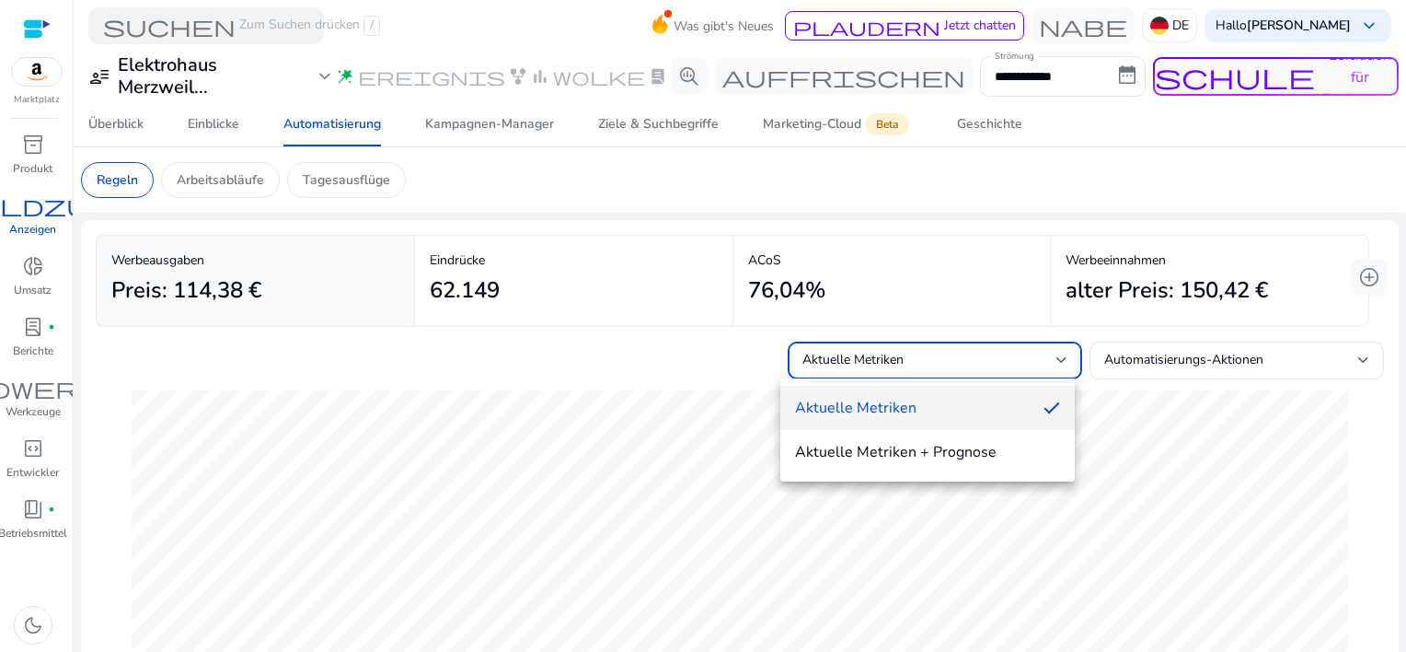
click at [1169, 359] on div at bounding box center [703, 326] width 1406 height 652
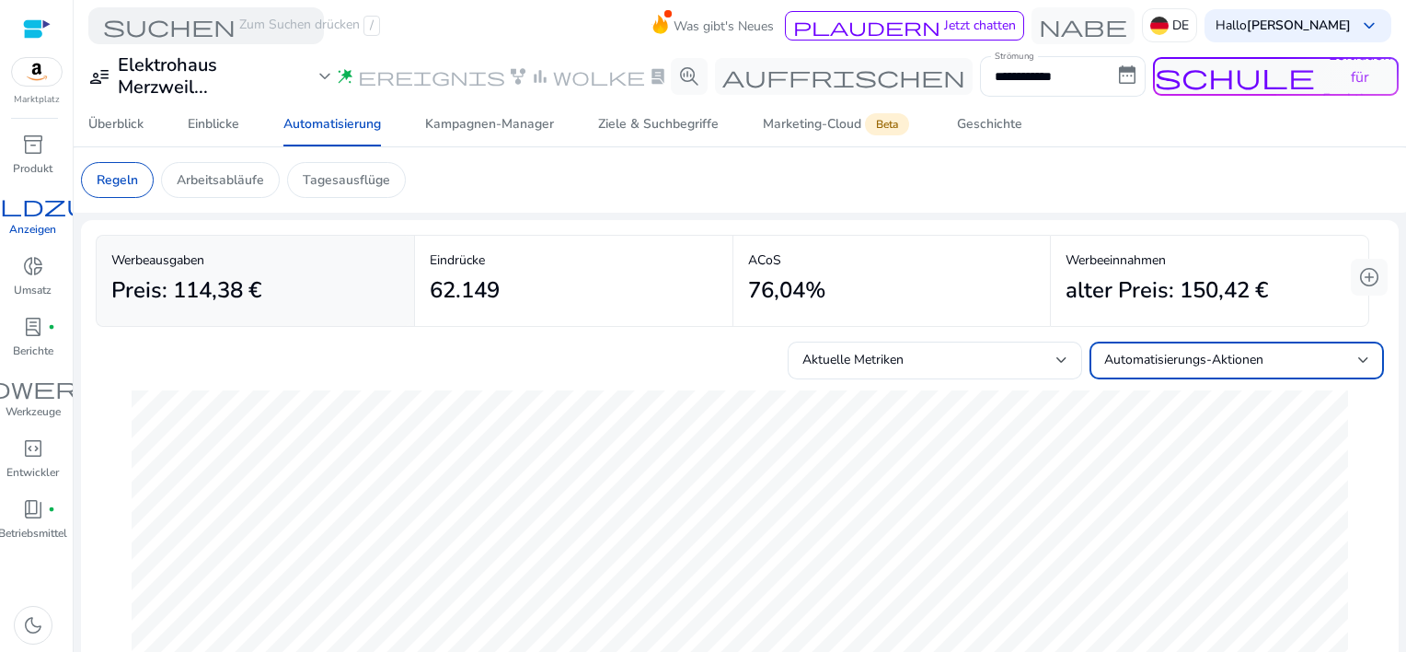
click at [1169, 360] on span "Automatisierungs-Aktionen" at bounding box center [1183, 359] width 159 height 17
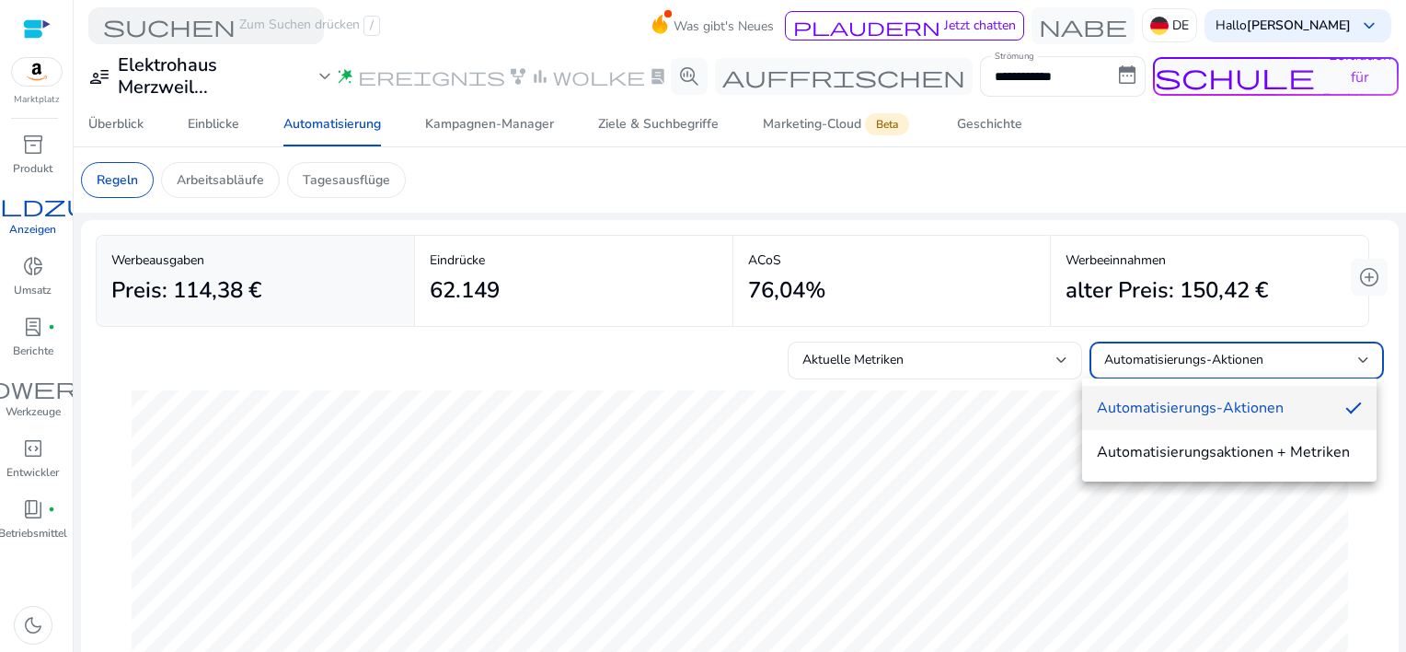
click at [1163, 356] on div at bounding box center [703, 326] width 1406 height 652
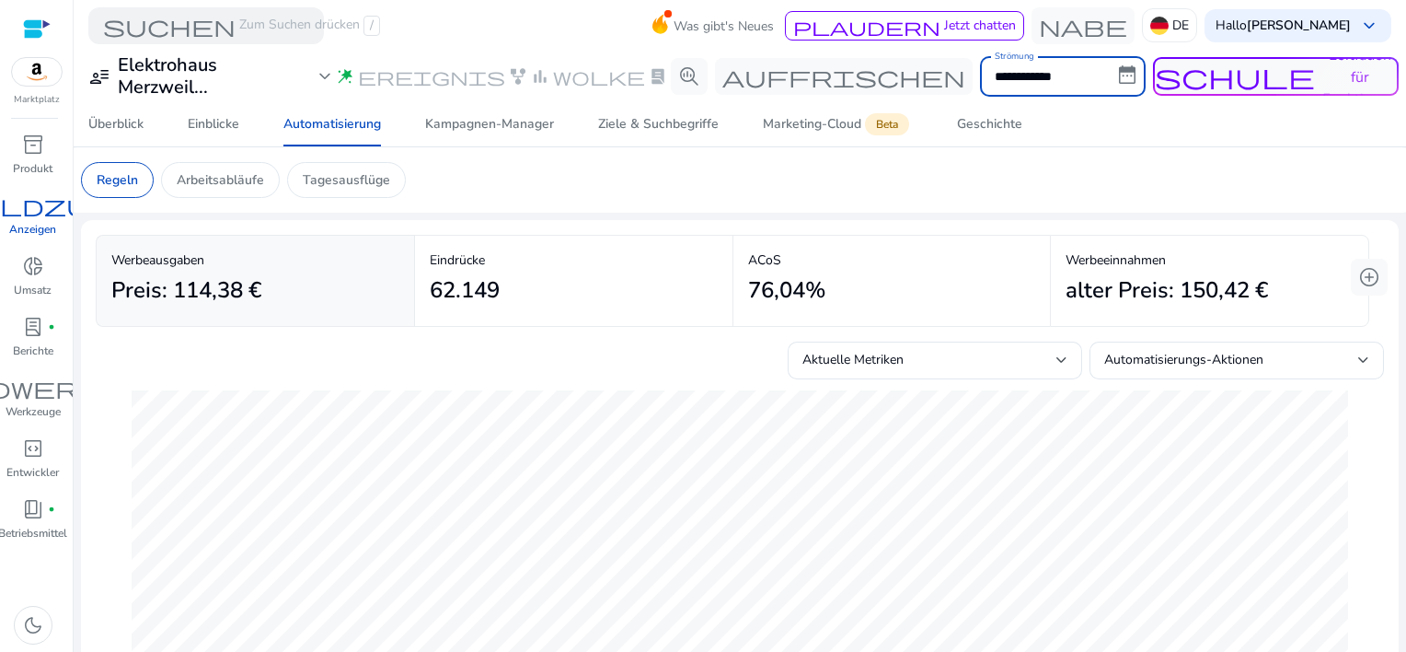
click at [980, 74] on input "**********" at bounding box center [1063, 76] width 166 height 40
select select "*"
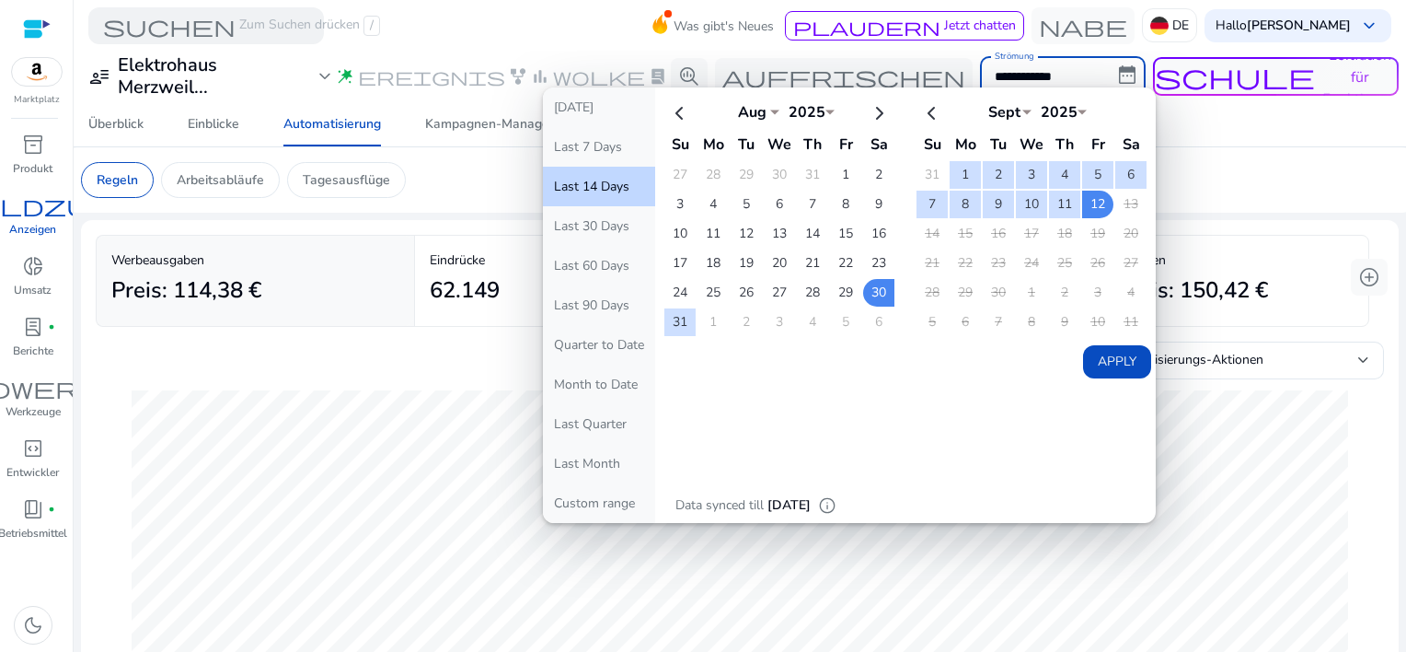
click at [980, 78] on input "**********" at bounding box center [1063, 76] width 166 height 40
click at [1086, 74] on input "**********" at bounding box center [1063, 76] width 166 height 40
click at [205, 376] on div "Aktuelle Metriken Automatisierungs-Aktionen" at bounding box center [740, 356] width 1289 height 45
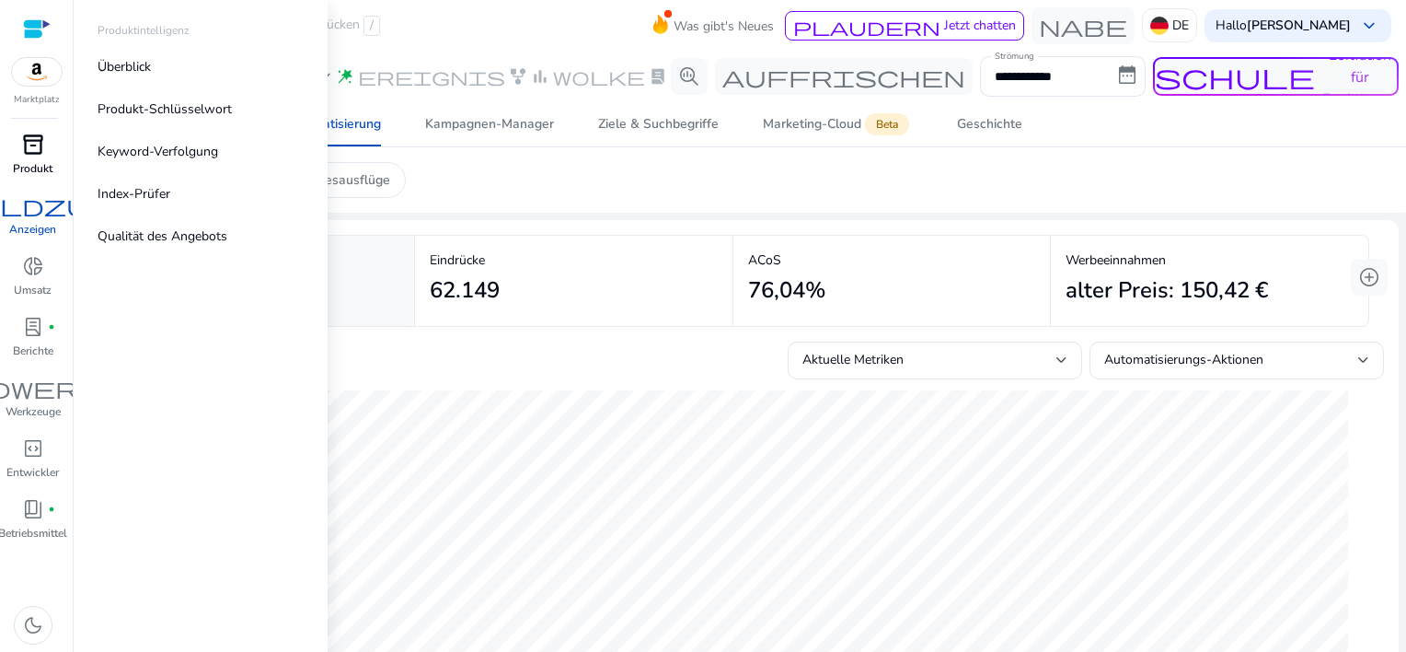
click at [19, 157] on div "inventory_2" at bounding box center [33, 144] width 52 height 29
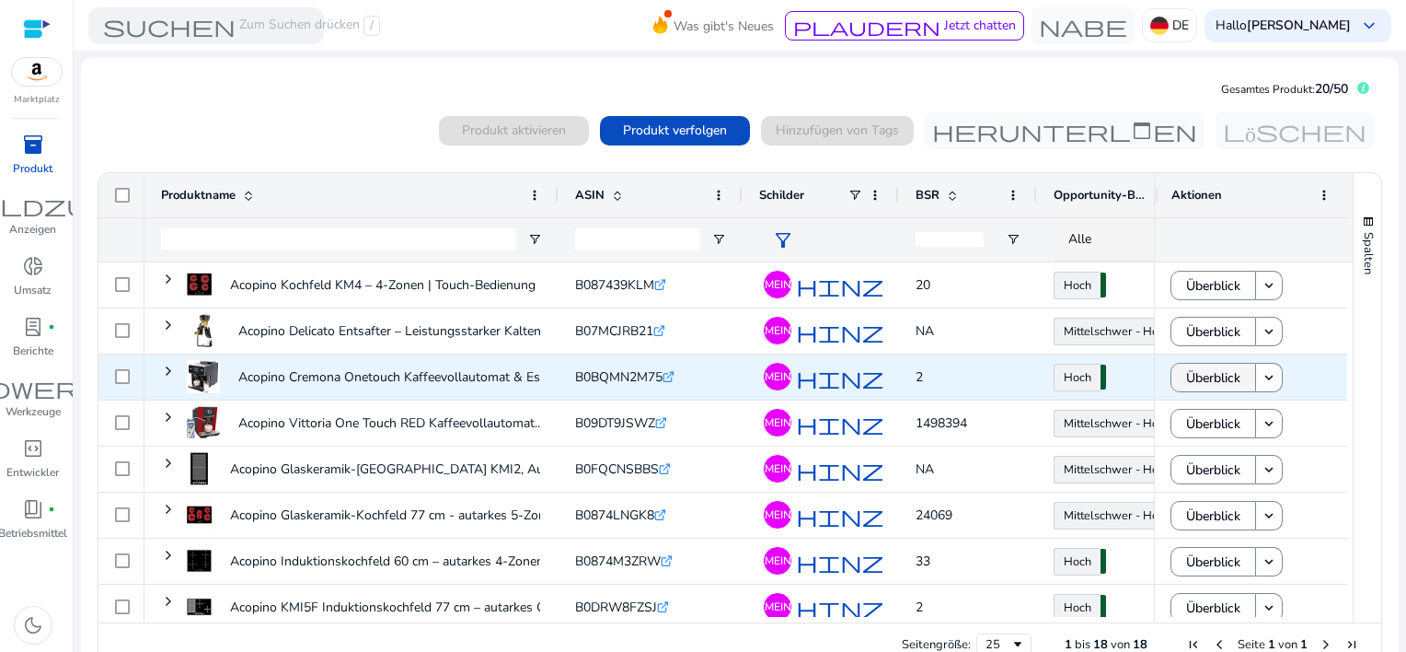
click at [1195, 374] on span "Überblick" at bounding box center [1213, 378] width 54 height 38
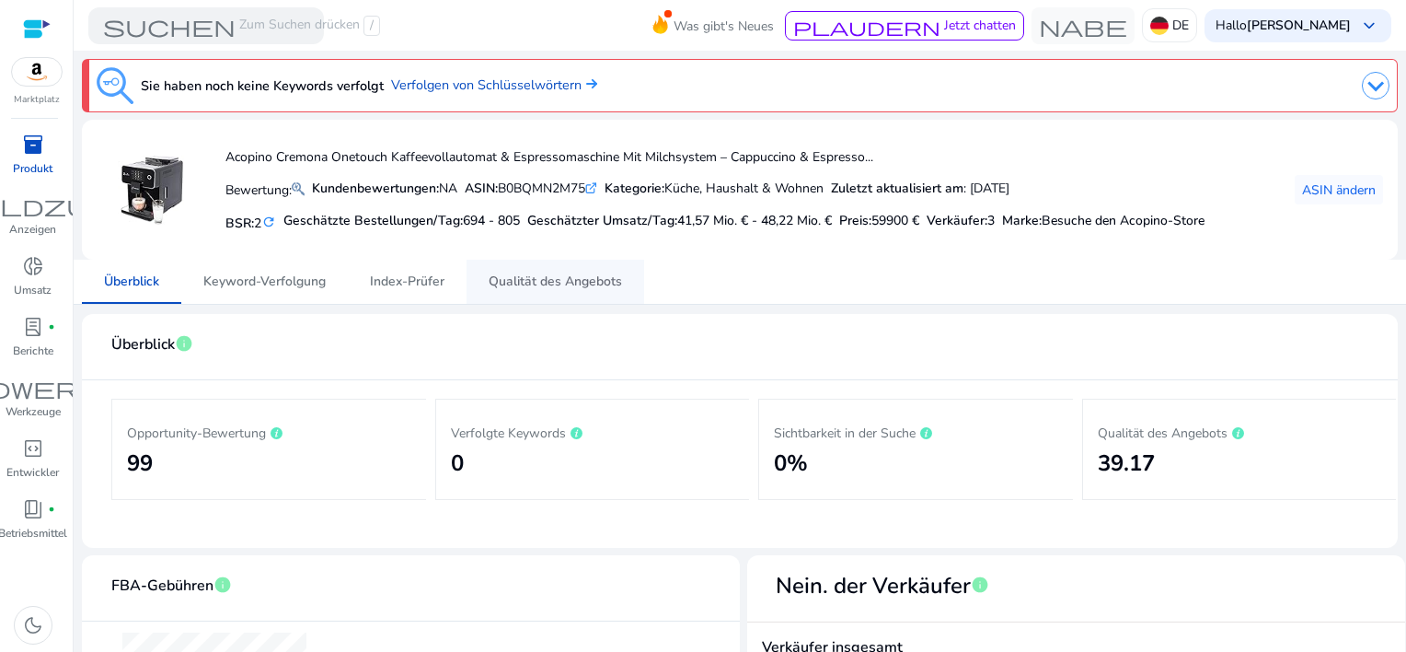
click at [562, 278] on span "Qualität des Angebots" at bounding box center [555, 281] width 133 height 13
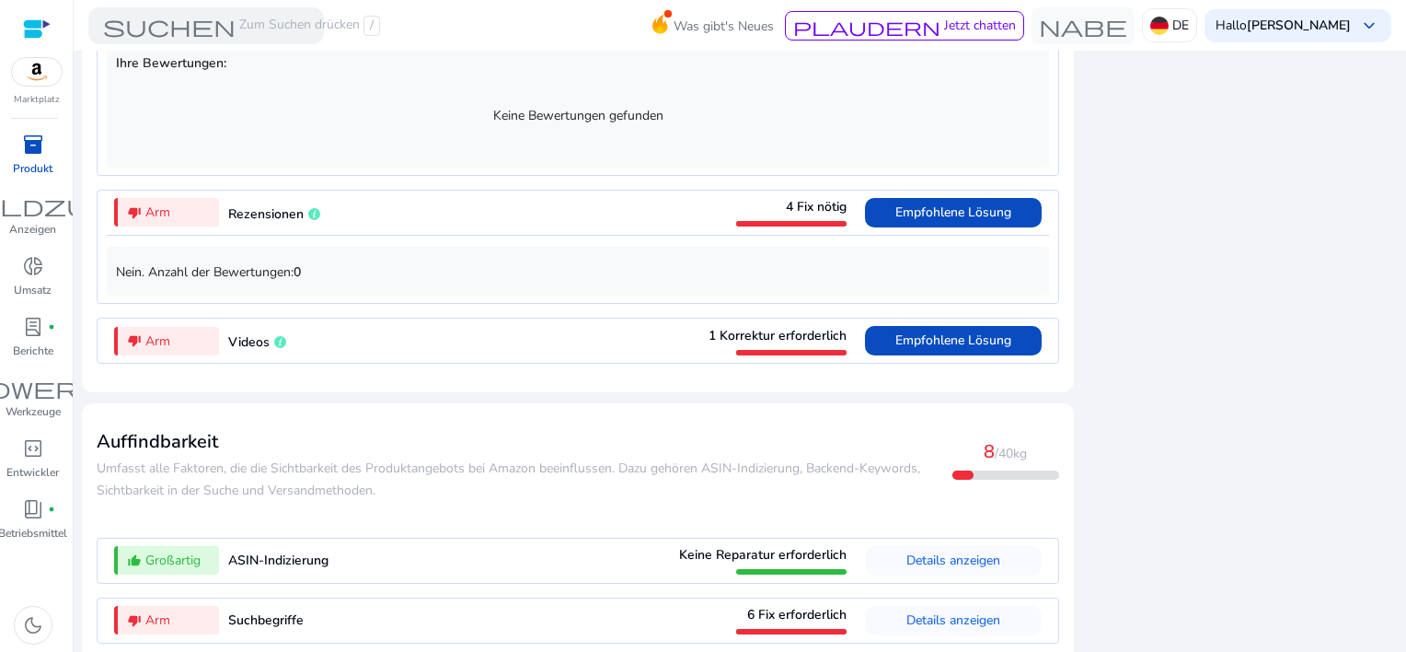
scroll to position [1774, 0]
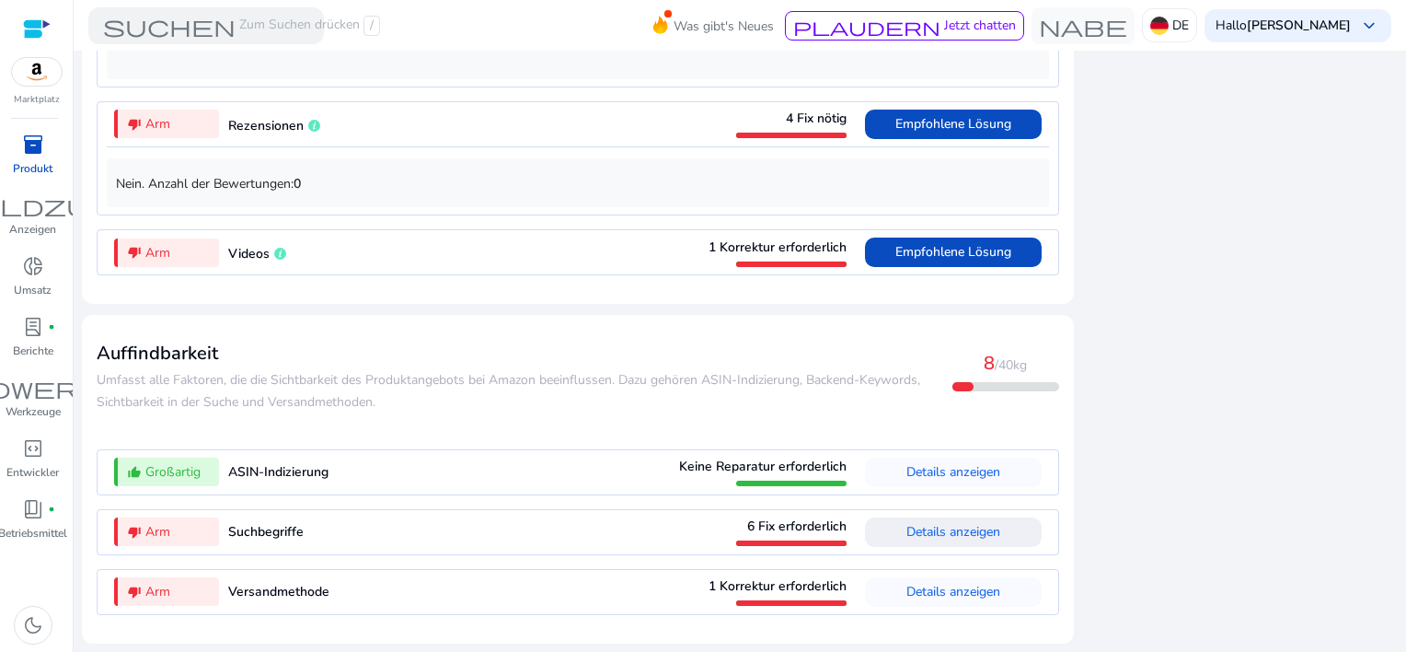
click at [912, 537] on span "Details anzeigen" at bounding box center [954, 531] width 94 height 17
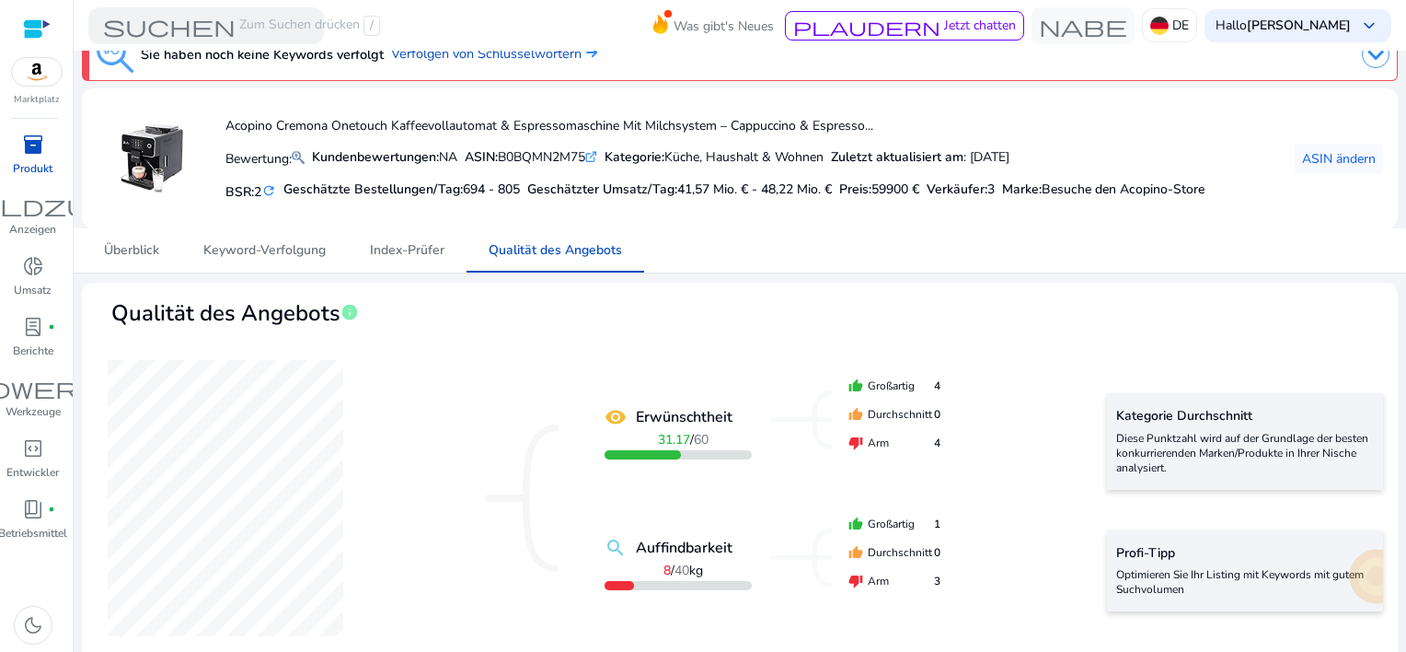
scroll to position [0, 0]
